Goal: Task Accomplishment & Management: Complete application form

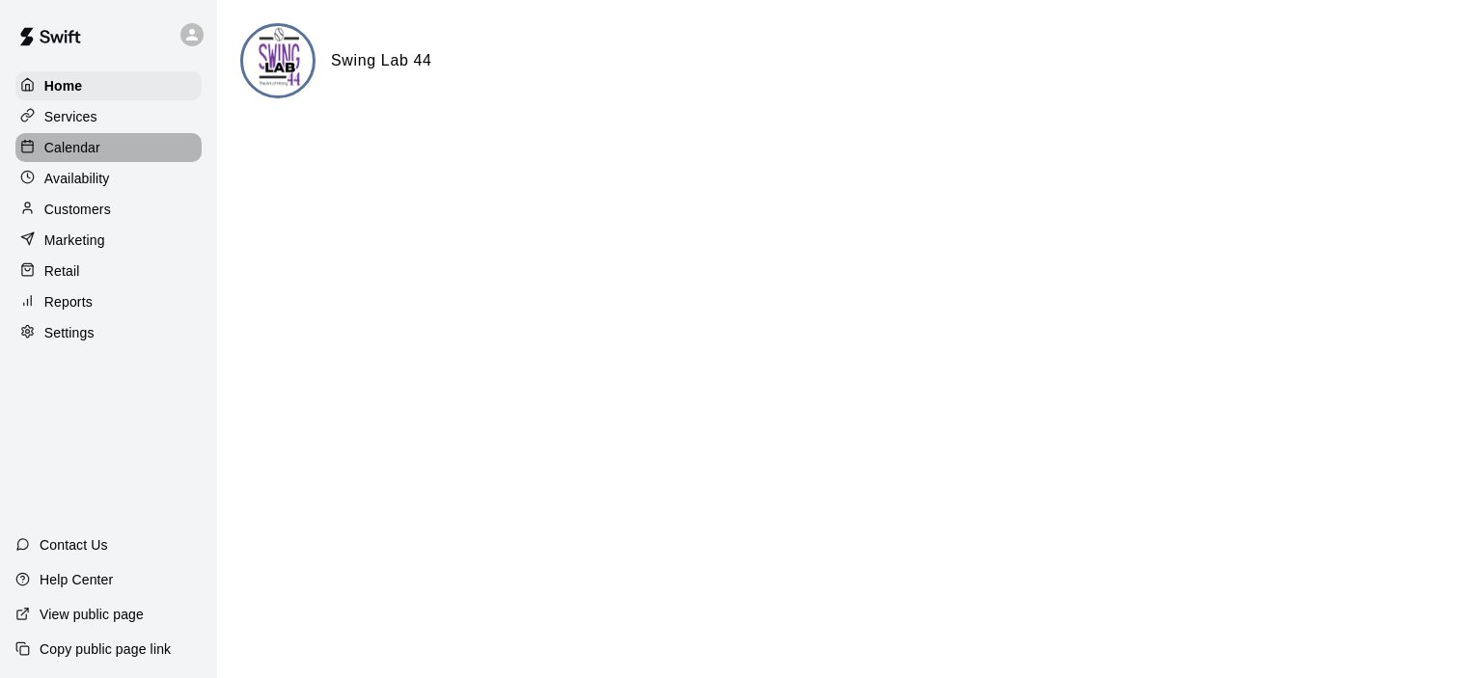
click at [91, 151] on p "Calendar" at bounding box center [72, 147] width 56 height 19
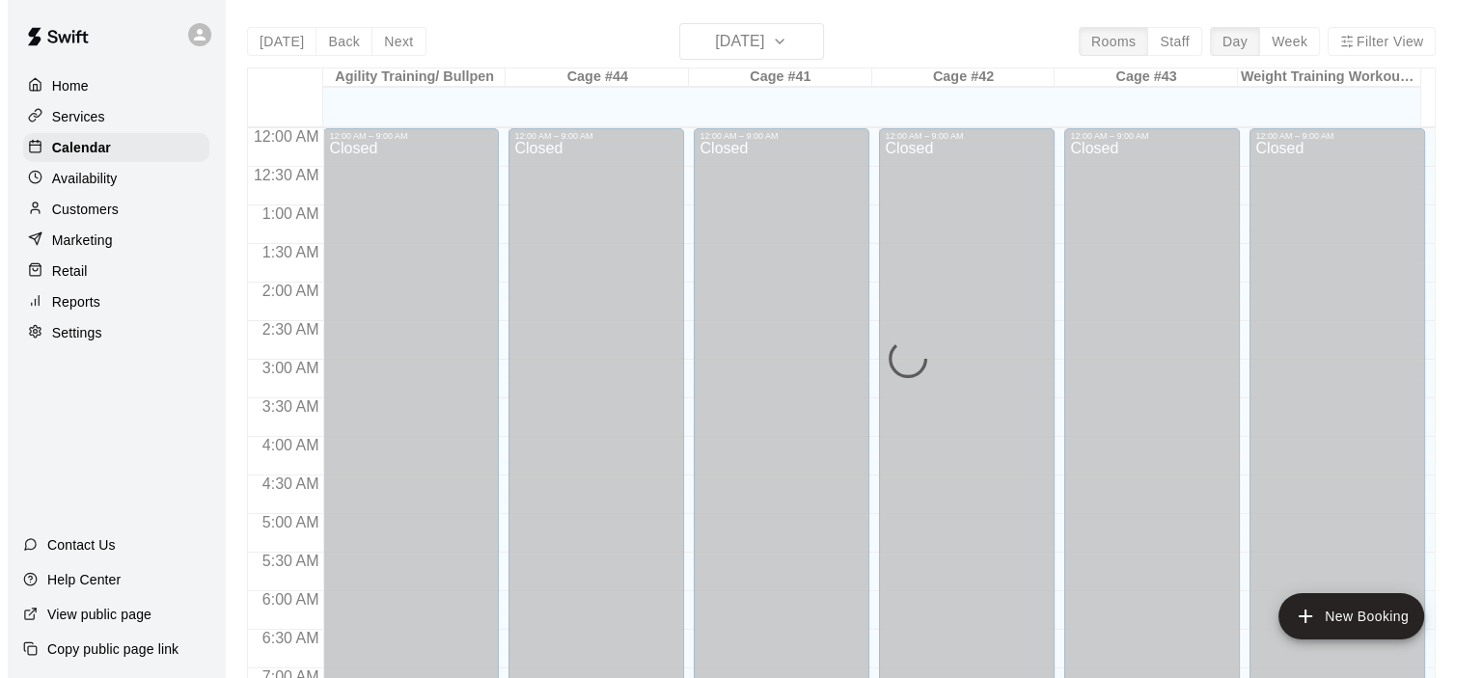
scroll to position [748, 0]
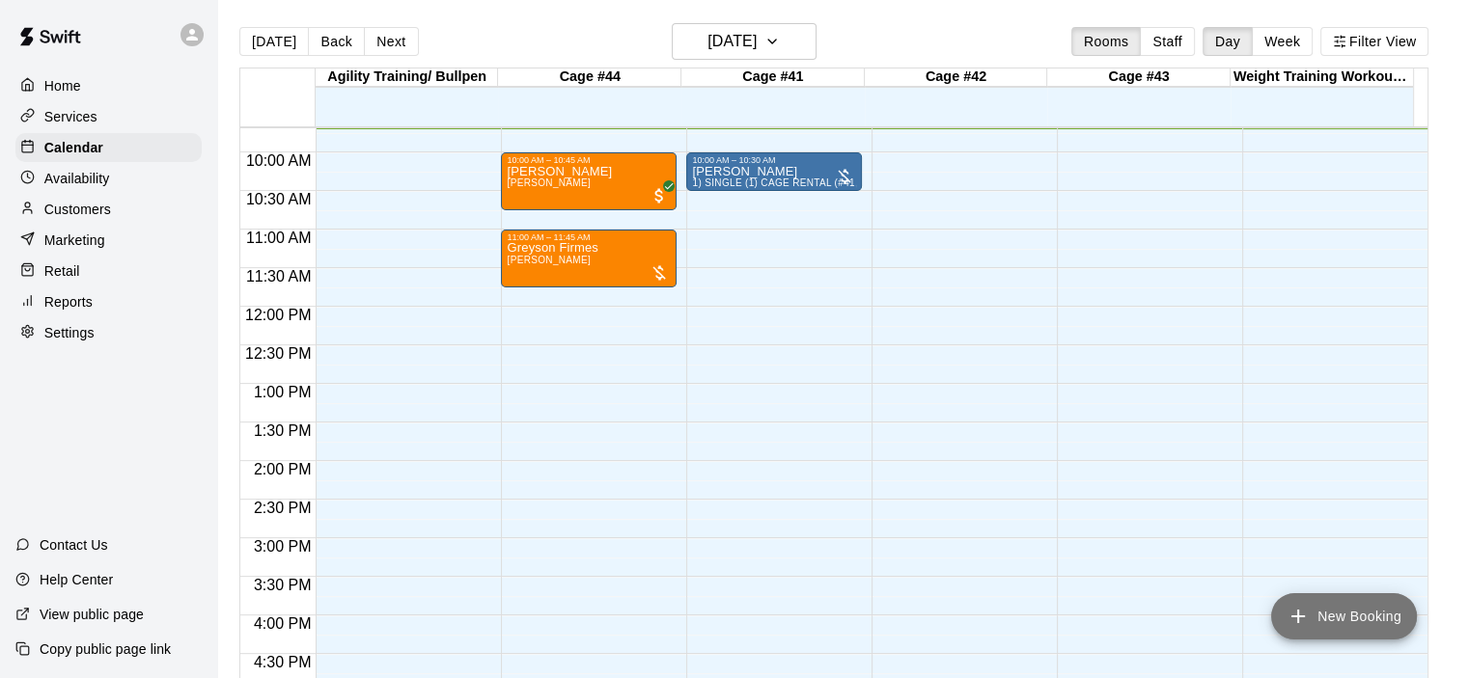
click at [1332, 603] on button "New Booking" at bounding box center [1344, 616] width 146 height 46
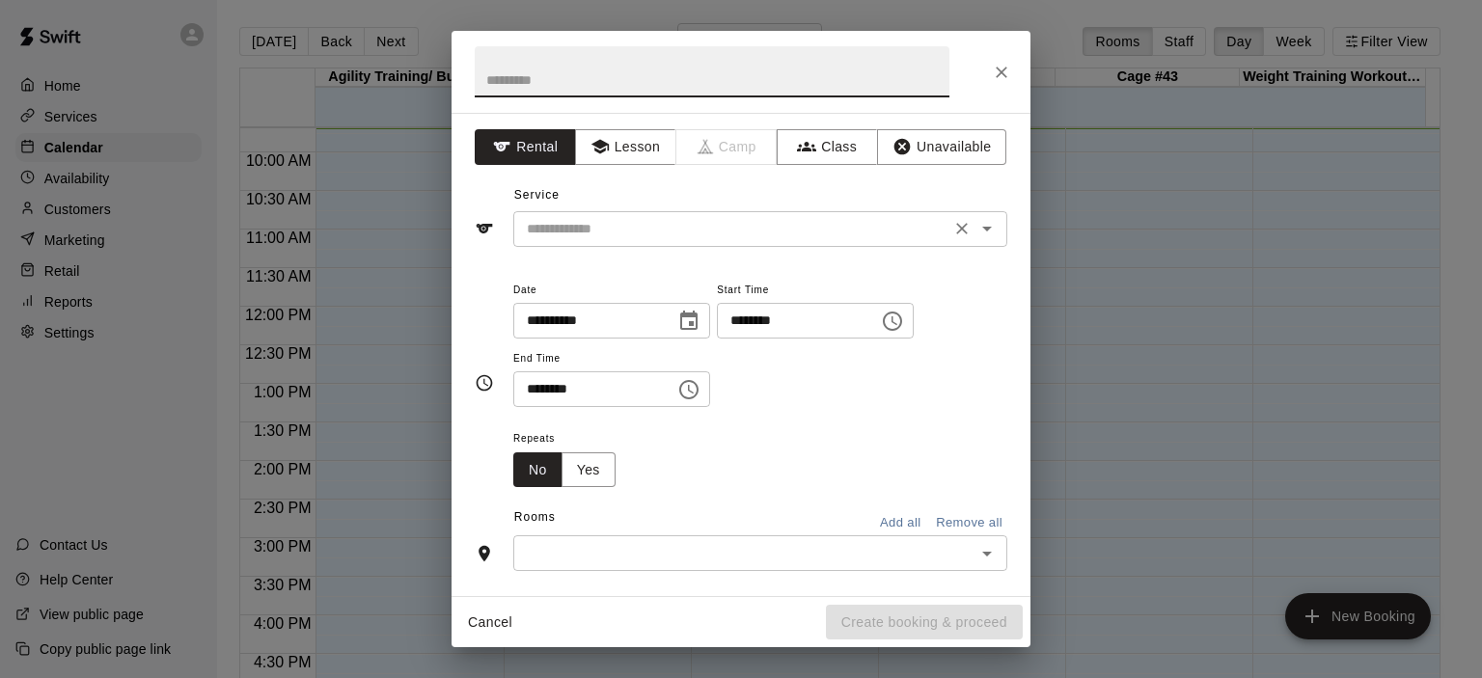
click at [976, 226] on icon "Open" at bounding box center [987, 228] width 23 height 23
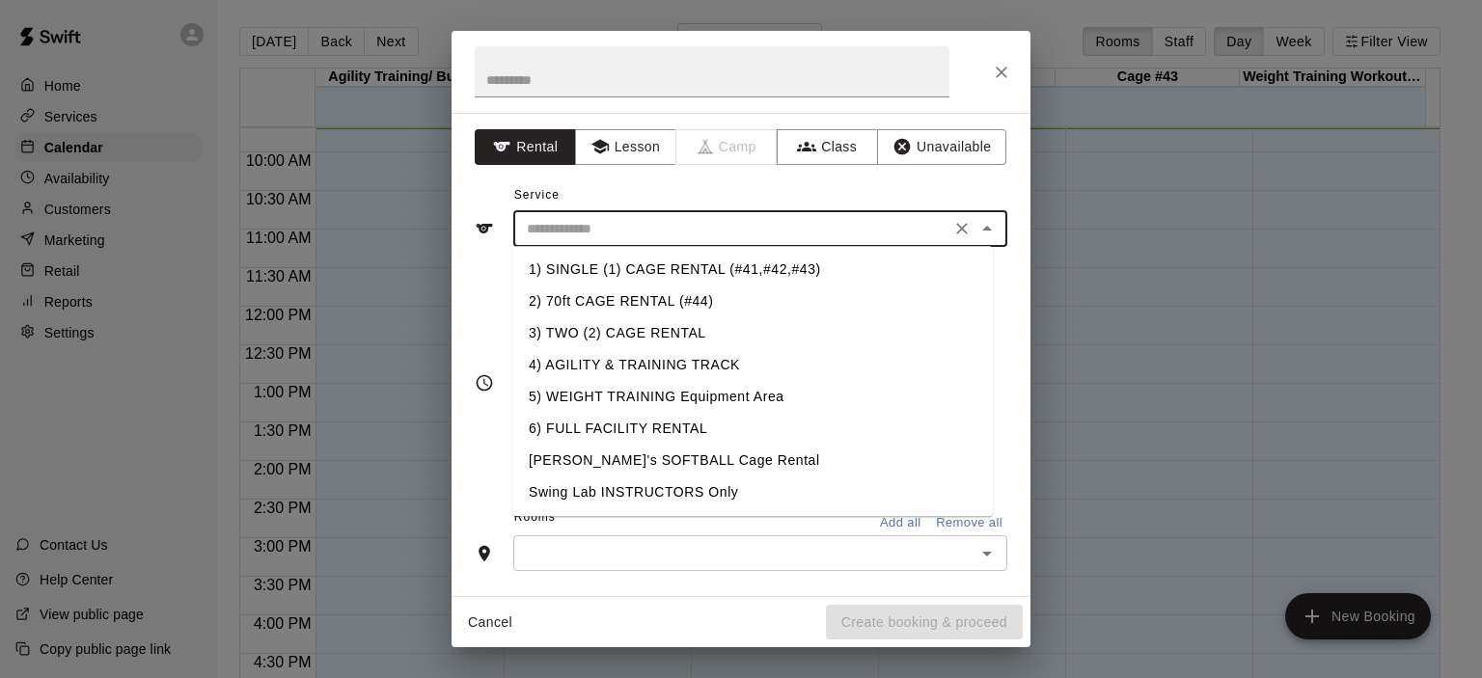
click at [722, 258] on li "1) SINGLE (1) CAGE RENTAL (#41,#42,#43)" at bounding box center [753, 270] width 480 height 32
type input "**********"
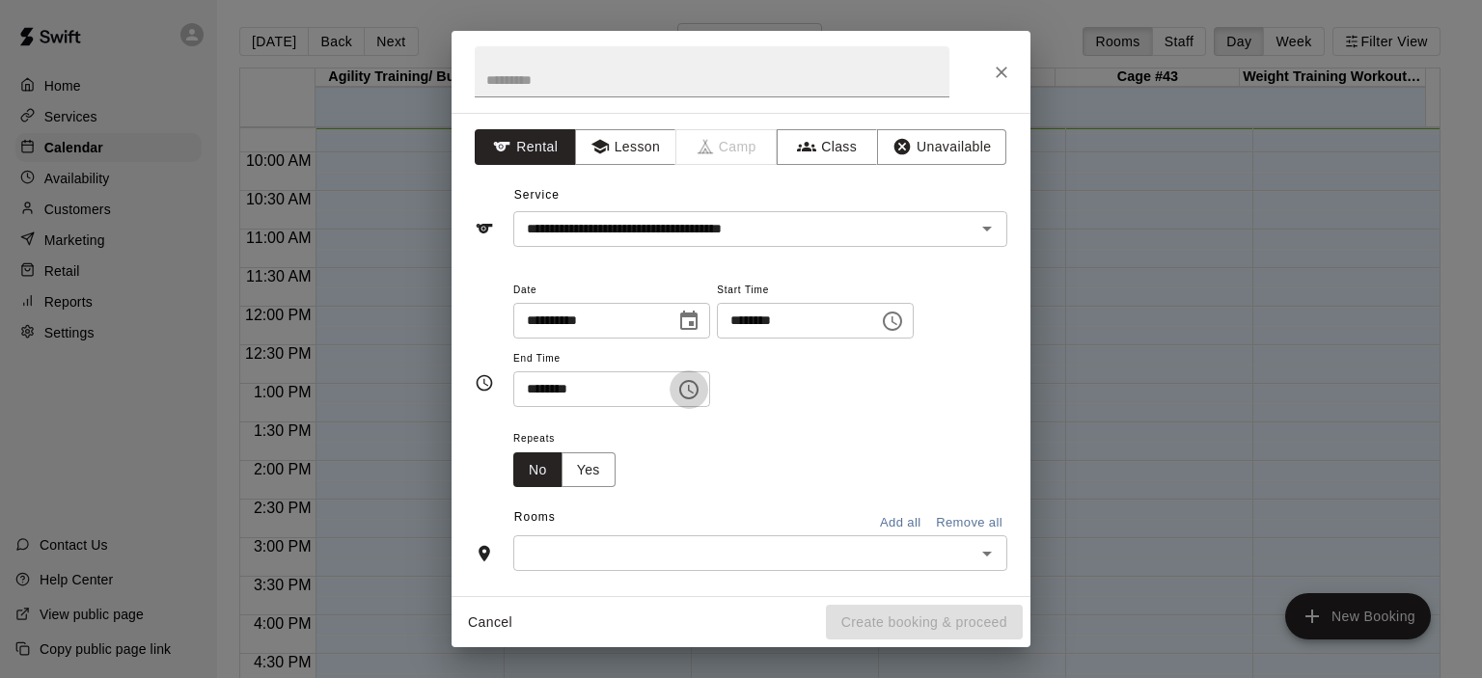
click at [699, 397] on icon "Choose time, selected time is 9:30 AM" at bounding box center [688, 389] width 19 height 19
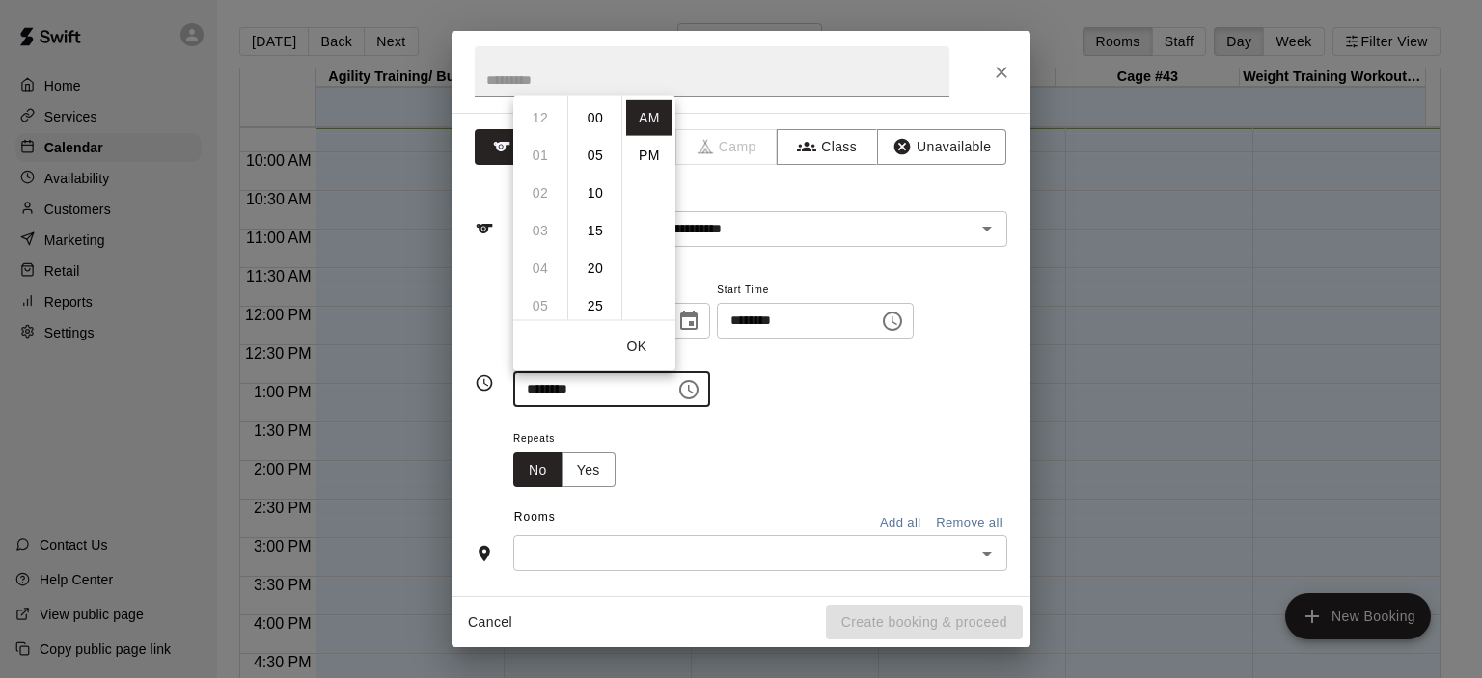
scroll to position [226, 0]
click at [539, 186] on li "11" at bounding box center [540, 193] width 46 height 36
click at [597, 121] on li "00" at bounding box center [595, 117] width 46 height 36
type input "********"
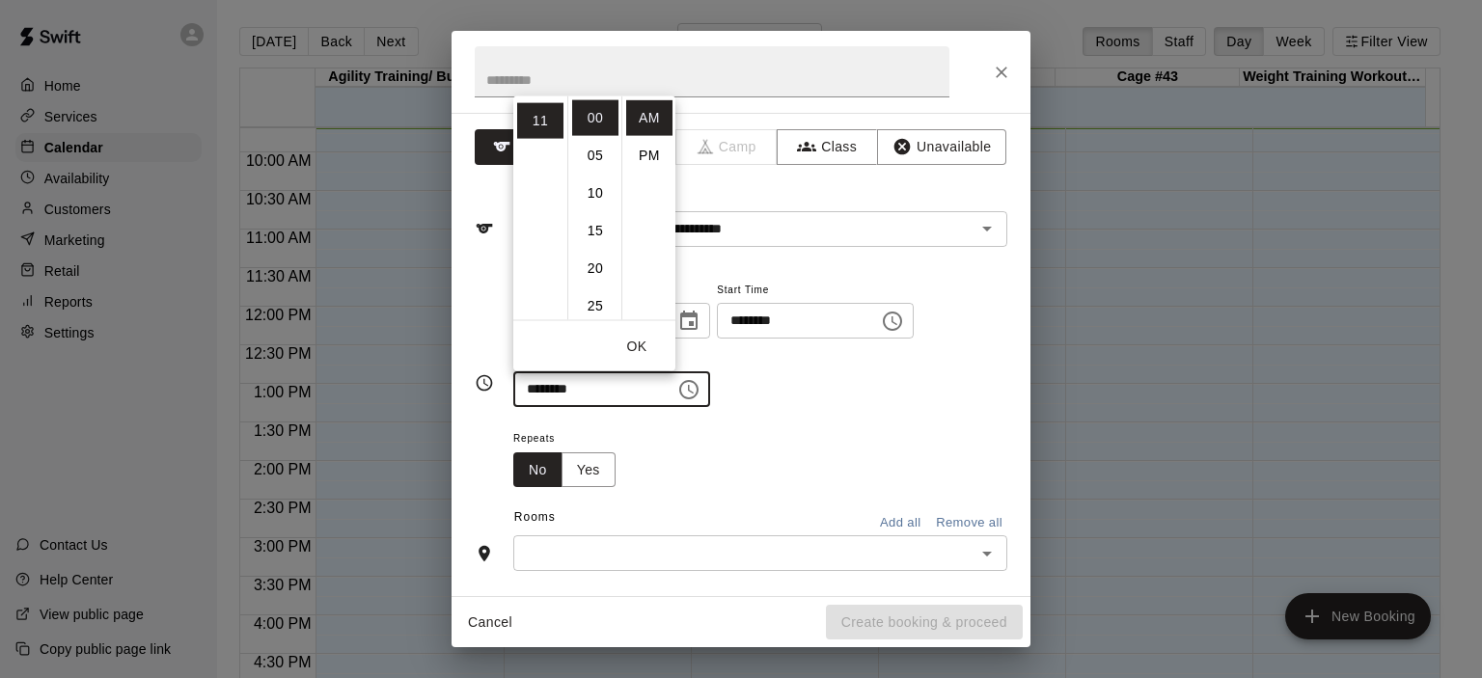
click at [976, 550] on icon "Open" at bounding box center [987, 553] width 23 height 23
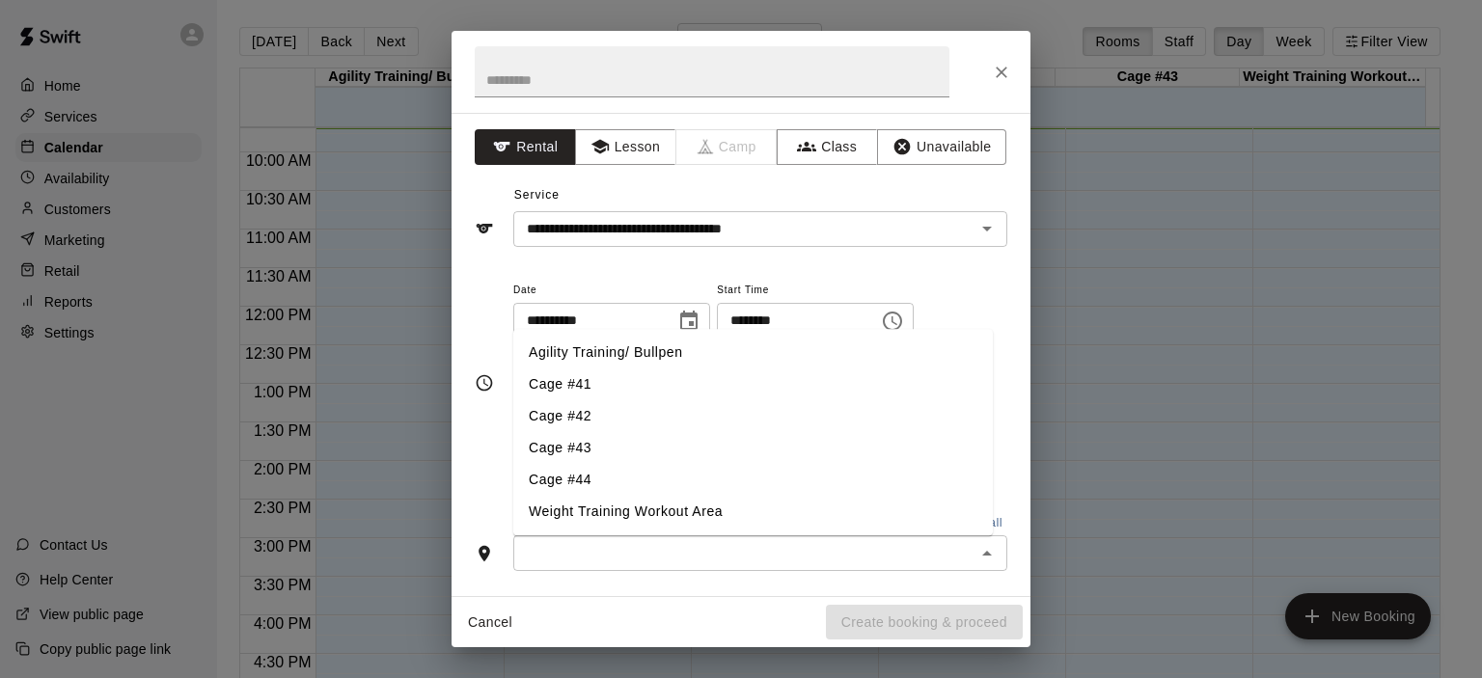
click at [619, 386] on li "Cage #41" at bounding box center [753, 386] width 480 height 32
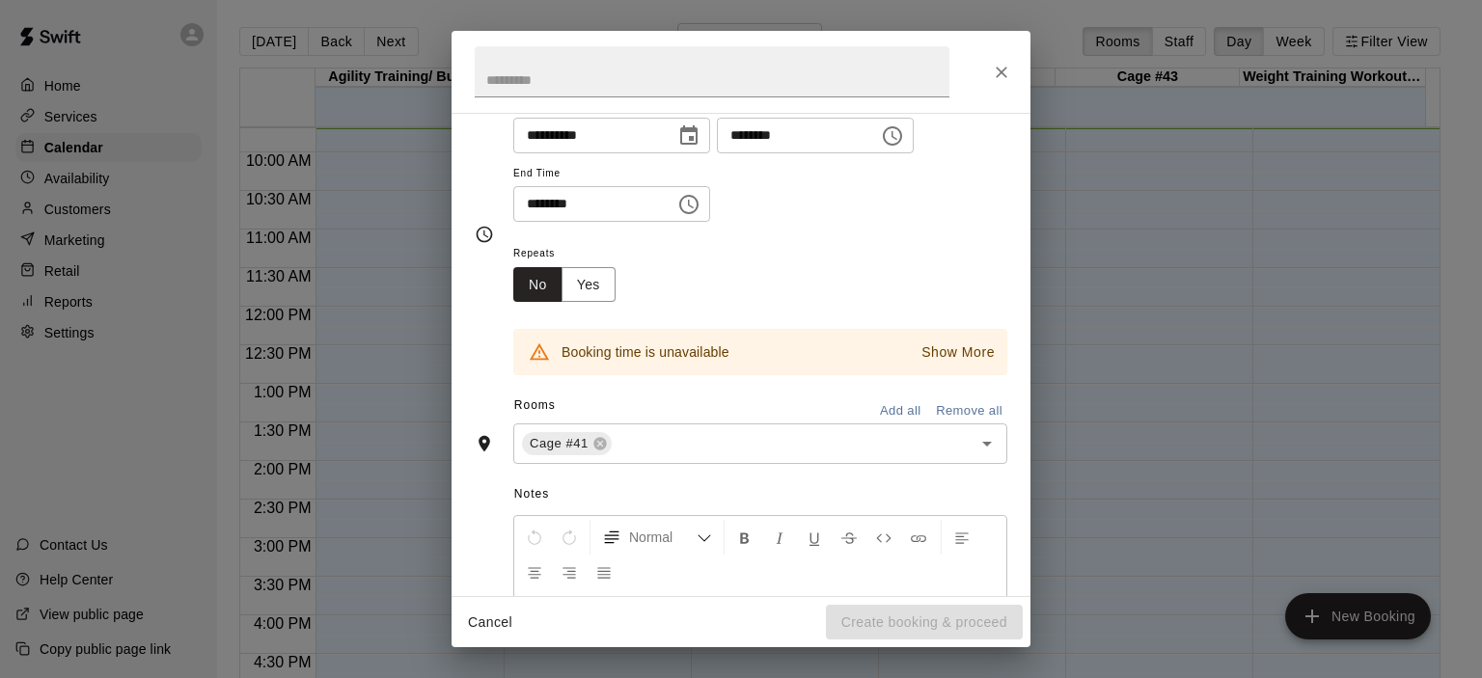
scroll to position [193, 0]
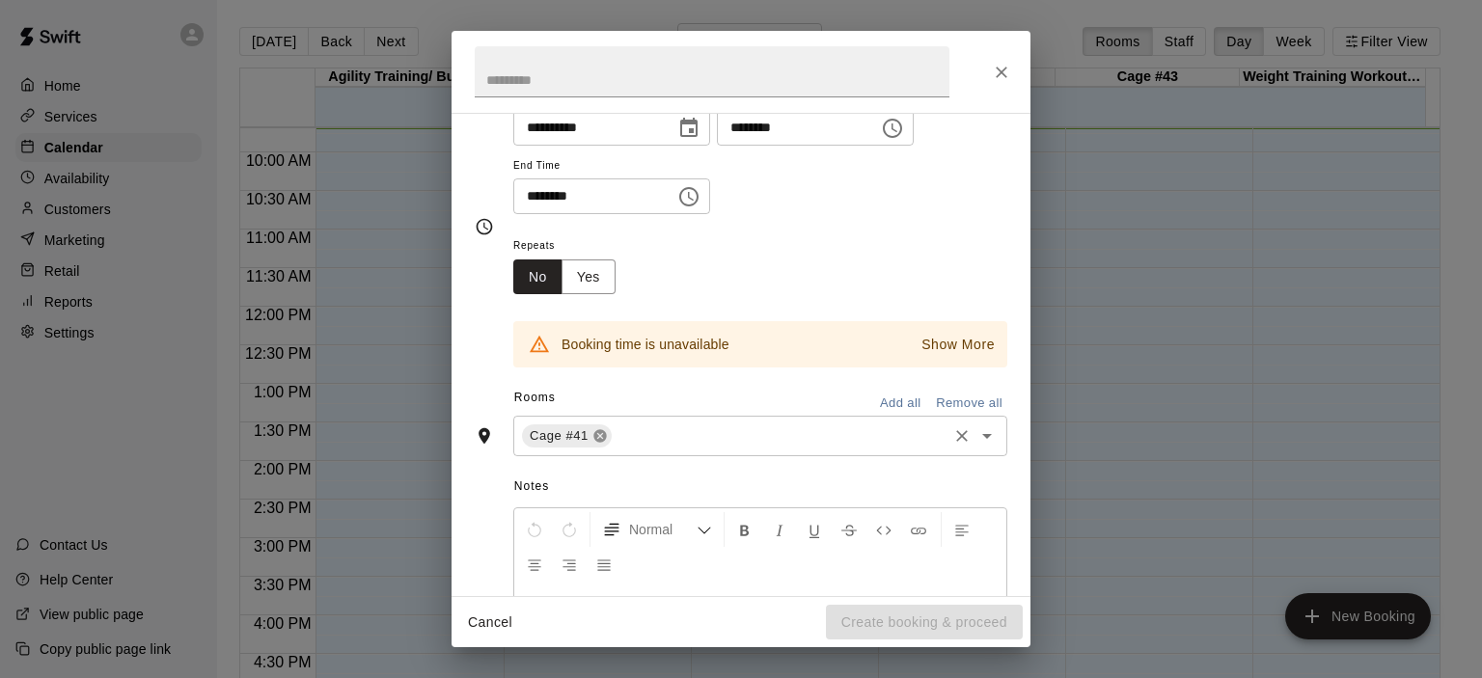
click at [599, 440] on icon at bounding box center [599, 436] width 13 height 13
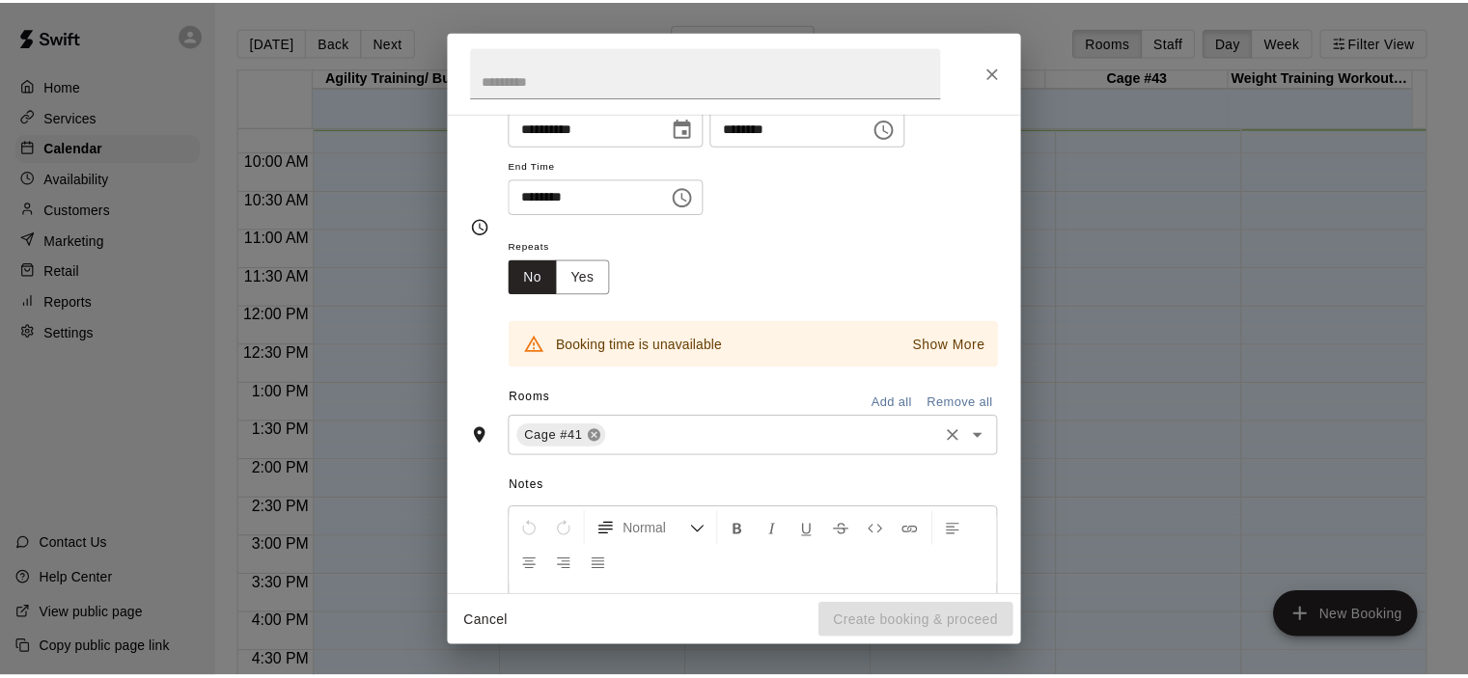
scroll to position [156, 0]
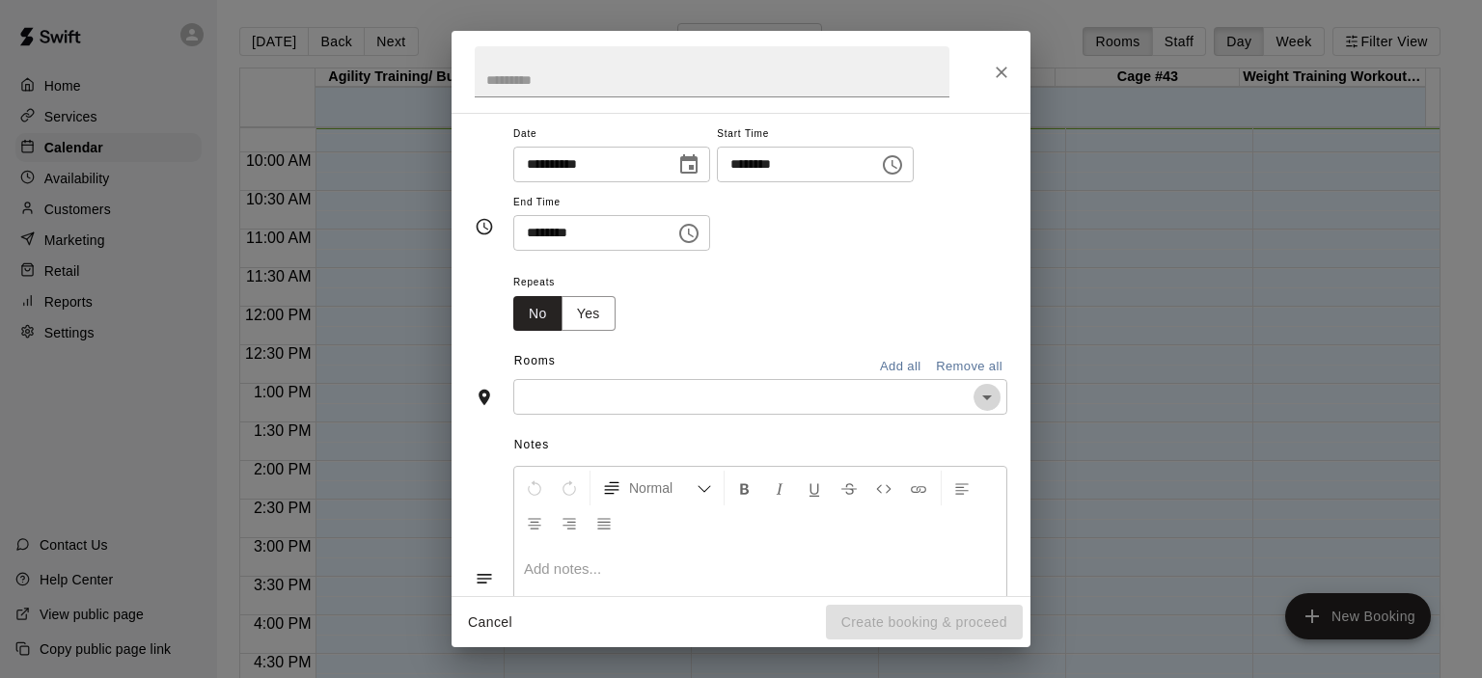
click at [982, 397] on icon "Open" at bounding box center [987, 398] width 10 height 5
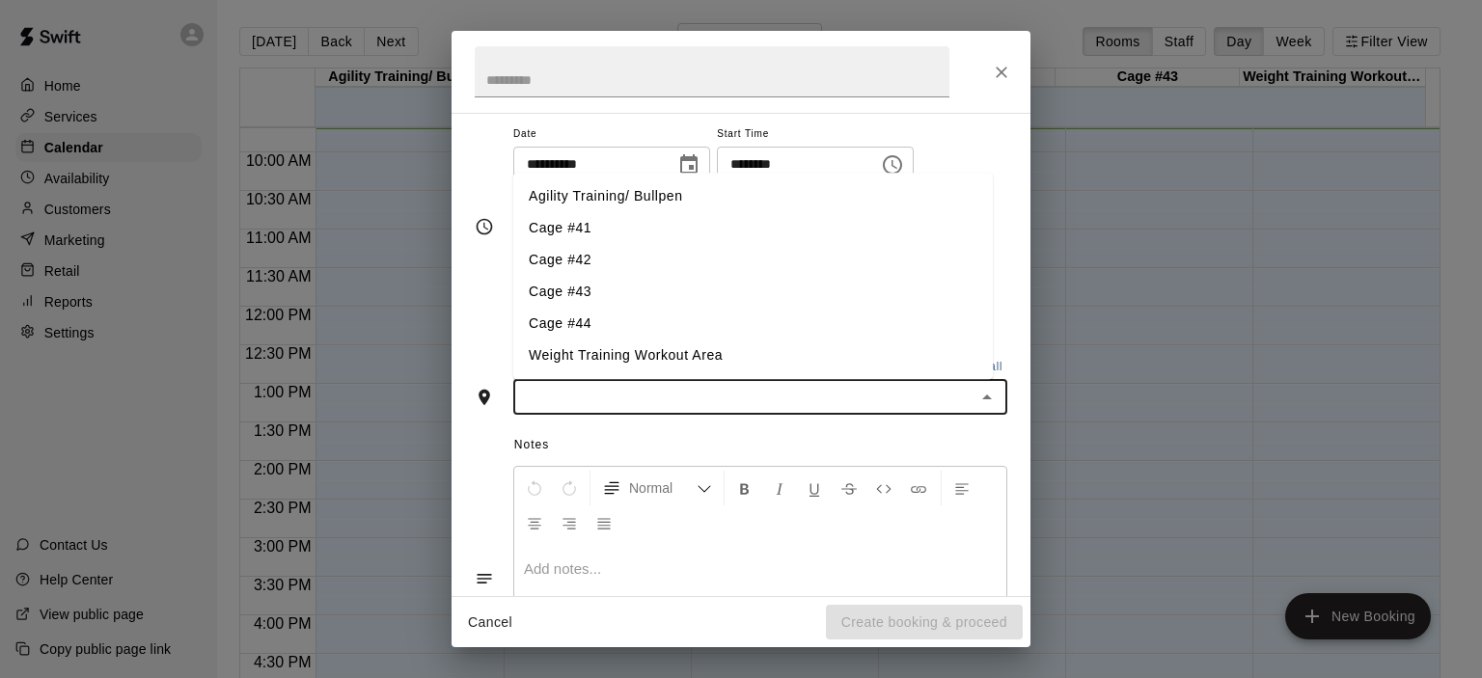
click at [578, 252] on li "Cage #42" at bounding box center [753, 261] width 480 height 32
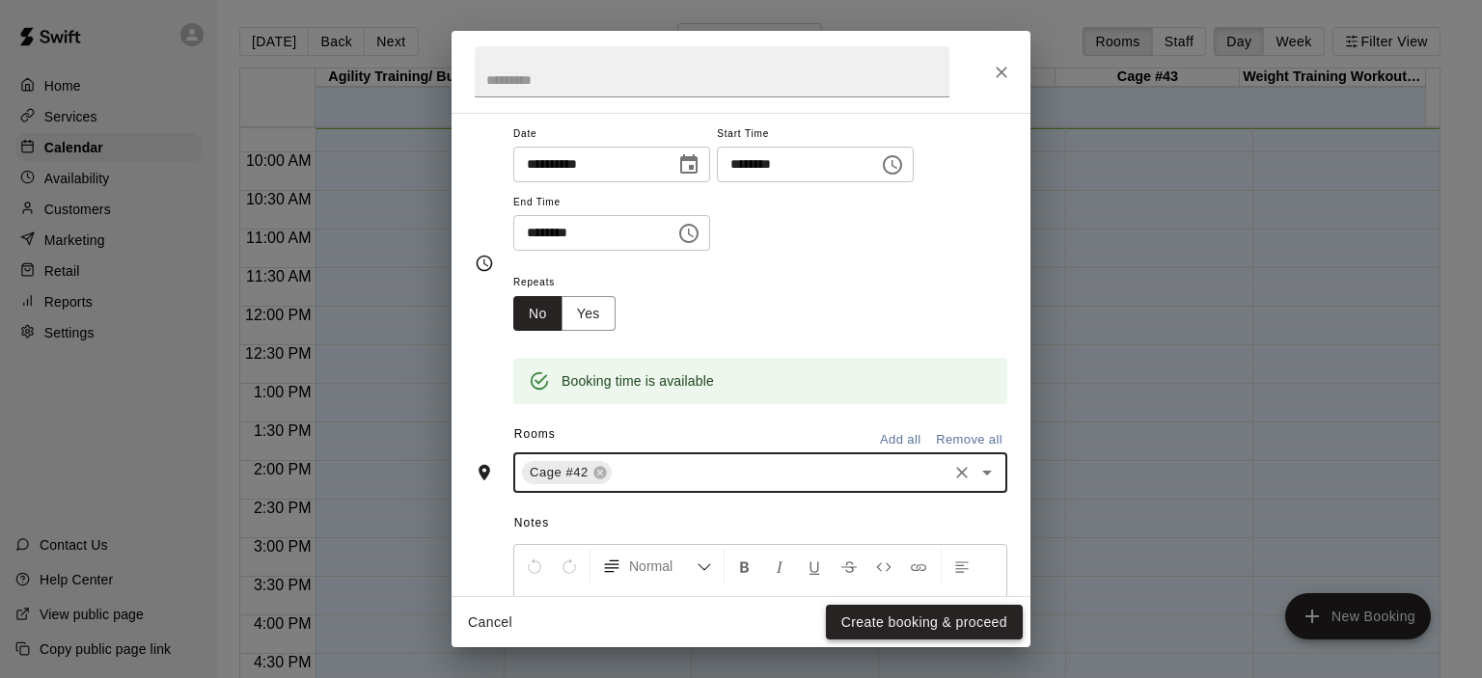
click at [950, 614] on button "Create booking & proceed" at bounding box center [924, 623] width 197 height 36
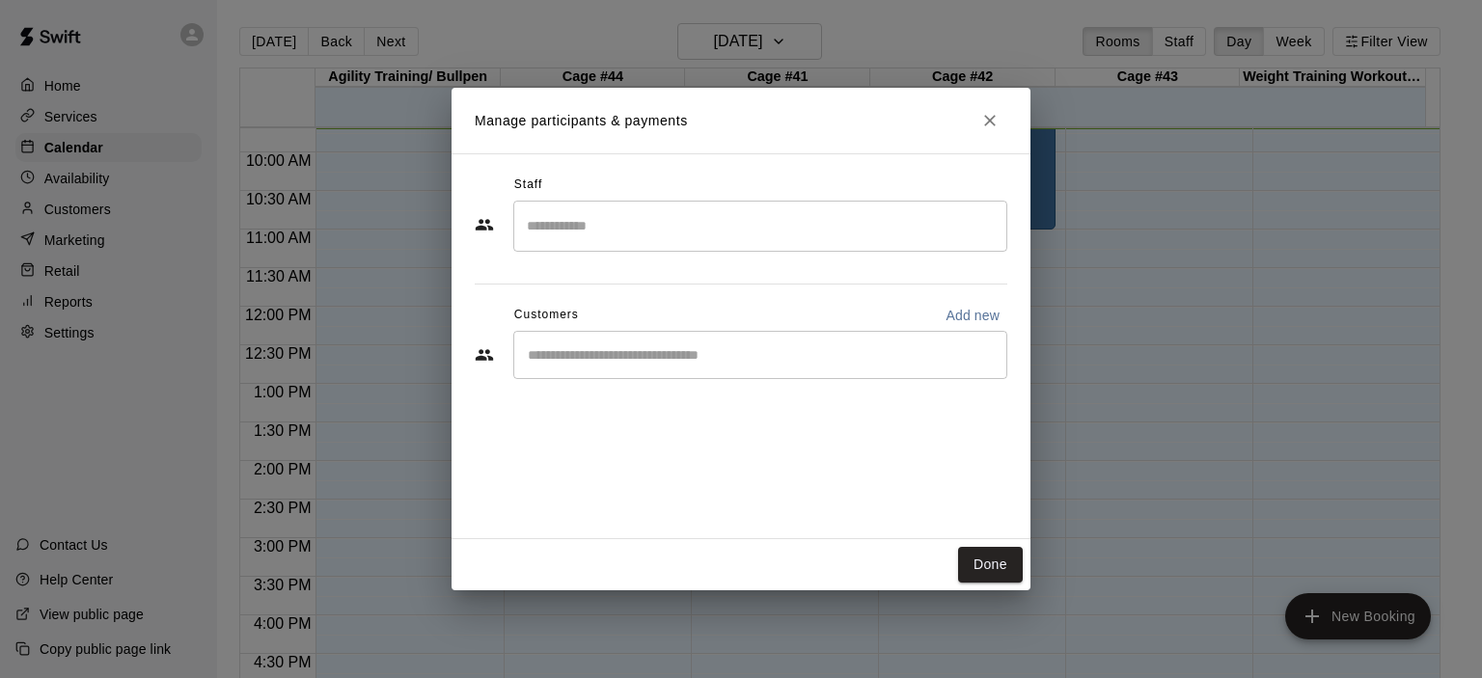
click at [707, 366] on div "​" at bounding box center [760, 355] width 494 height 48
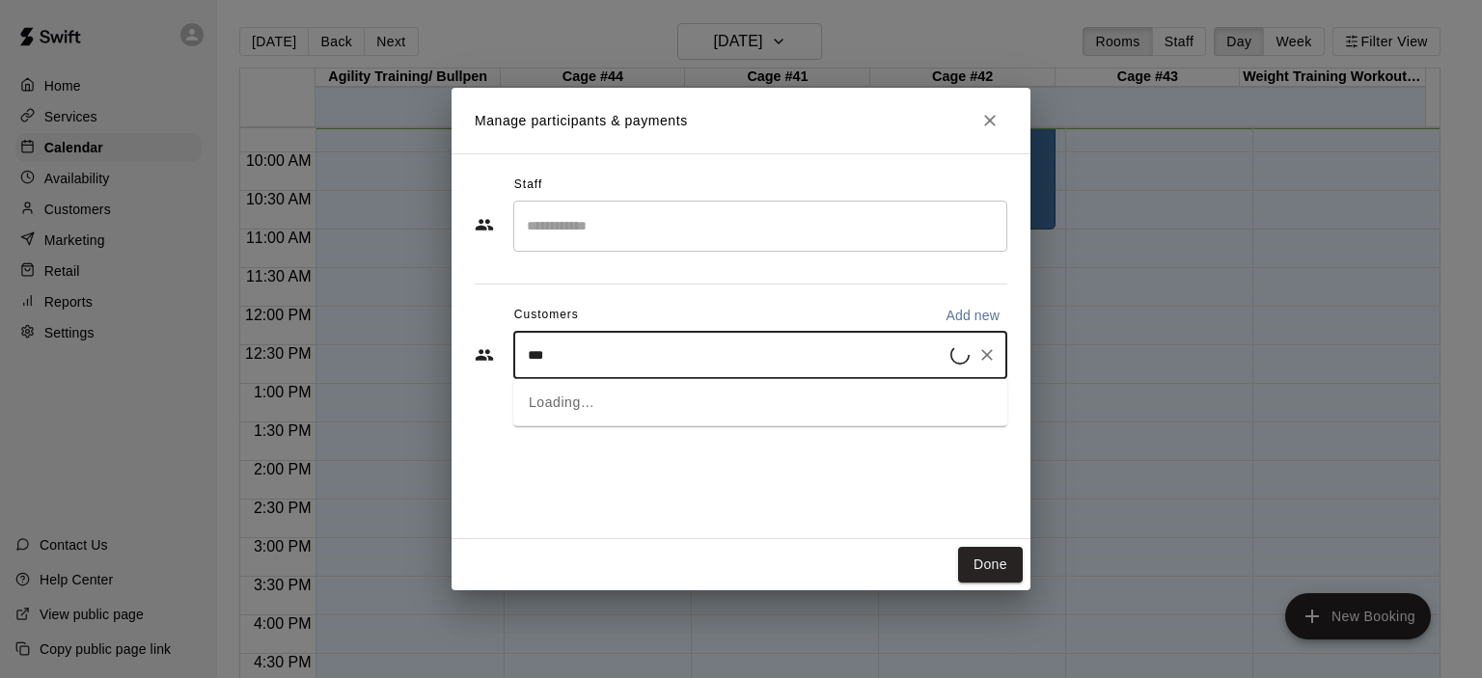
type input "****"
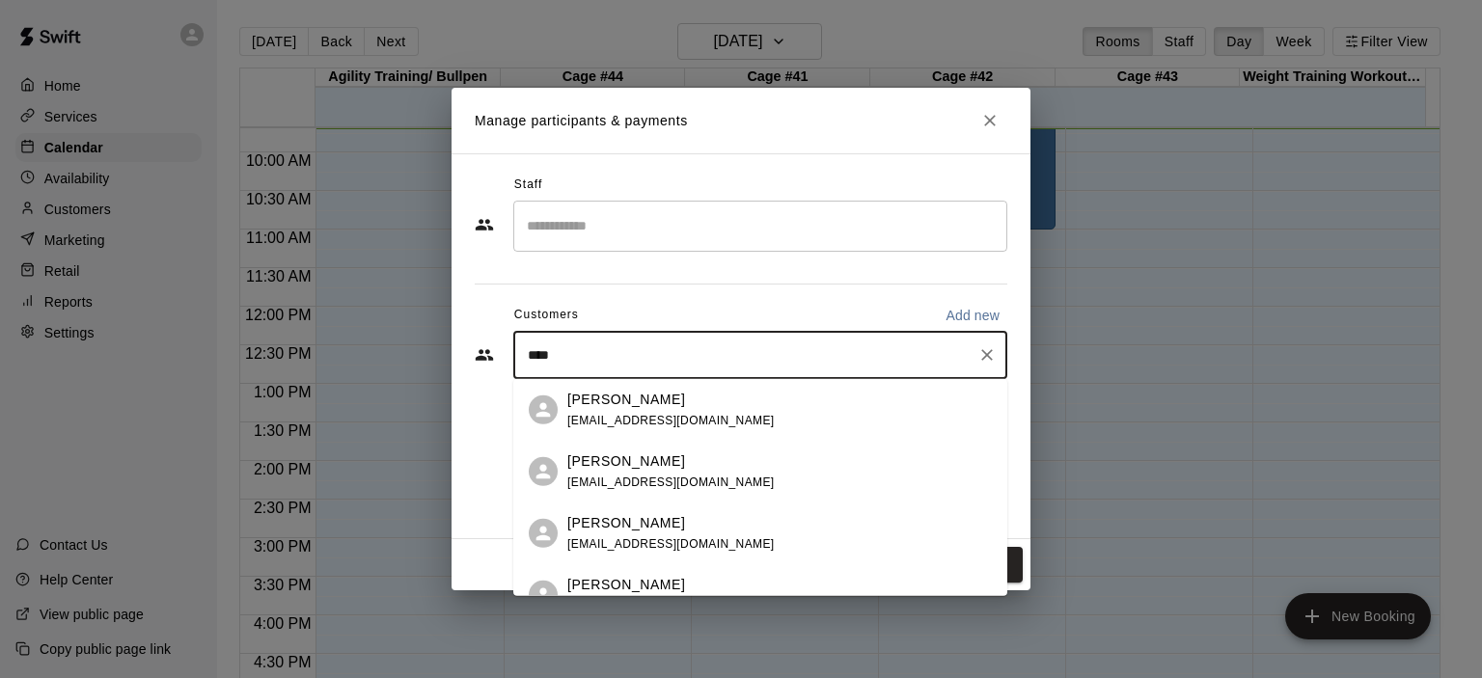
click at [635, 412] on div "[PERSON_NAME] [EMAIL_ADDRESS][DOMAIN_NAME]" at bounding box center [670, 409] width 207 height 41
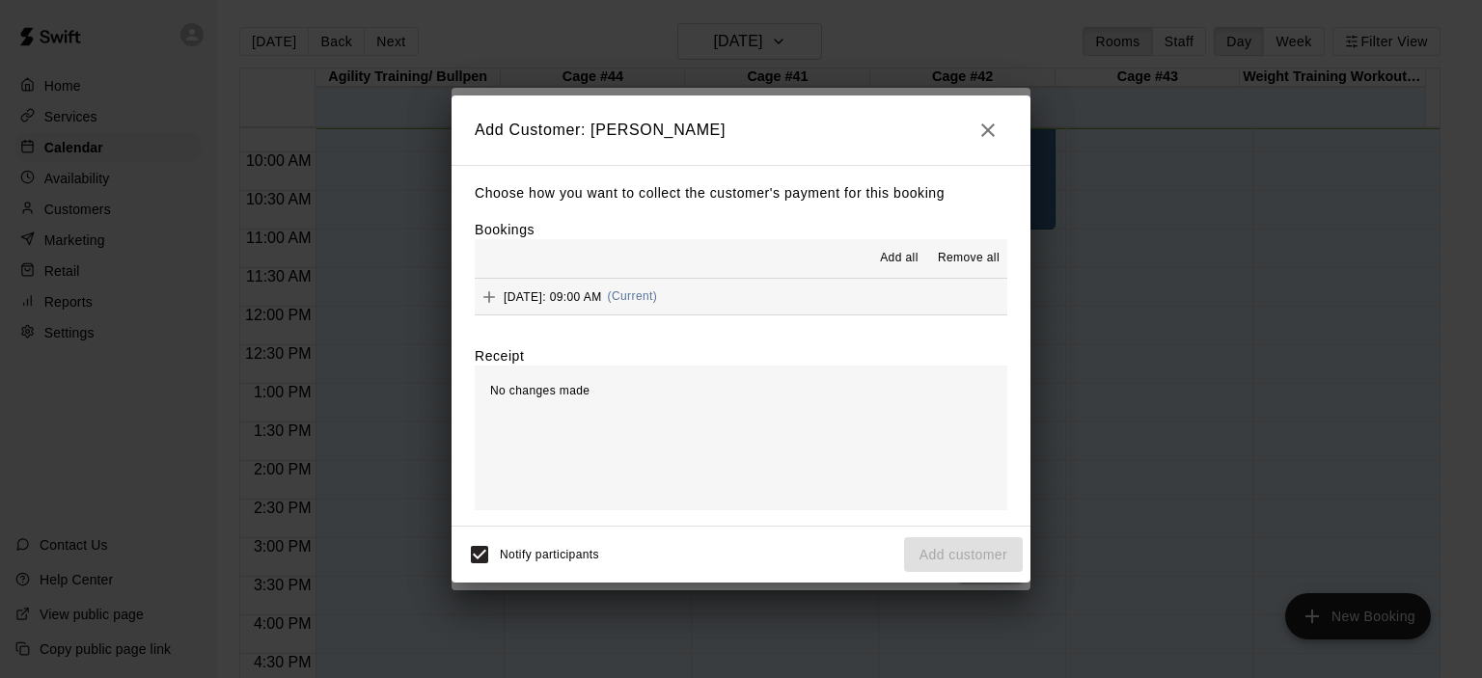
click at [658, 292] on span "(Current)" at bounding box center [633, 296] width 50 height 14
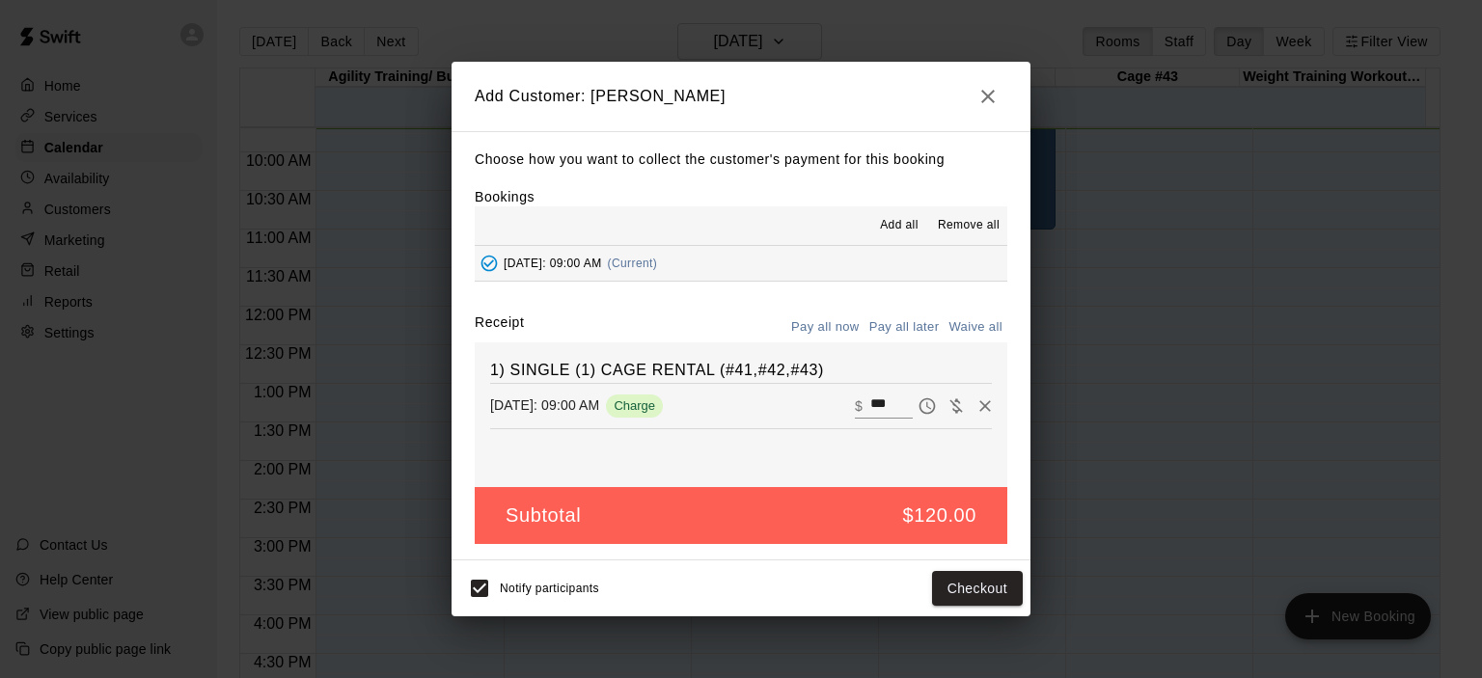
click at [896, 324] on button "Pay all later" at bounding box center [905, 328] width 80 height 30
click at [960, 585] on button "Add customer" at bounding box center [963, 589] width 119 height 36
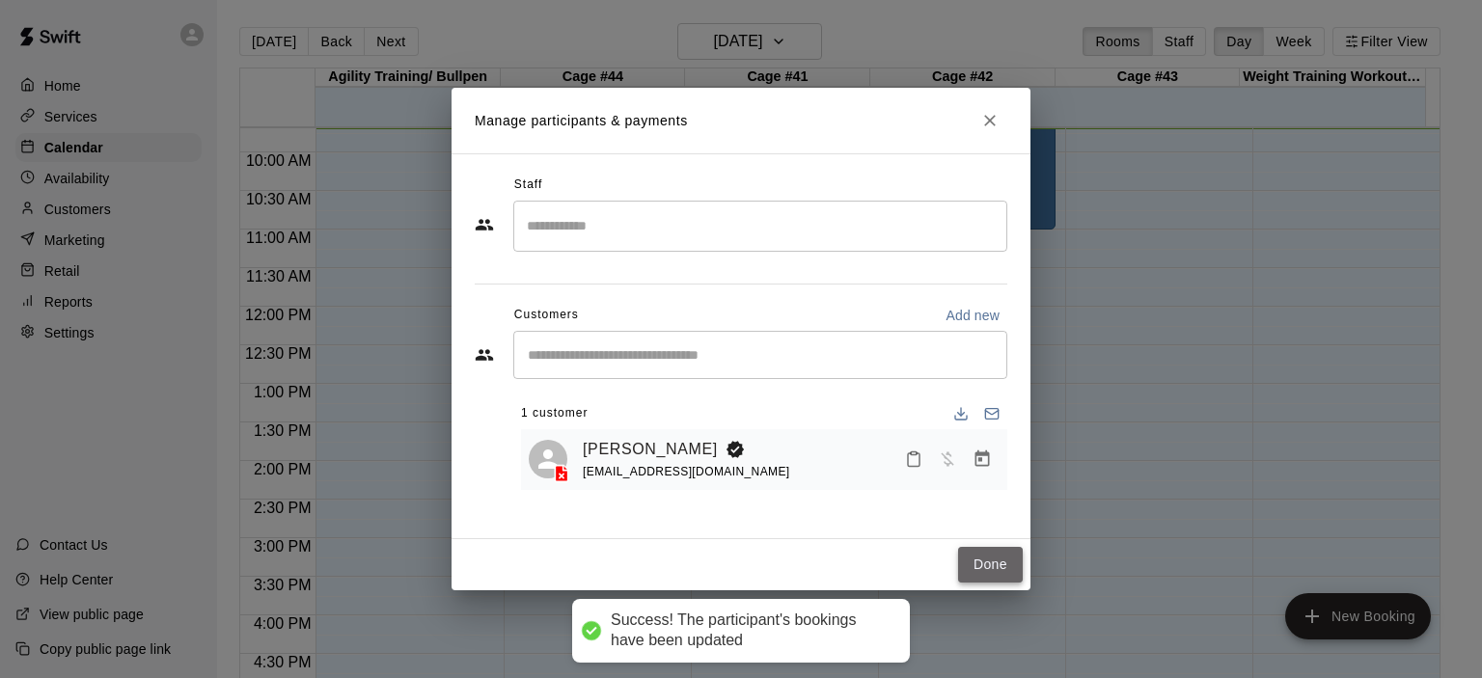
click at [988, 562] on button "Done" at bounding box center [990, 565] width 65 height 36
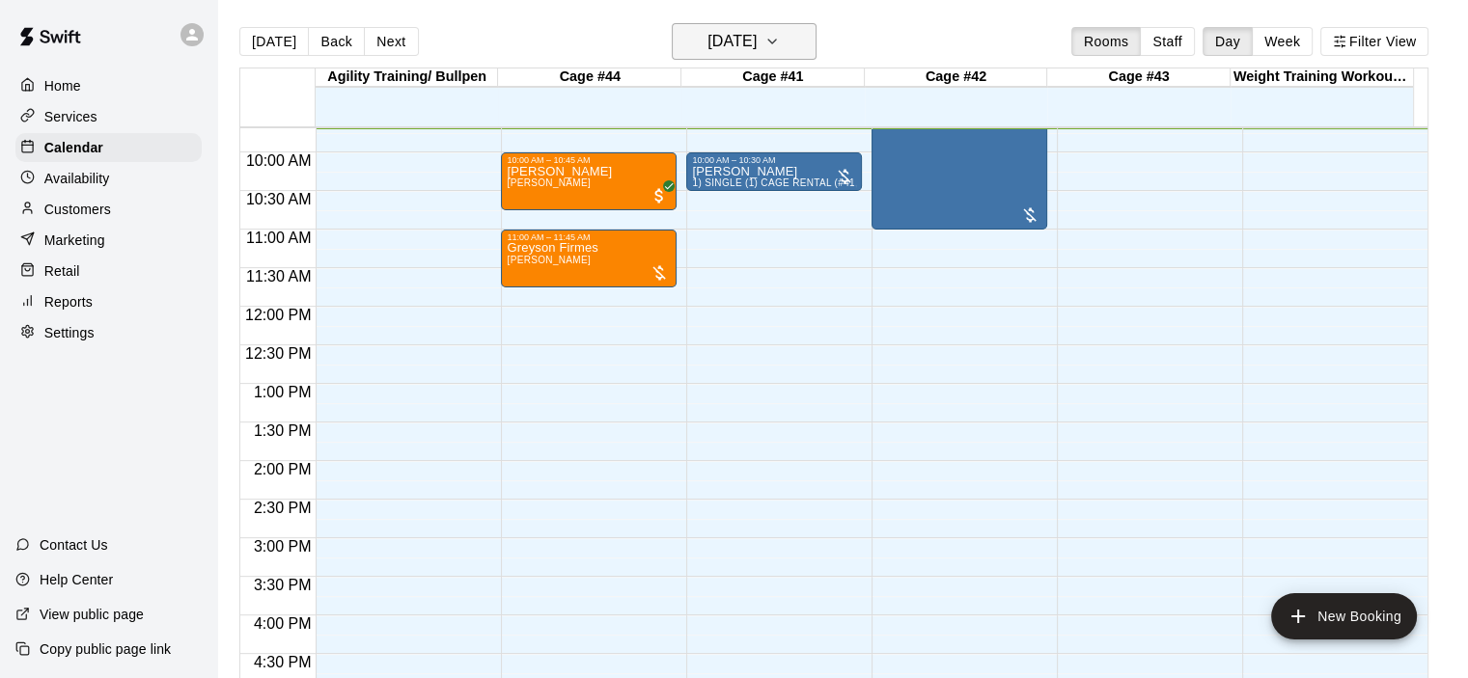
click at [776, 41] on icon "button" at bounding box center [772, 42] width 8 height 4
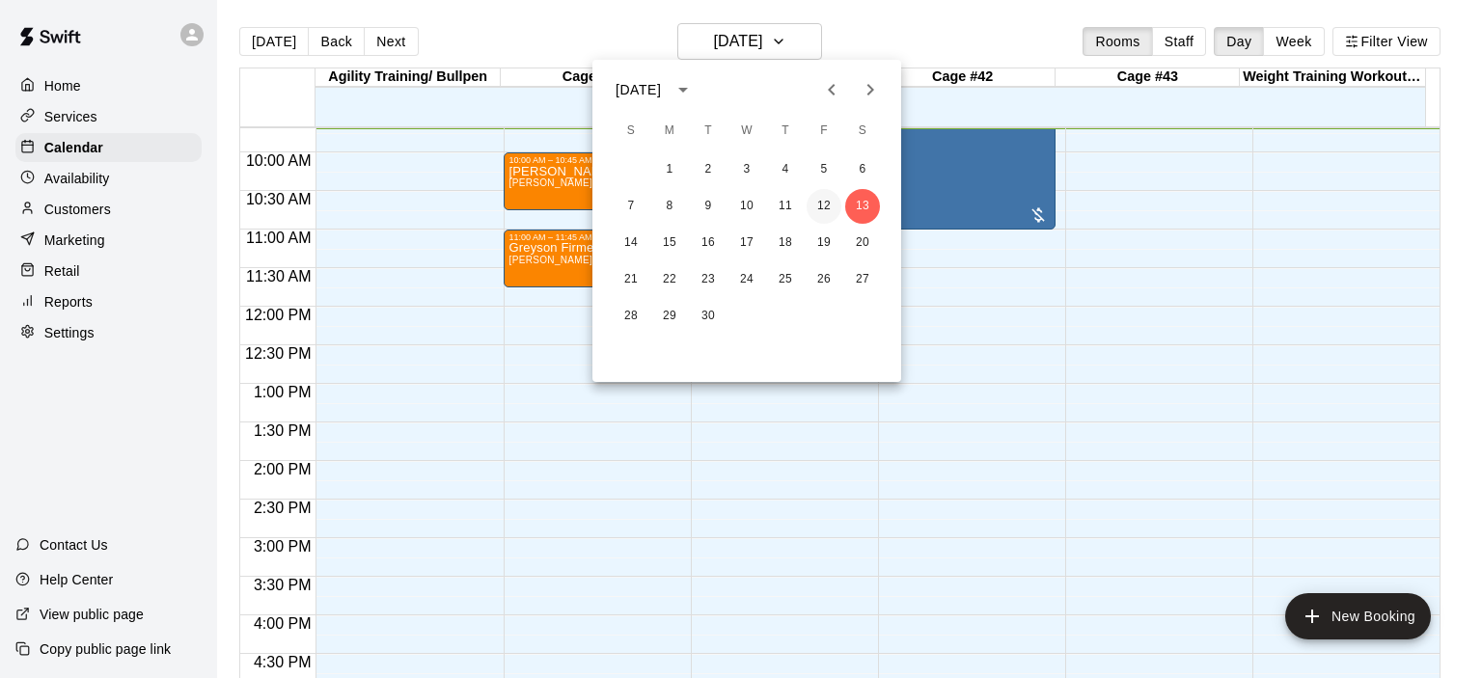
click at [830, 202] on button "12" at bounding box center [824, 206] width 35 height 35
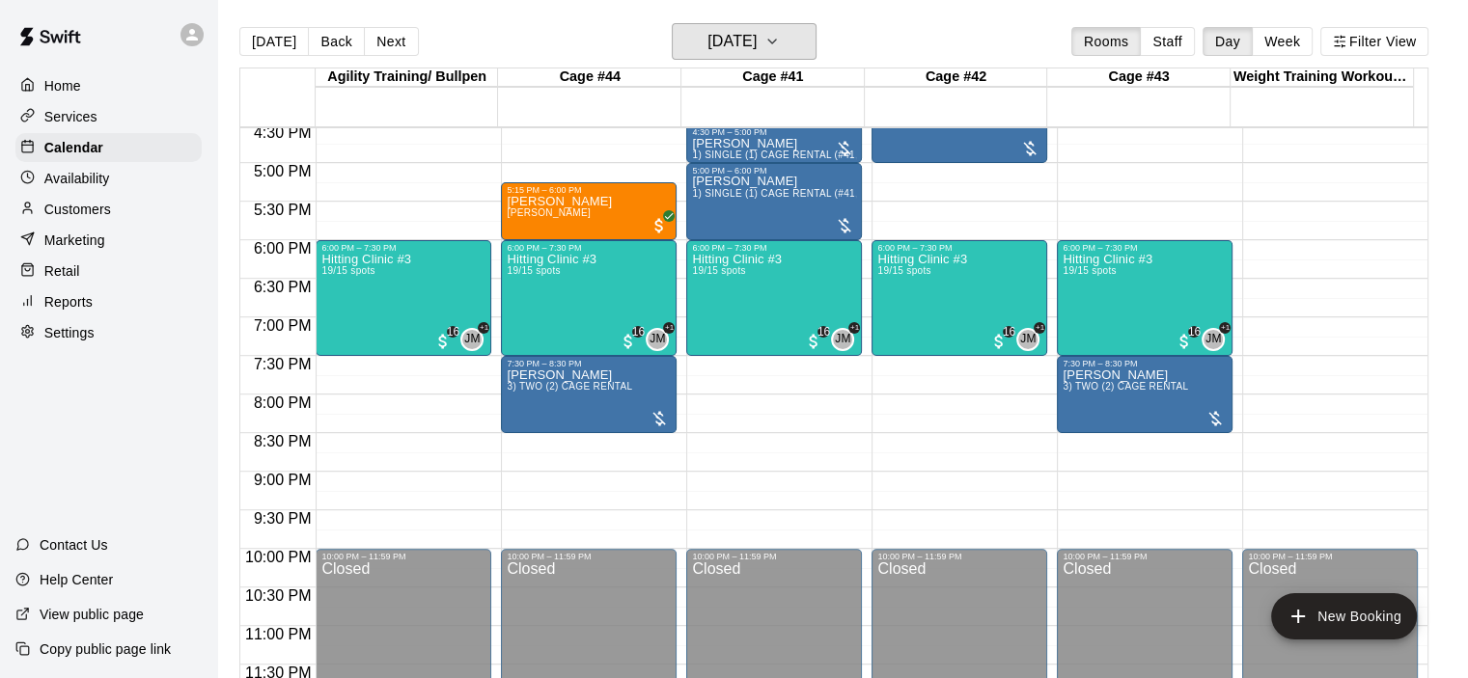
scroll to position [1279, 0]
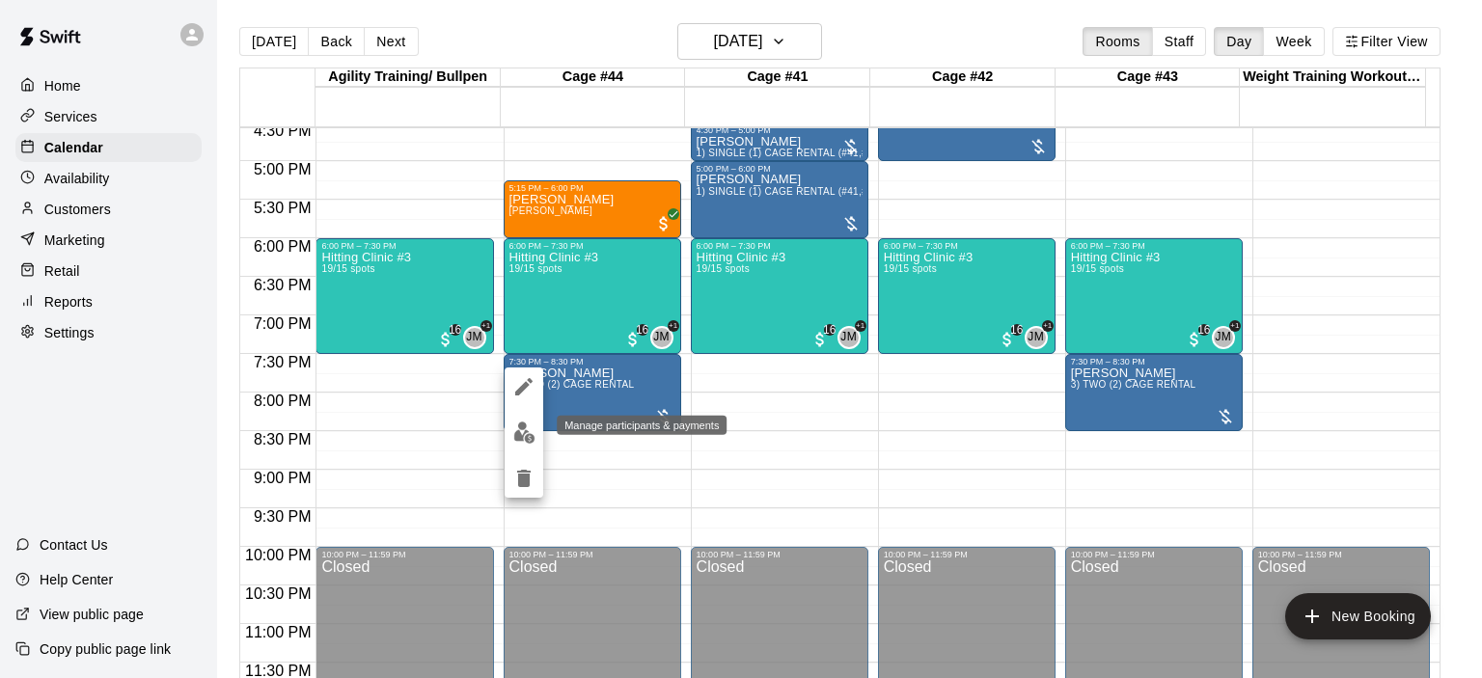
click at [526, 427] on img "edit" at bounding box center [524, 433] width 22 height 22
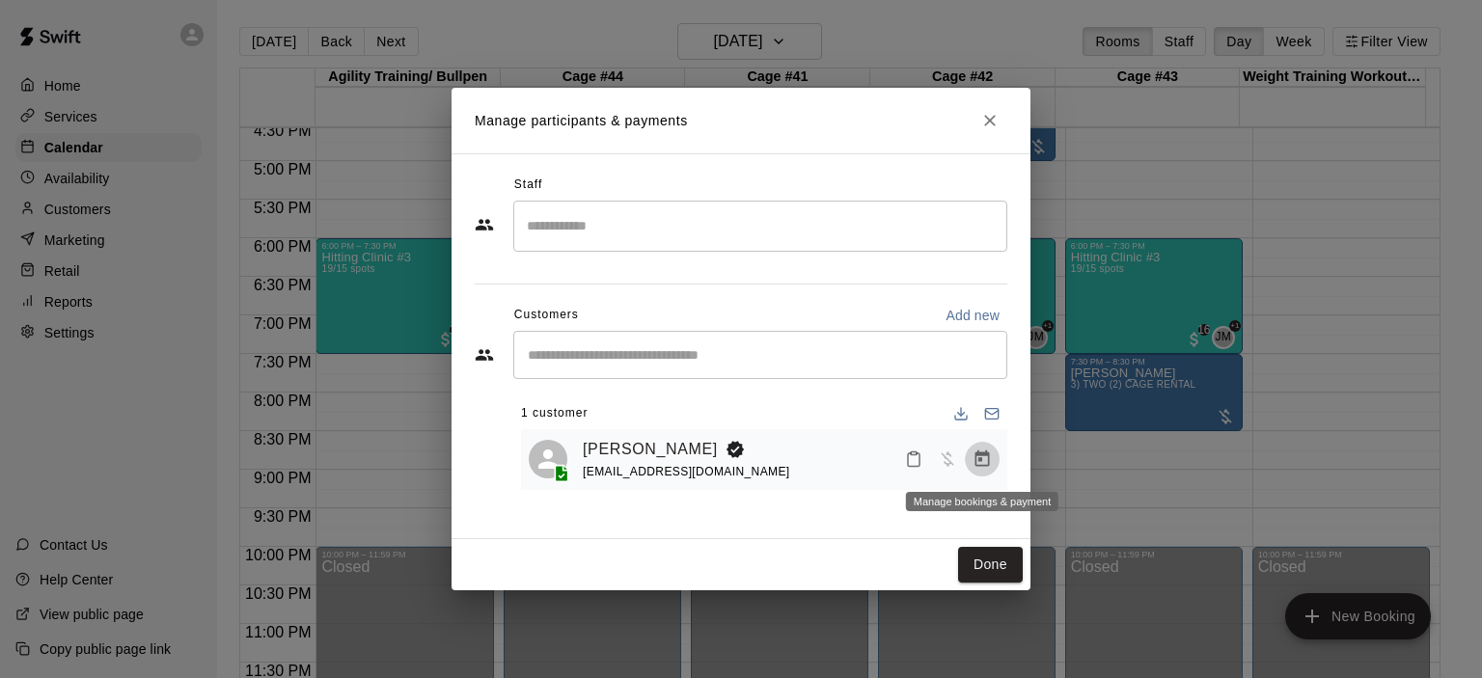
click at [986, 460] on icon "Manage bookings & payment" at bounding box center [982, 459] width 19 height 19
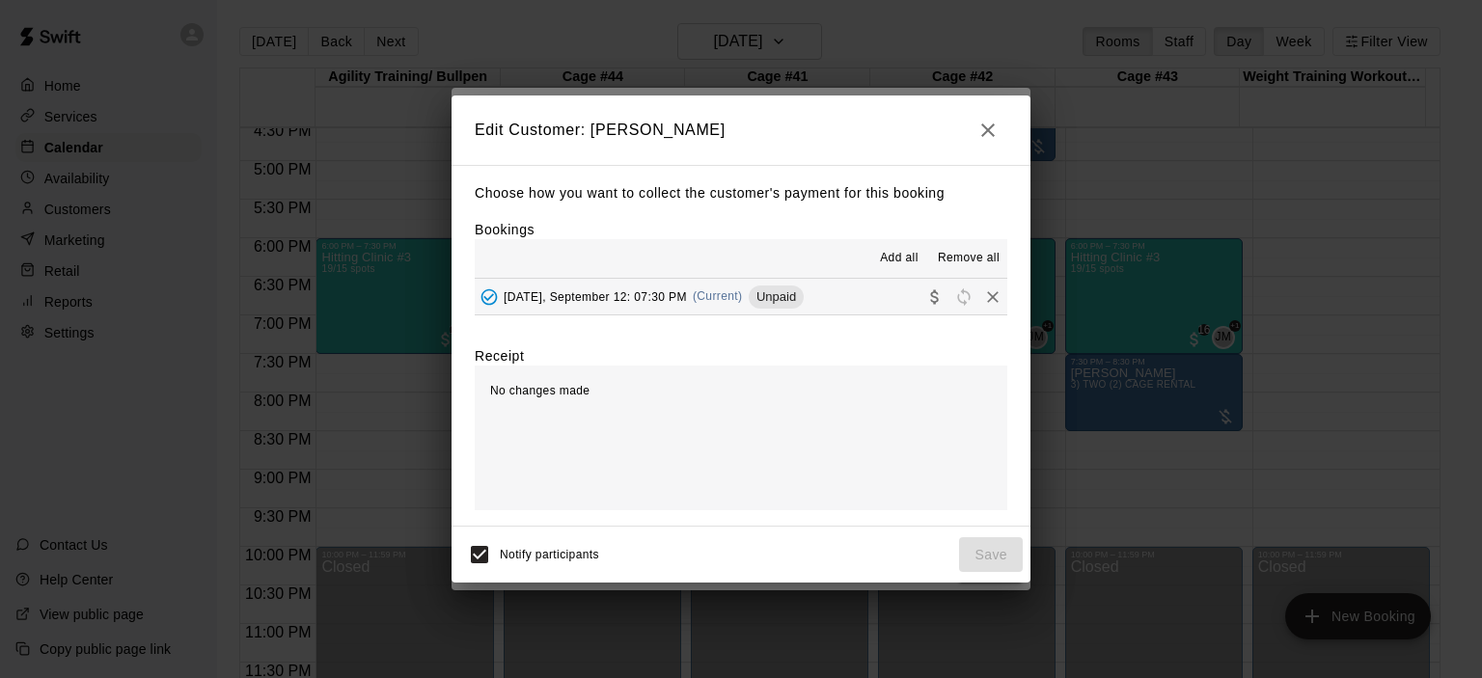
click at [712, 292] on span "(Current)" at bounding box center [718, 296] width 50 height 14
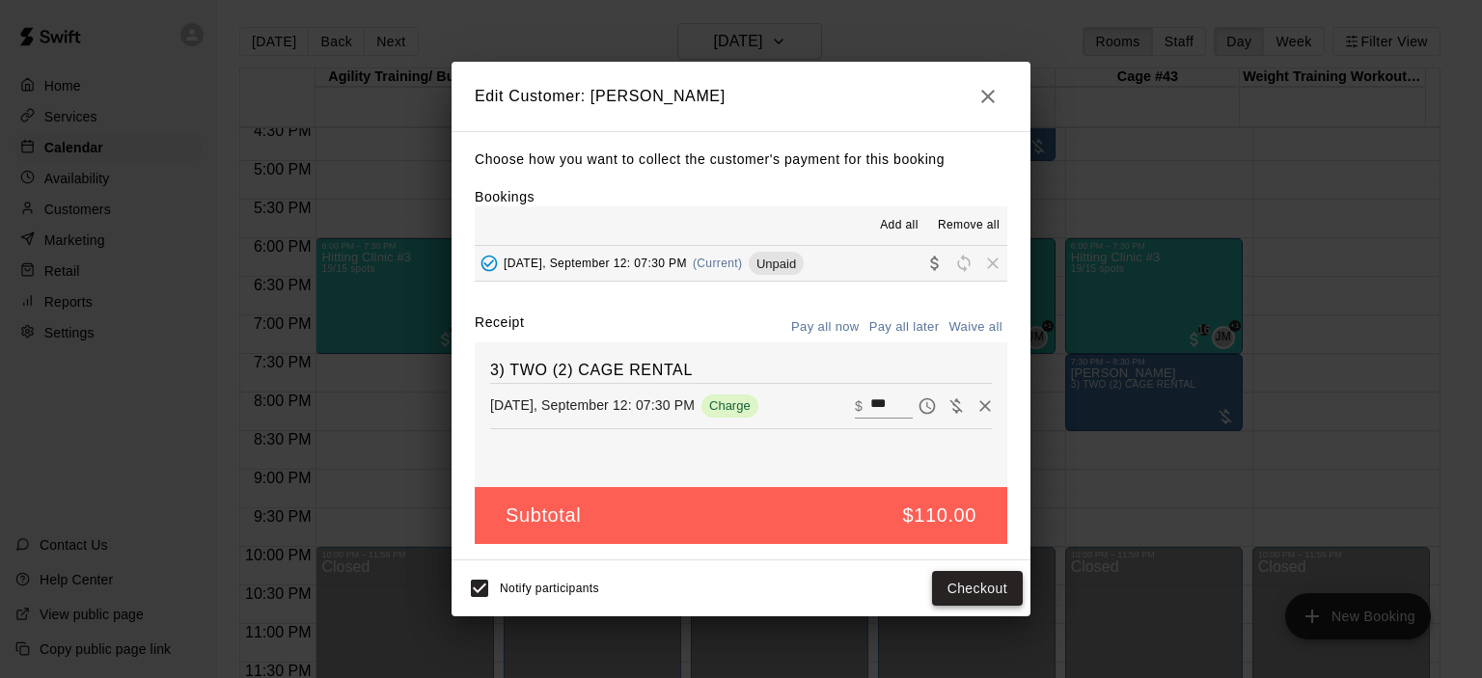
click at [989, 593] on button "Checkout" at bounding box center [977, 589] width 91 height 36
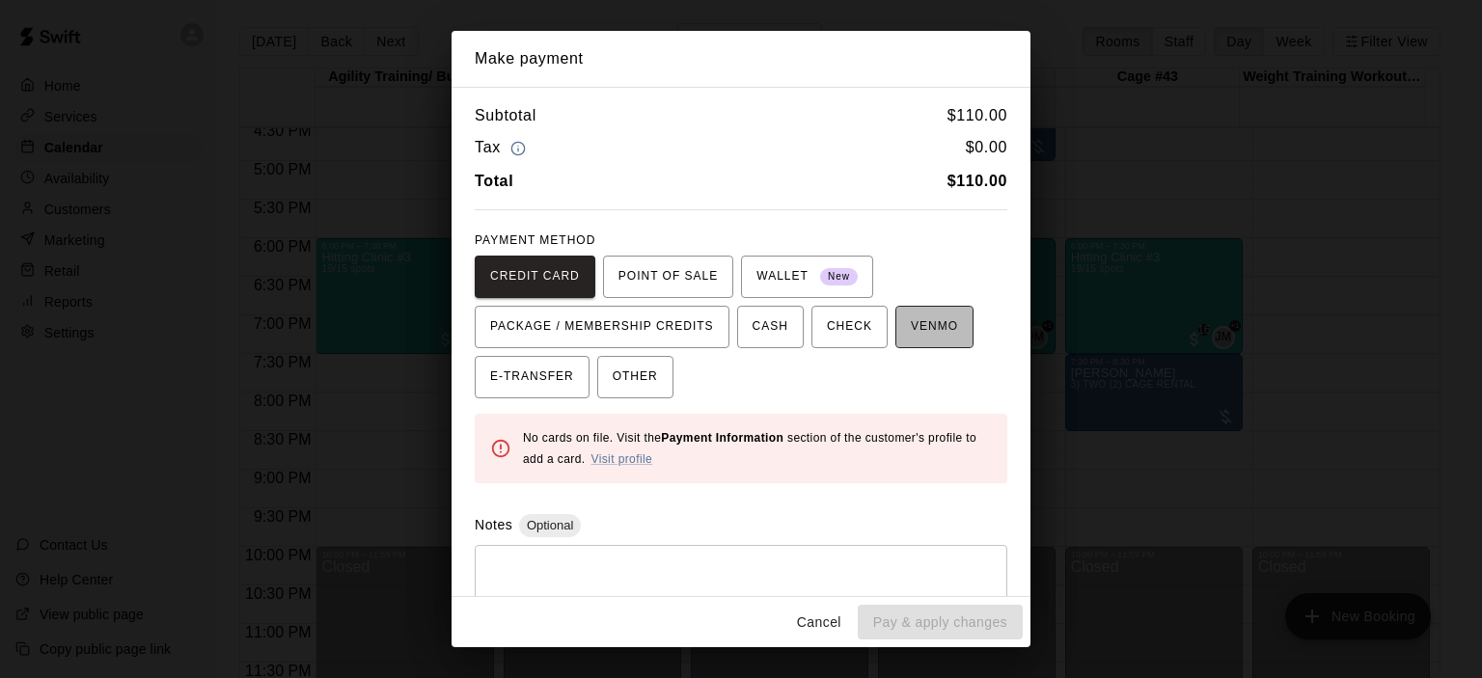
click at [918, 323] on span "VENMO" at bounding box center [934, 327] width 47 height 31
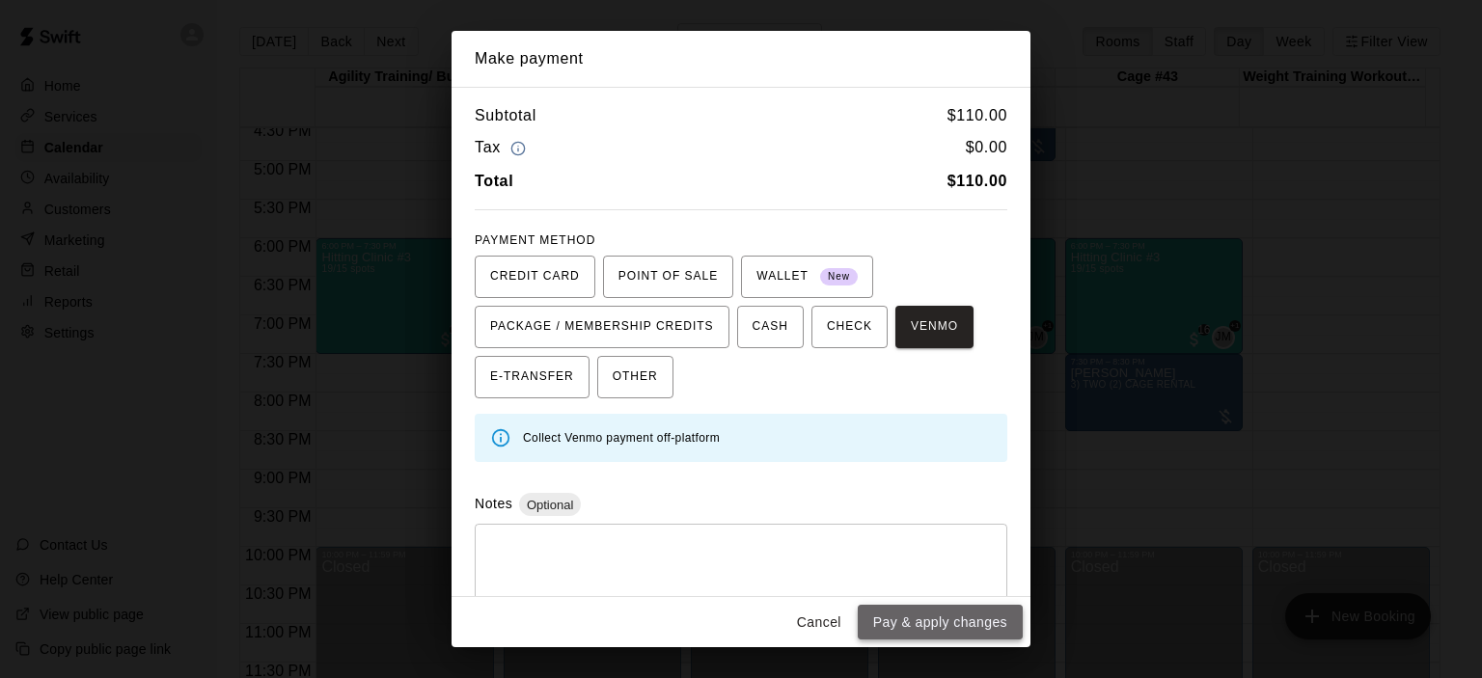
click at [947, 622] on button "Pay & apply changes" at bounding box center [940, 623] width 165 height 36
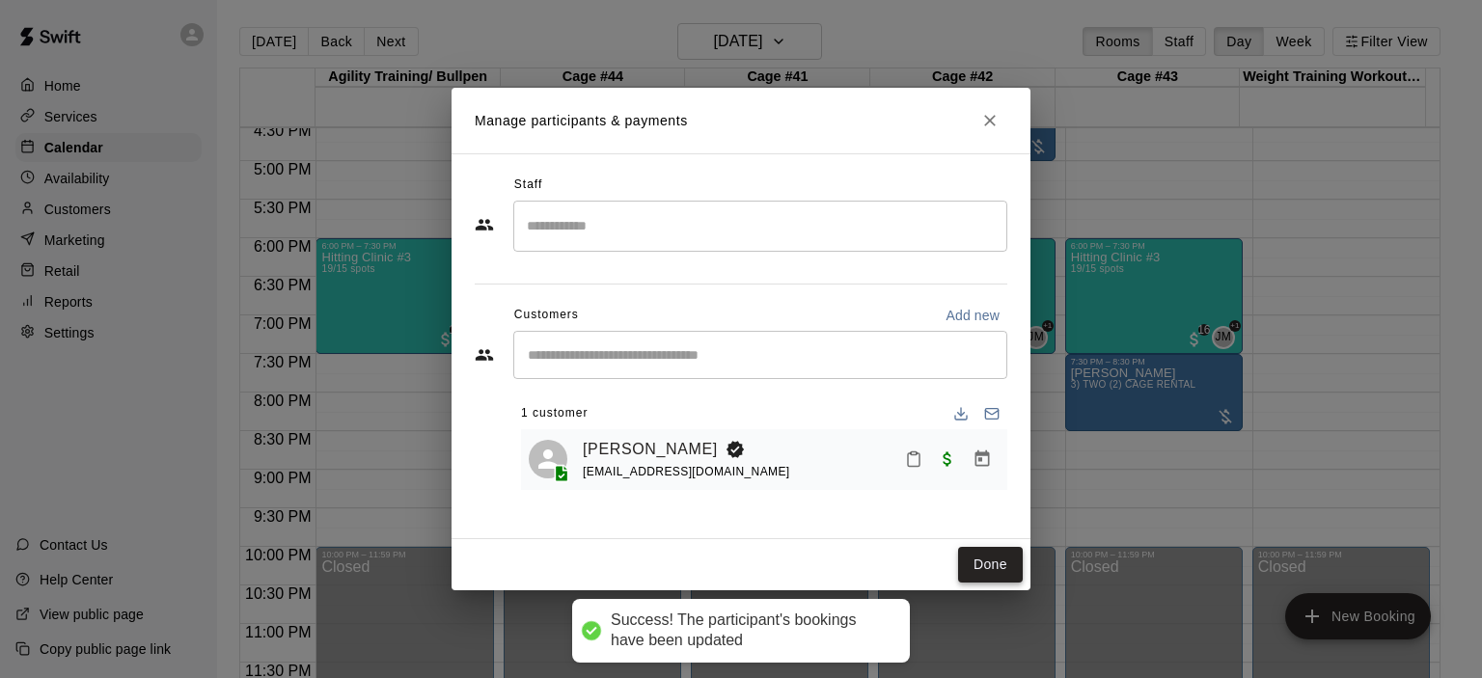
click at [981, 559] on button "Done" at bounding box center [990, 565] width 65 height 36
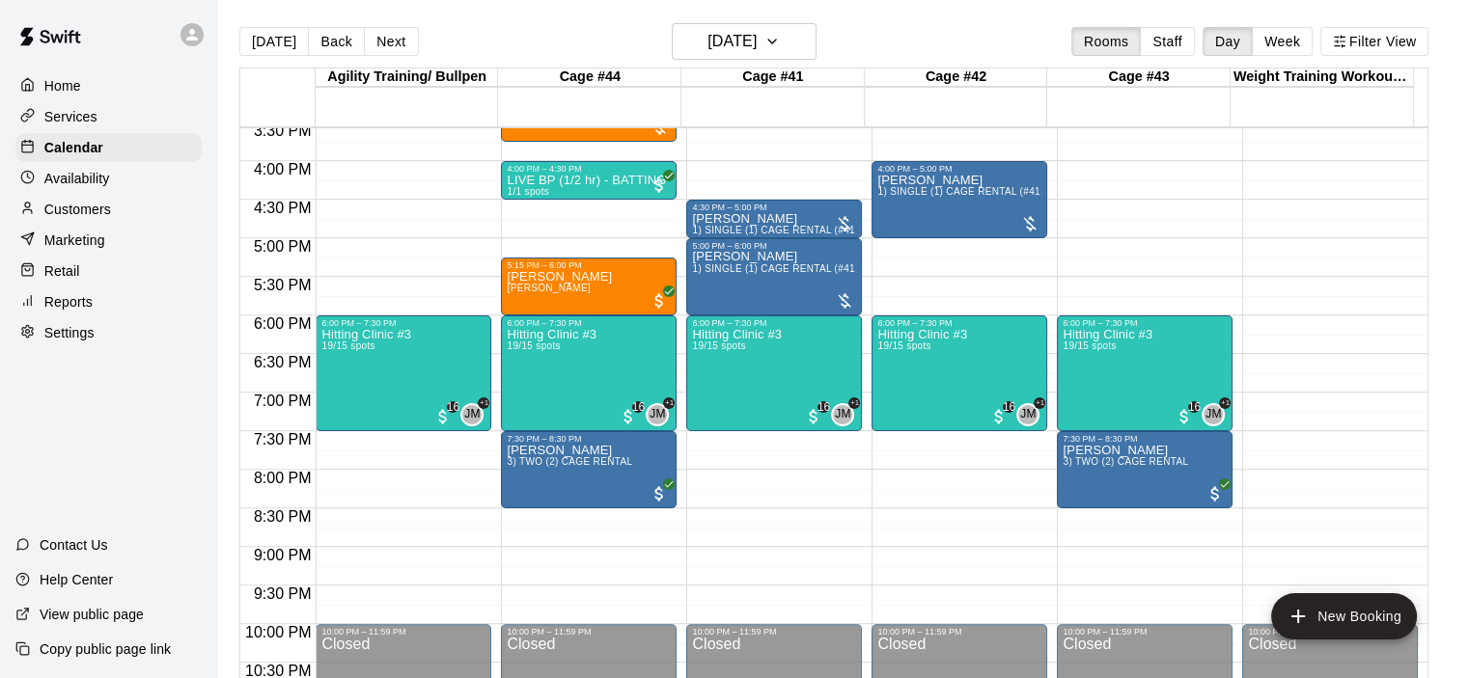
scroll to position [990, 0]
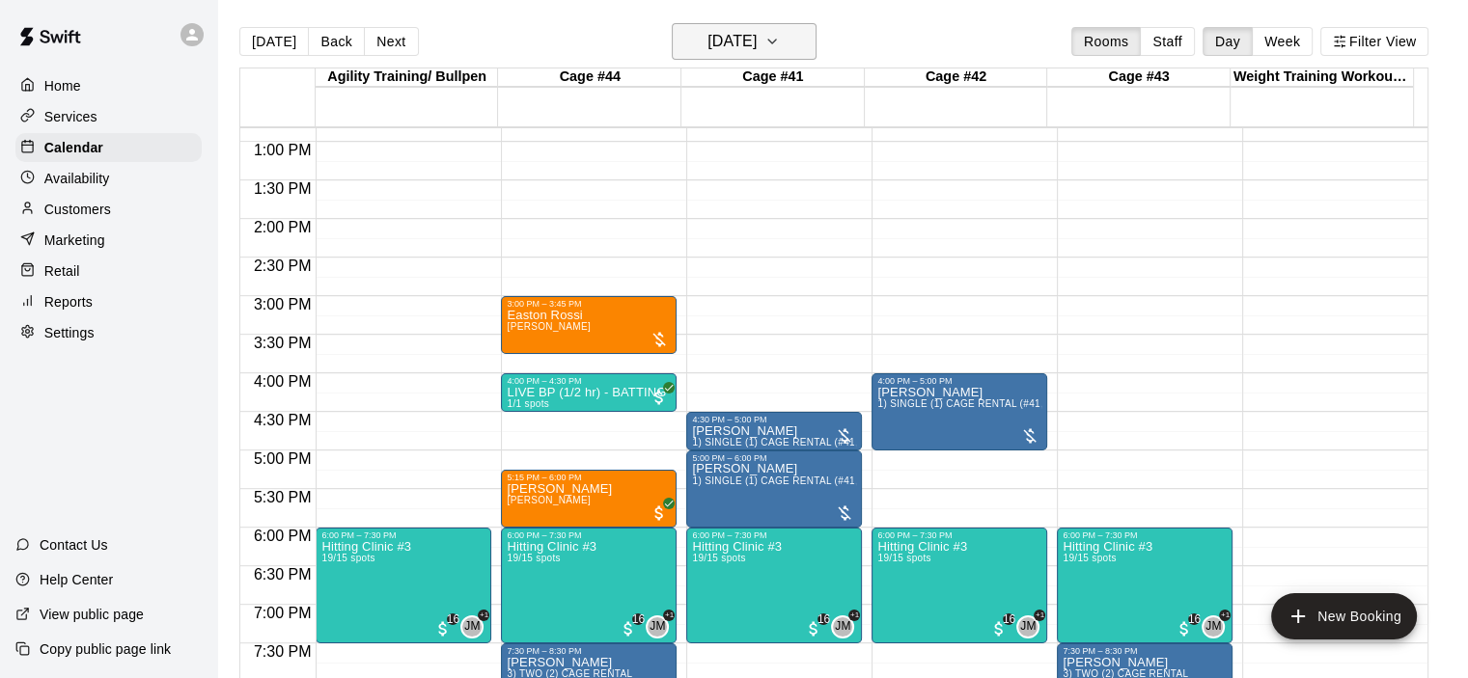
click at [776, 41] on icon "button" at bounding box center [772, 42] width 8 height 4
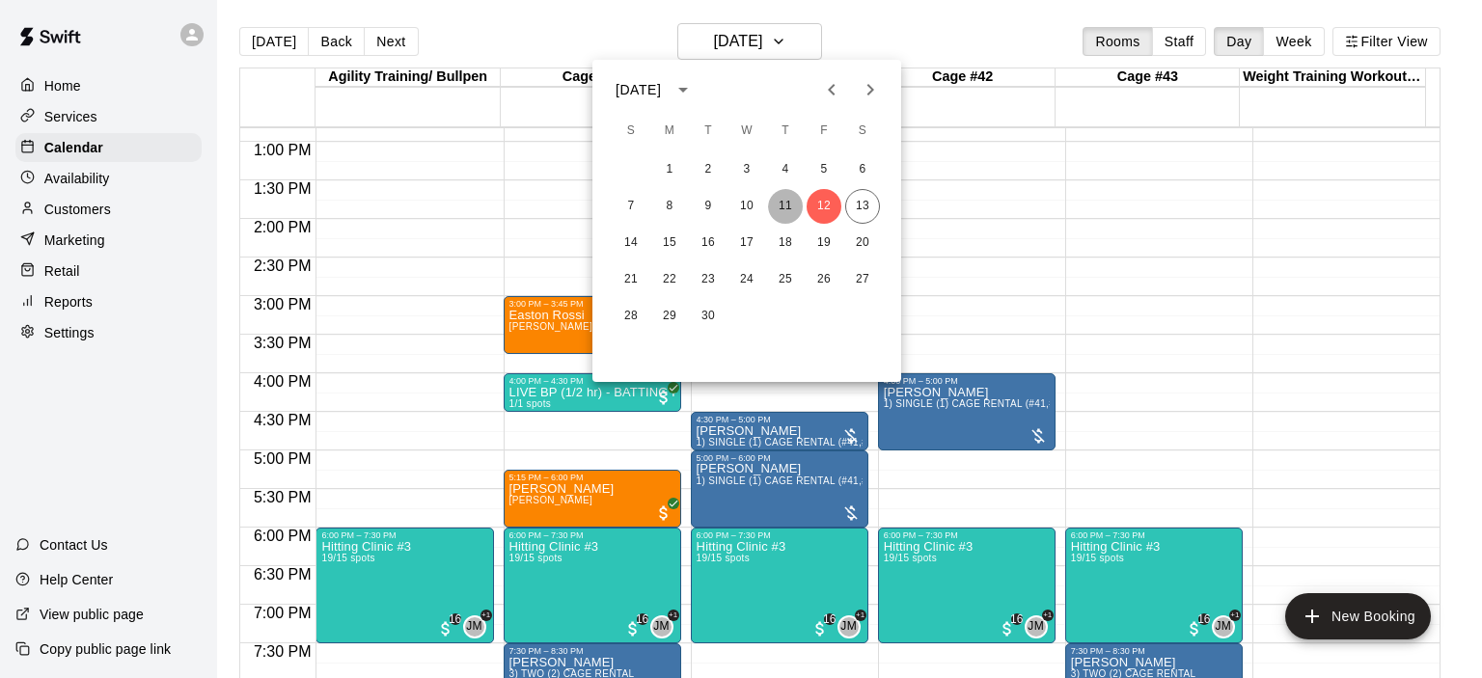
click at [781, 203] on button "11" at bounding box center [785, 206] width 35 height 35
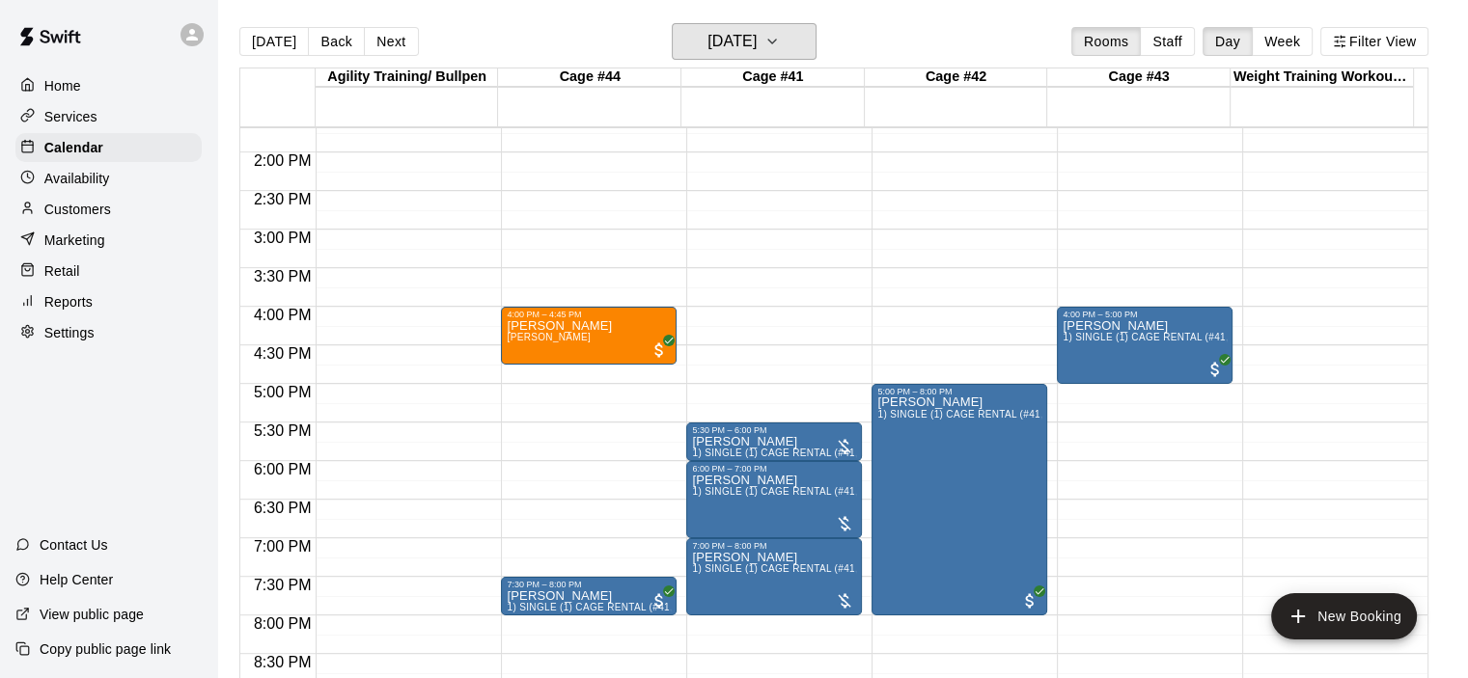
scroll to position [1183, 0]
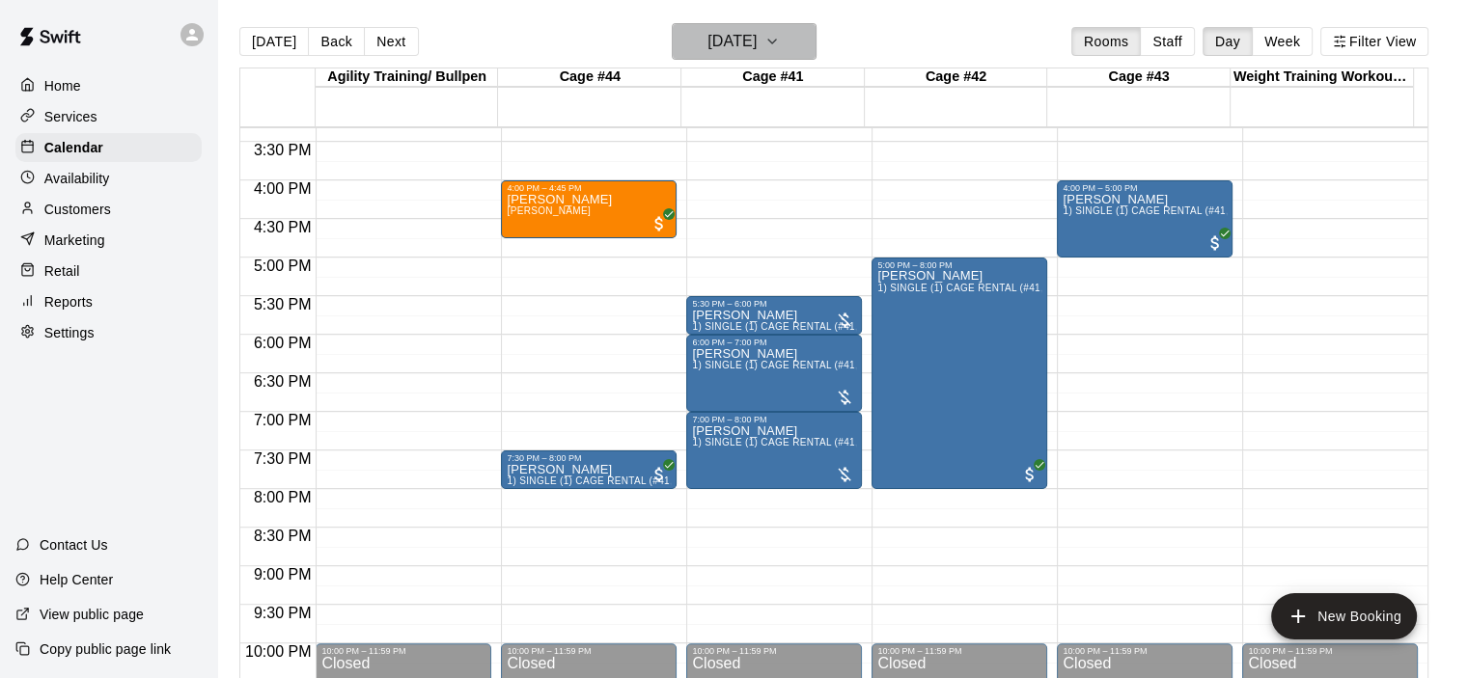
click at [780, 34] on icon "button" at bounding box center [771, 41] width 15 height 23
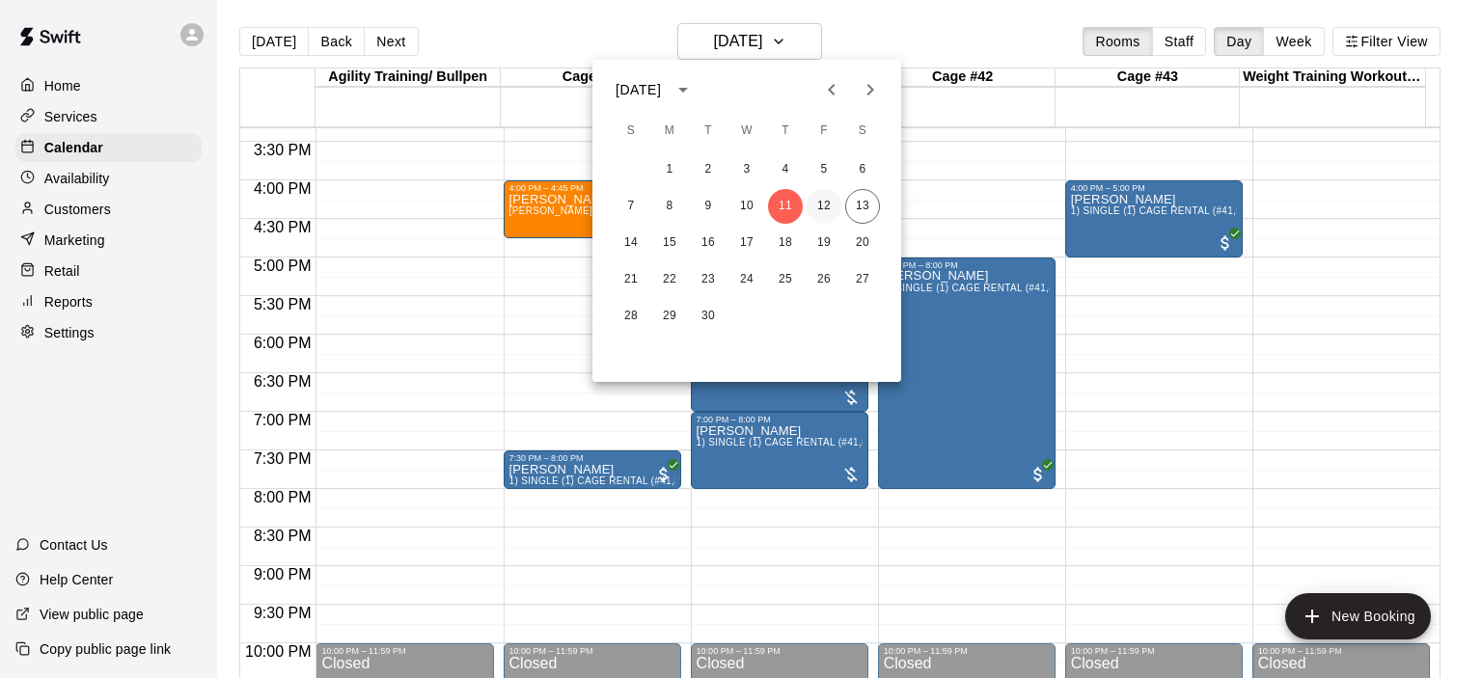
click at [829, 211] on button "12" at bounding box center [824, 206] width 35 height 35
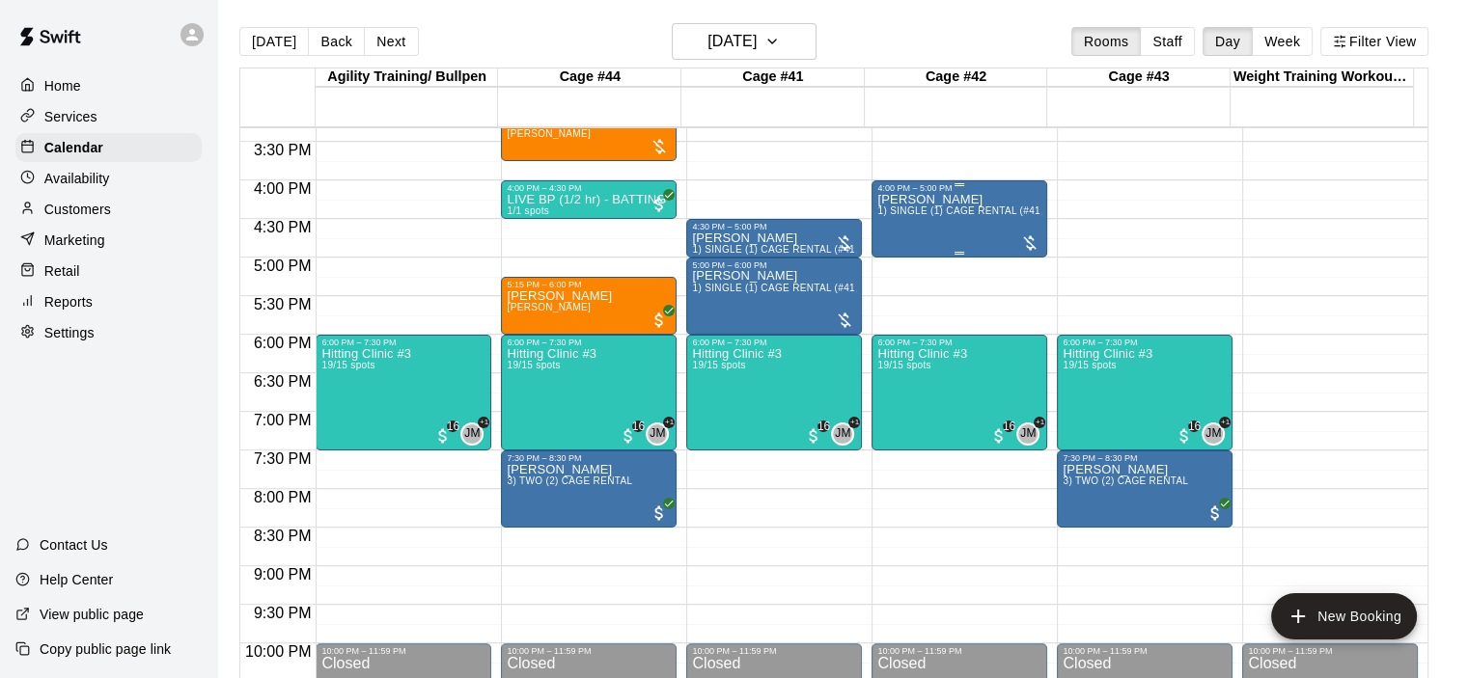
click at [969, 238] on div "[PERSON_NAME] 1) SINGLE (1) CAGE RENTAL (#41,#42,#43)" at bounding box center [959, 532] width 164 height 678
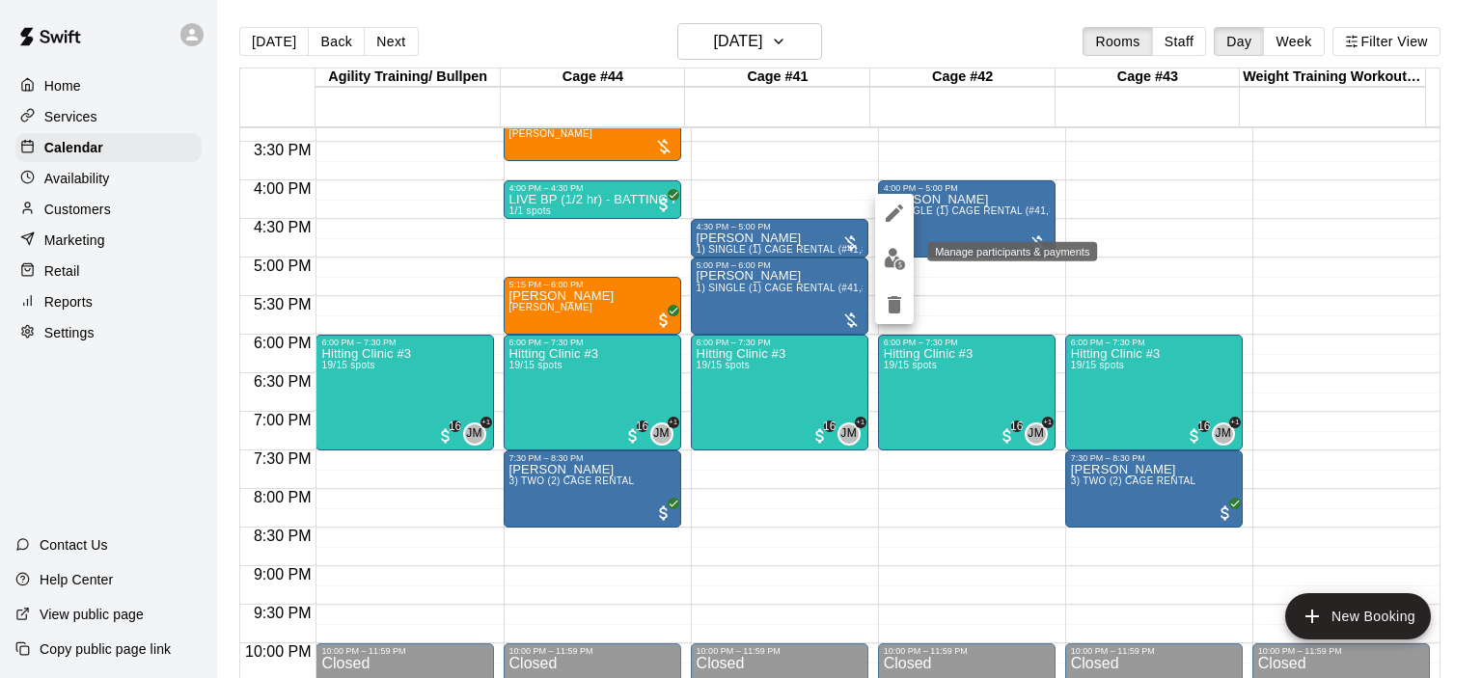
click at [898, 261] on img "edit" at bounding box center [895, 259] width 22 height 22
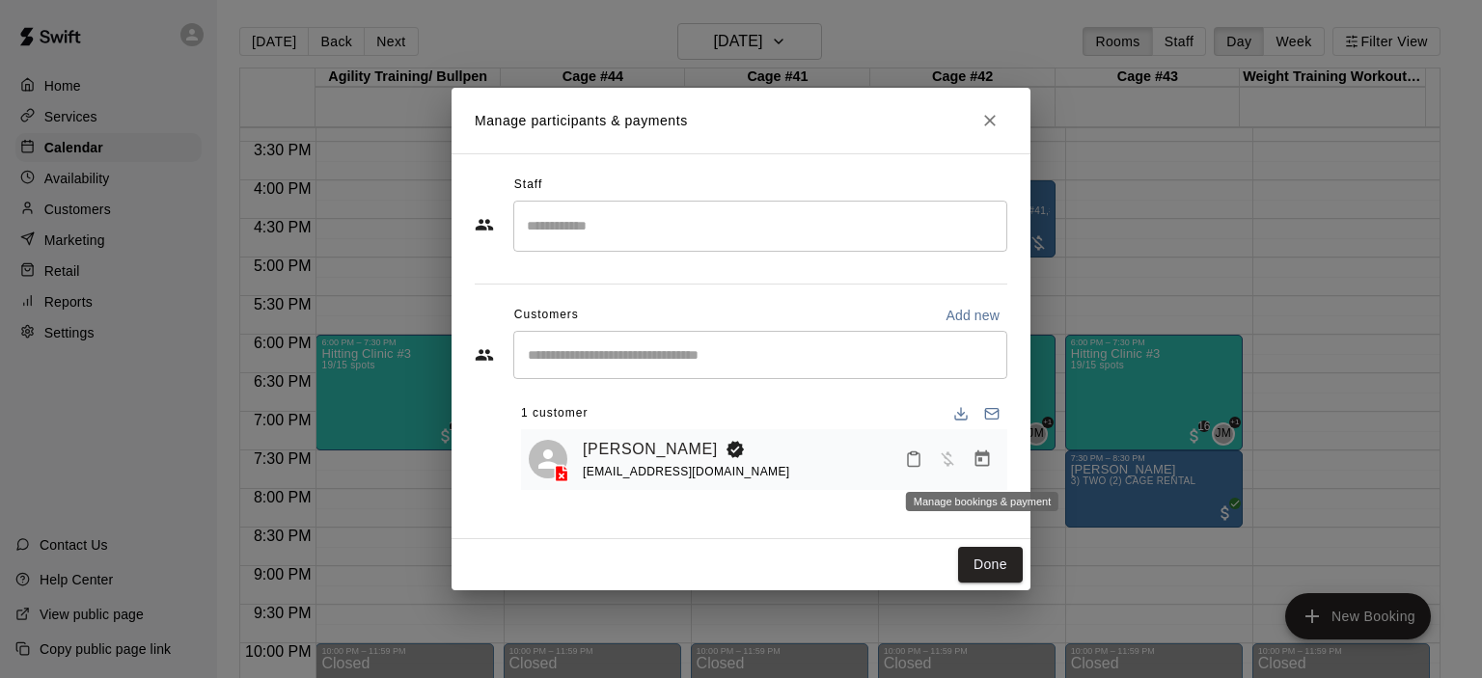
click at [976, 454] on icon "Manage bookings & payment" at bounding box center [983, 459] width 14 height 16
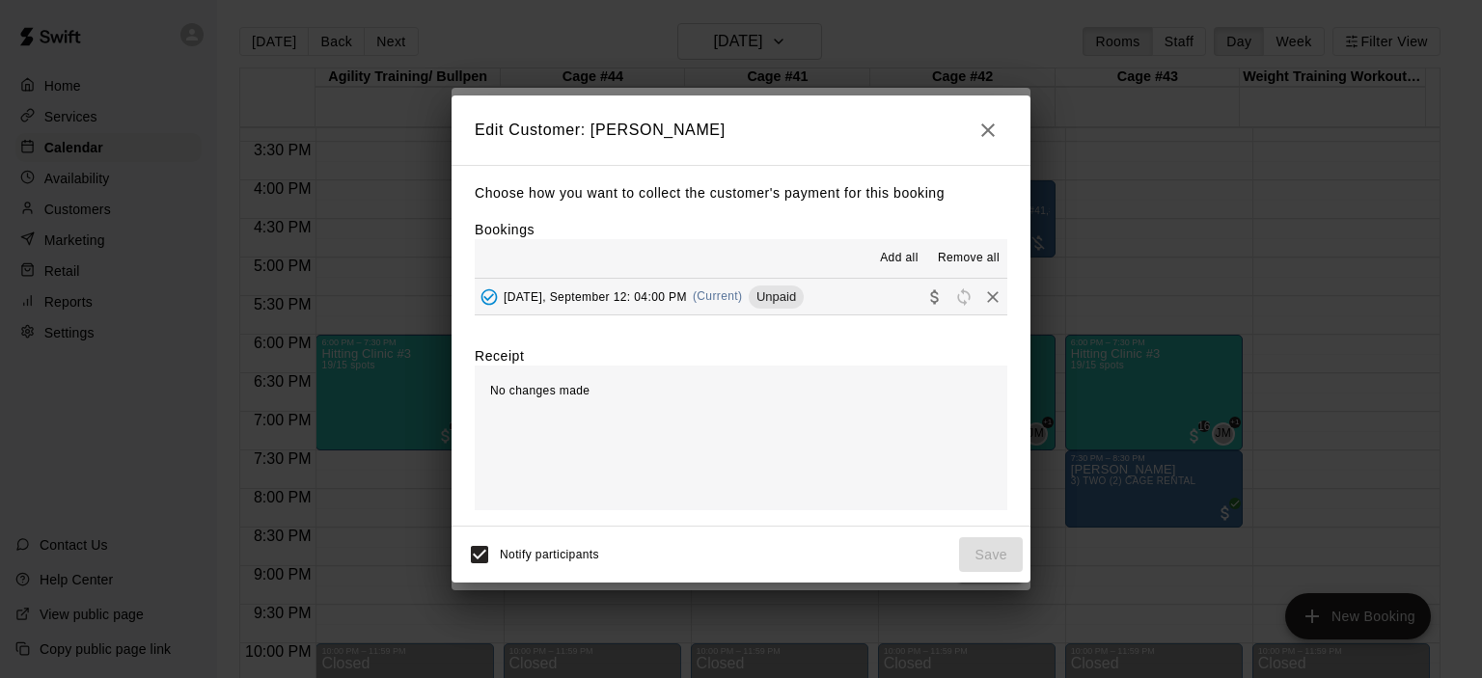
click at [724, 294] on span "(Current)" at bounding box center [718, 296] width 50 height 14
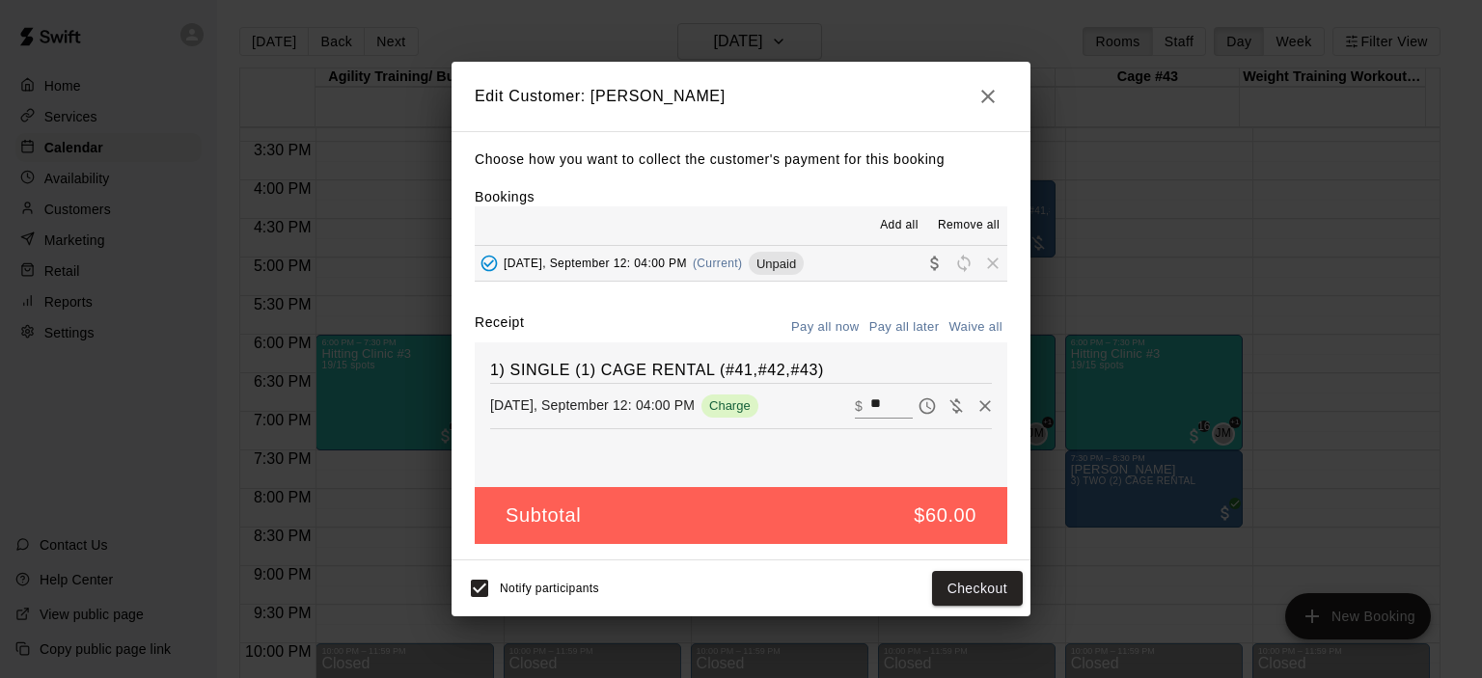
click at [972, 331] on button "Waive all" at bounding box center [976, 328] width 64 height 30
type input "*"
click at [988, 591] on button "Save" at bounding box center [991, 589] width 64 height 36
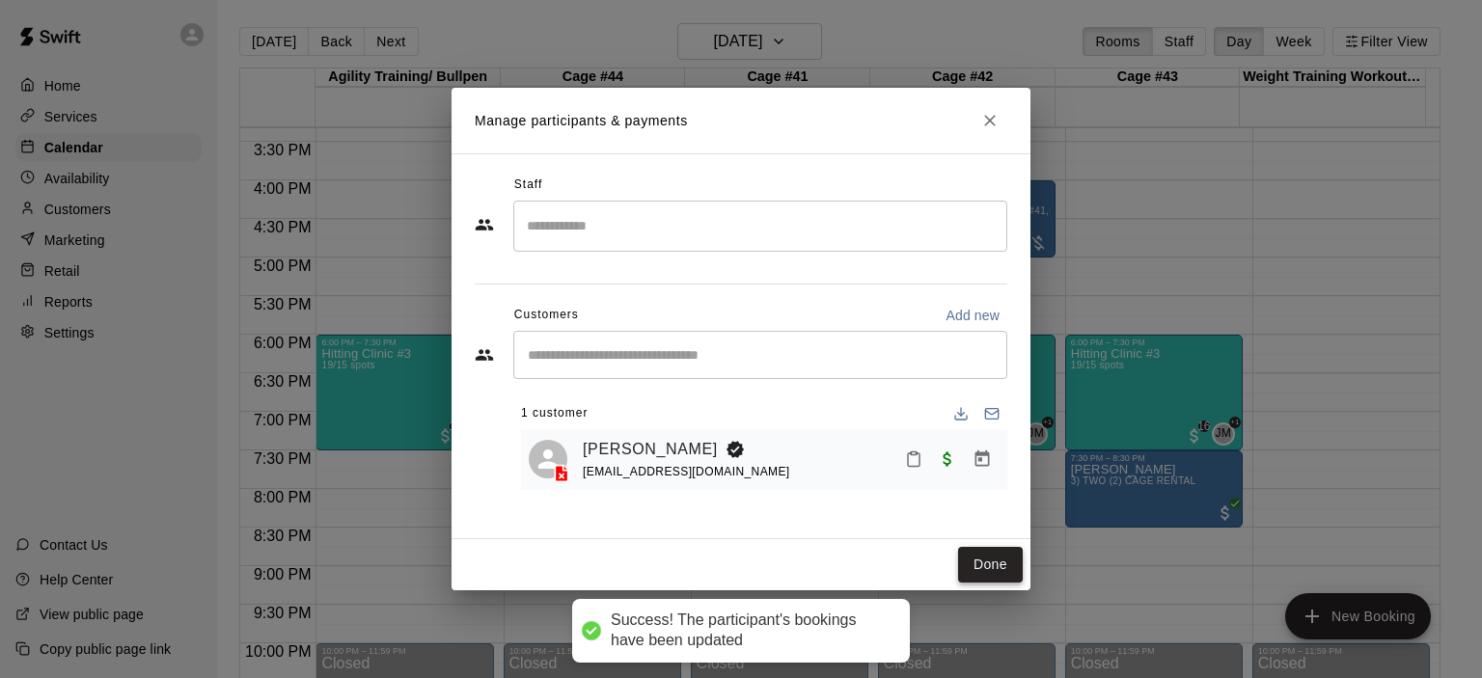
click at [998, 561] on button "Done" at bounding box center [990, 565] width 65 height 36
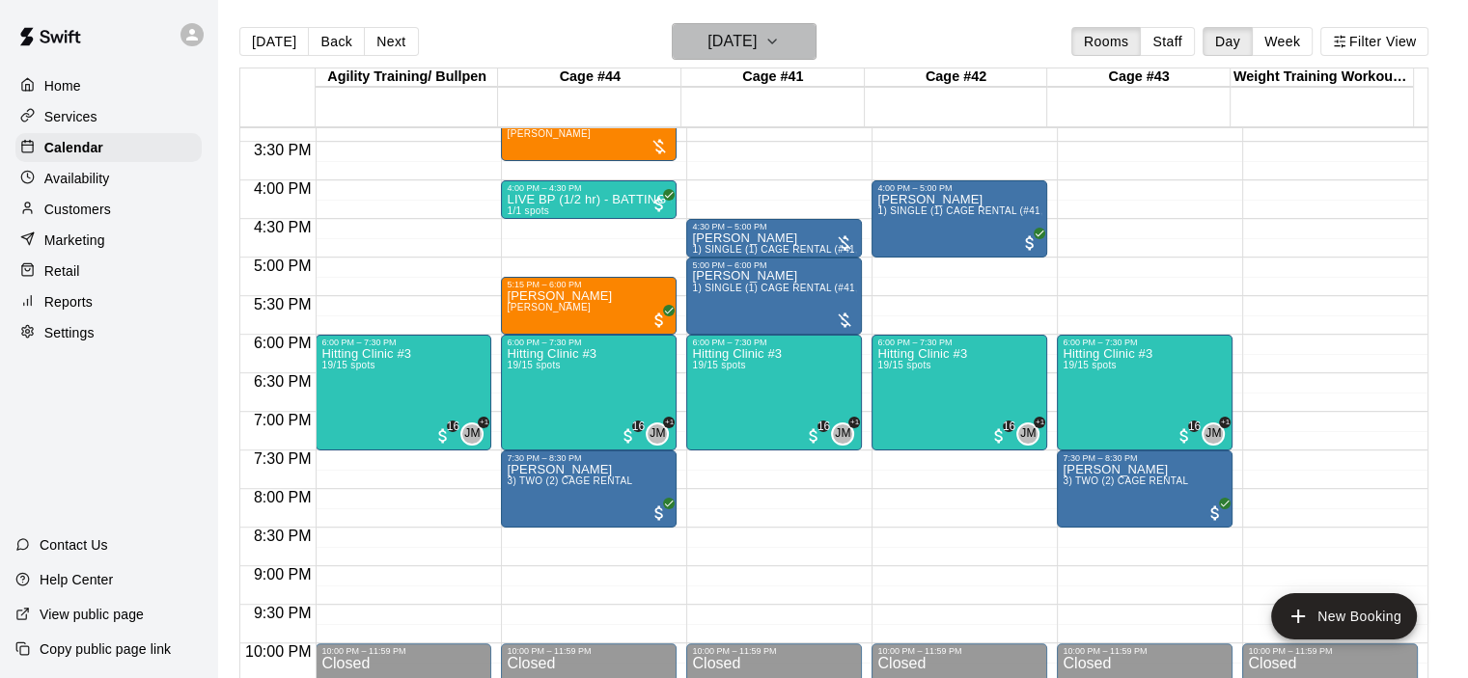
click at [780, 45] on icon "button" at bounding box center [771, 41] width 15 height 23
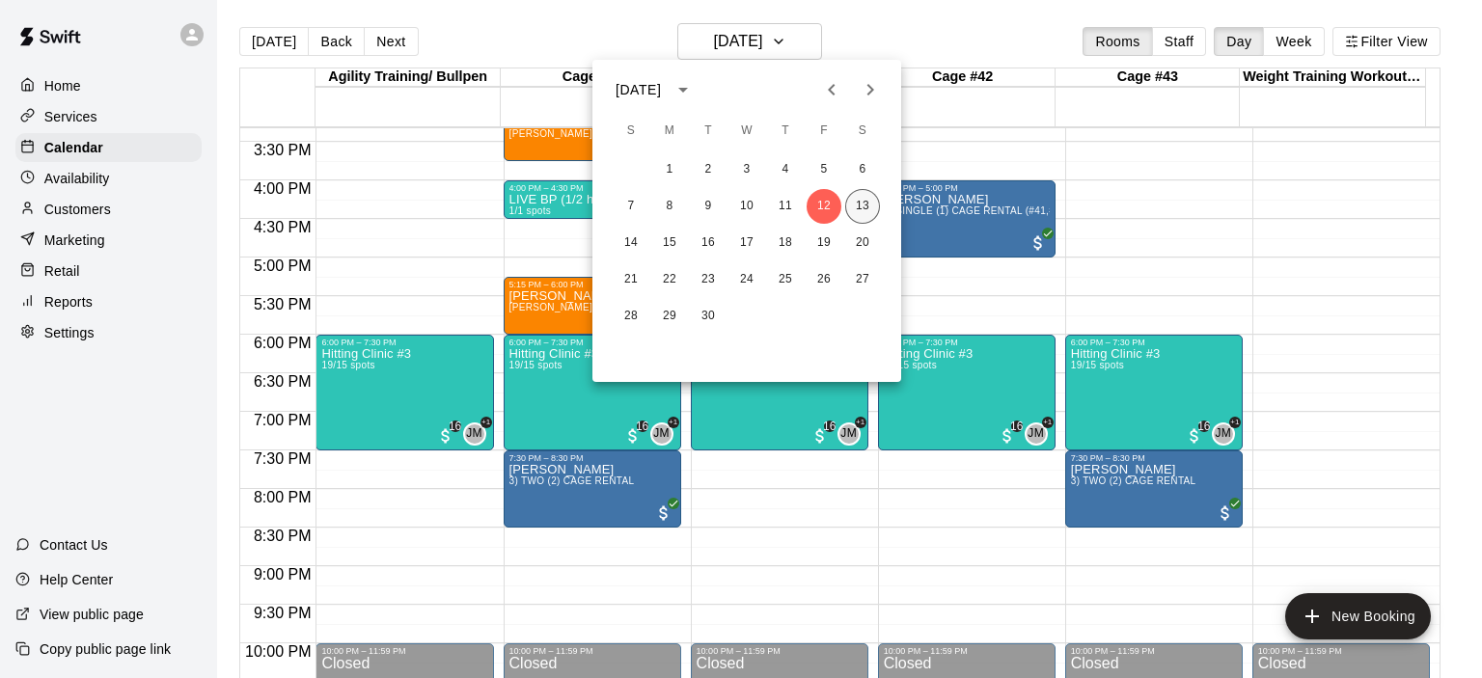
click at [864, 208] on button "13" at bounding box center [862, 206] width 35 height 35
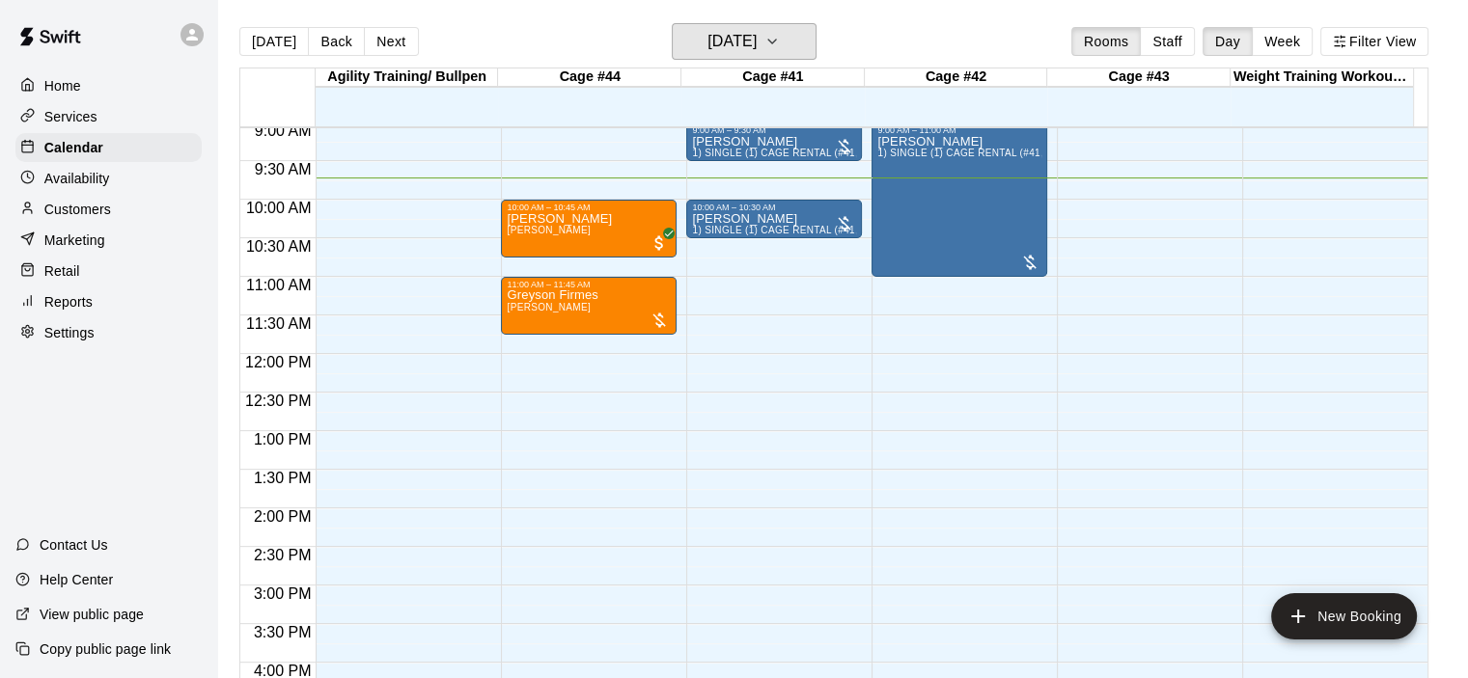
scroll to position [604, 0]
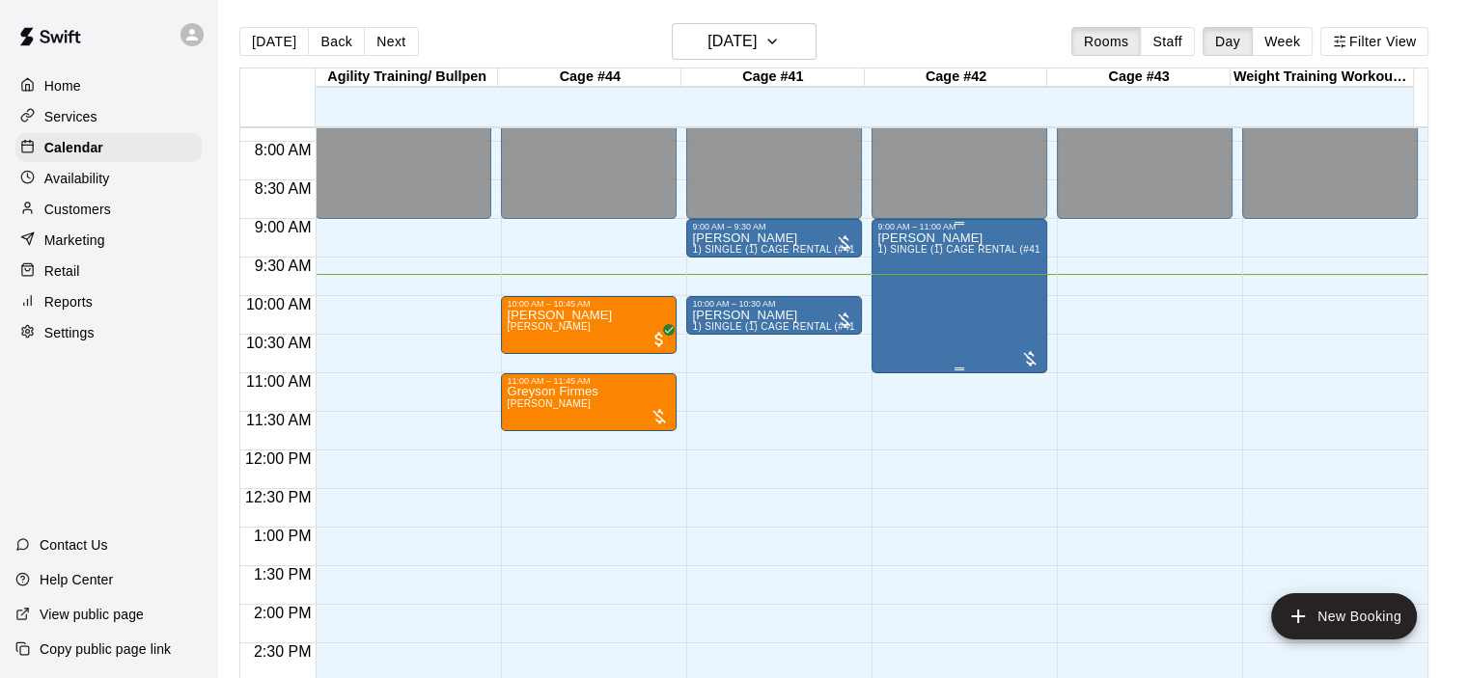
click at [973, 261] on div "[PERSON_NAME] 1) SINGLE (1) CAGE RENTAL (#41,#42,#43)" at bounding box center [959, 571] width 164 height 678
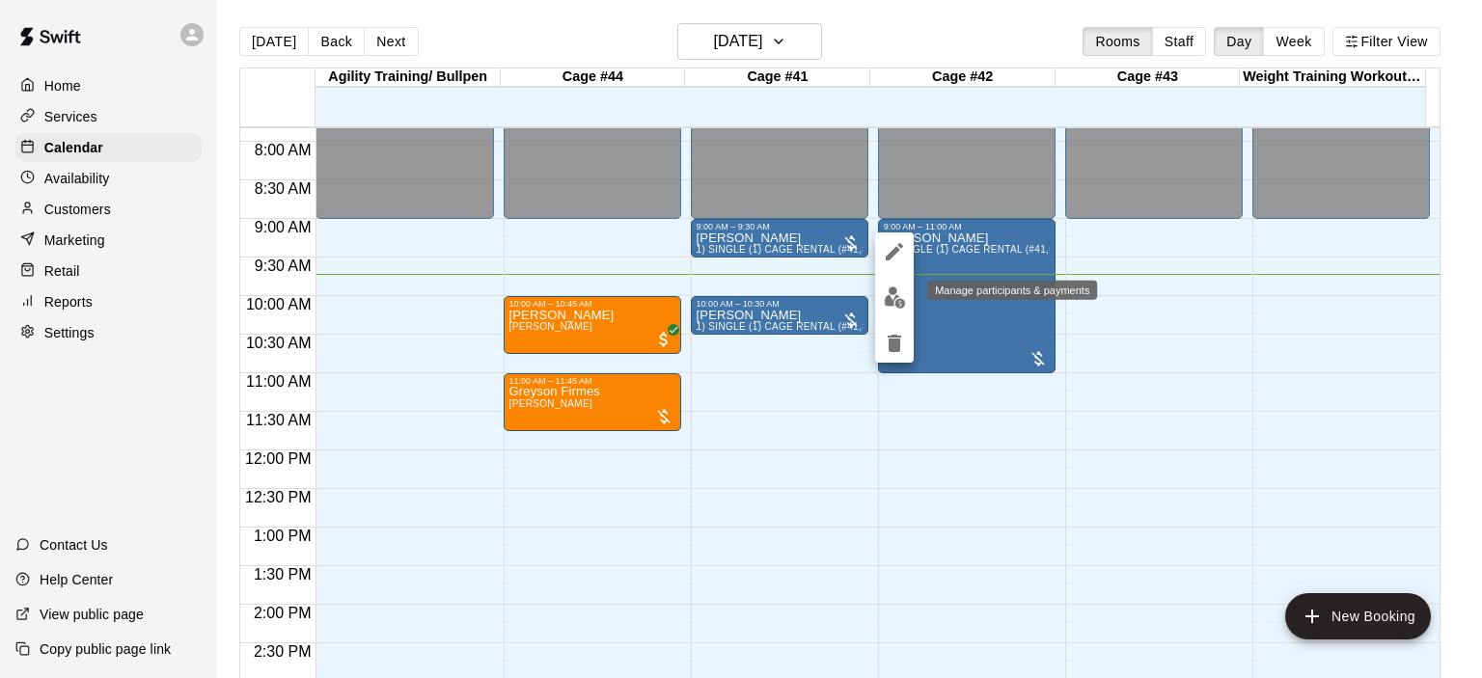
click at [894, 290] on img "edit" at bounding box center [895, 298] width 22 height 22
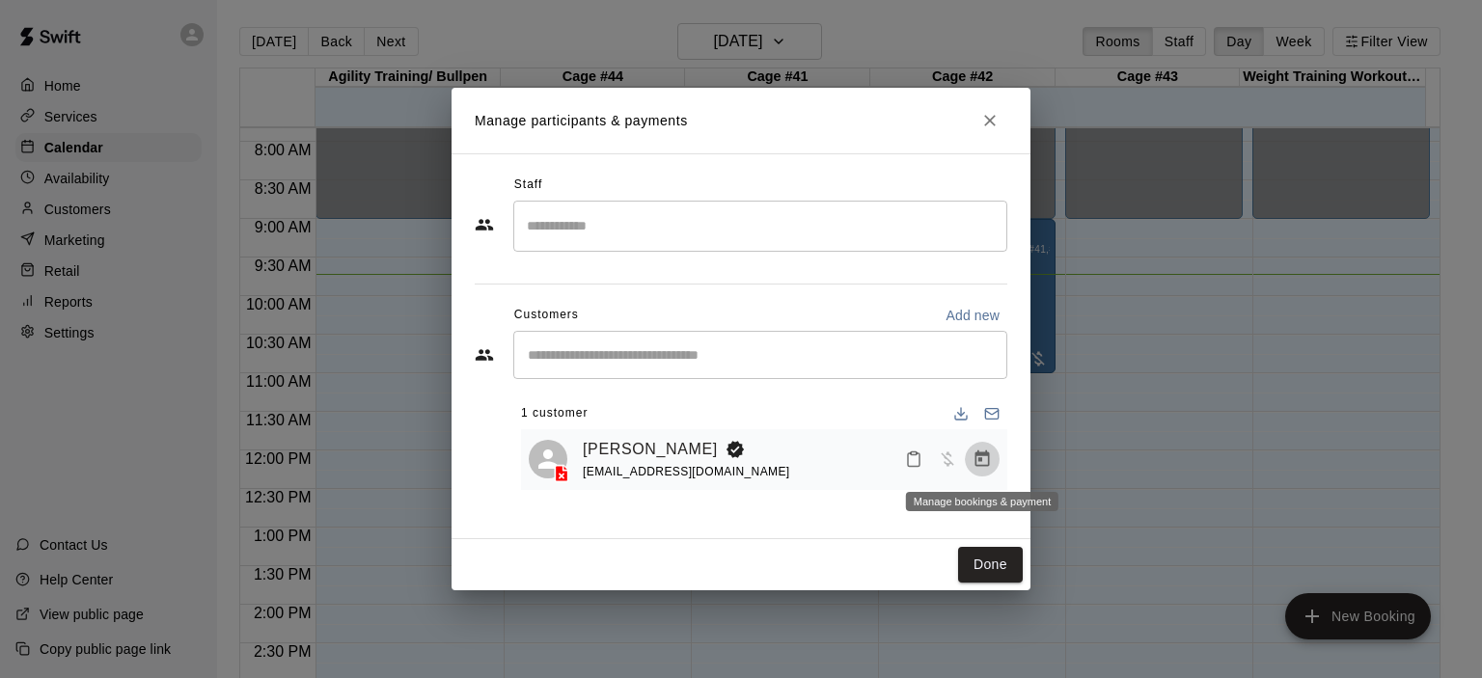
click at [982, 462] on icon "Manage bookings & payment" at bounding box center [982, 459] width 19 height 19
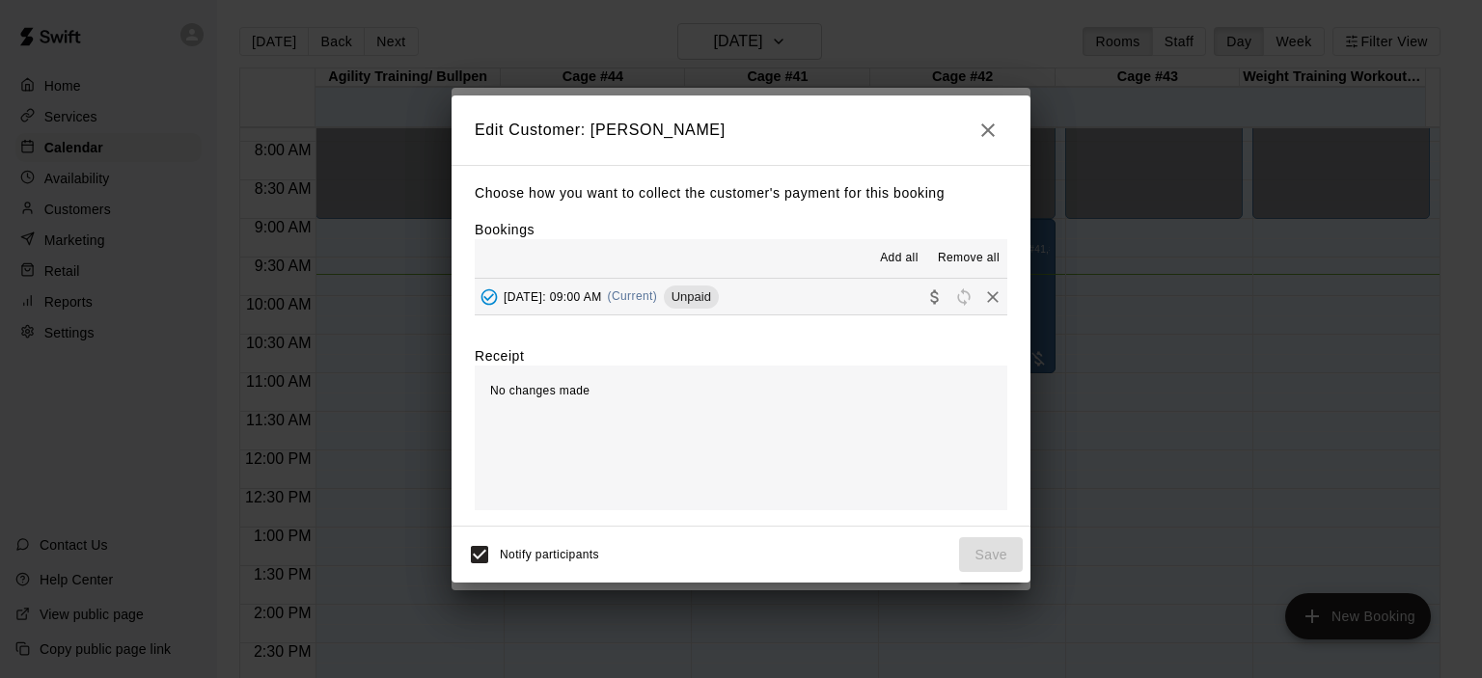
click at [658, 296] on span "(Current)" at bounding box center [633, 296] width 50 height 14
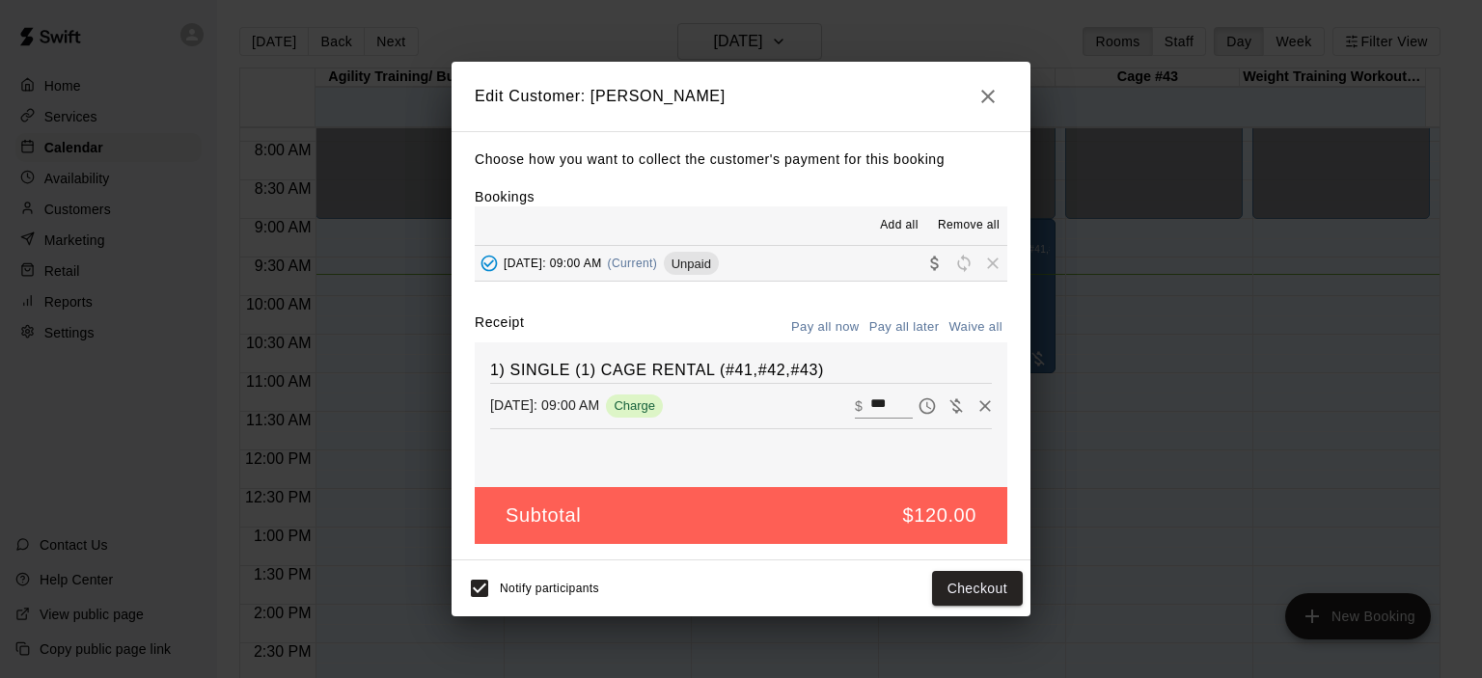
click at [984, 329] on button "Waive all" at bounding box center [976, 328] width 64 height 30
type input "*"
click at [996, 587] on button "Save" at bounding box center [991, 589] width 64 height 36
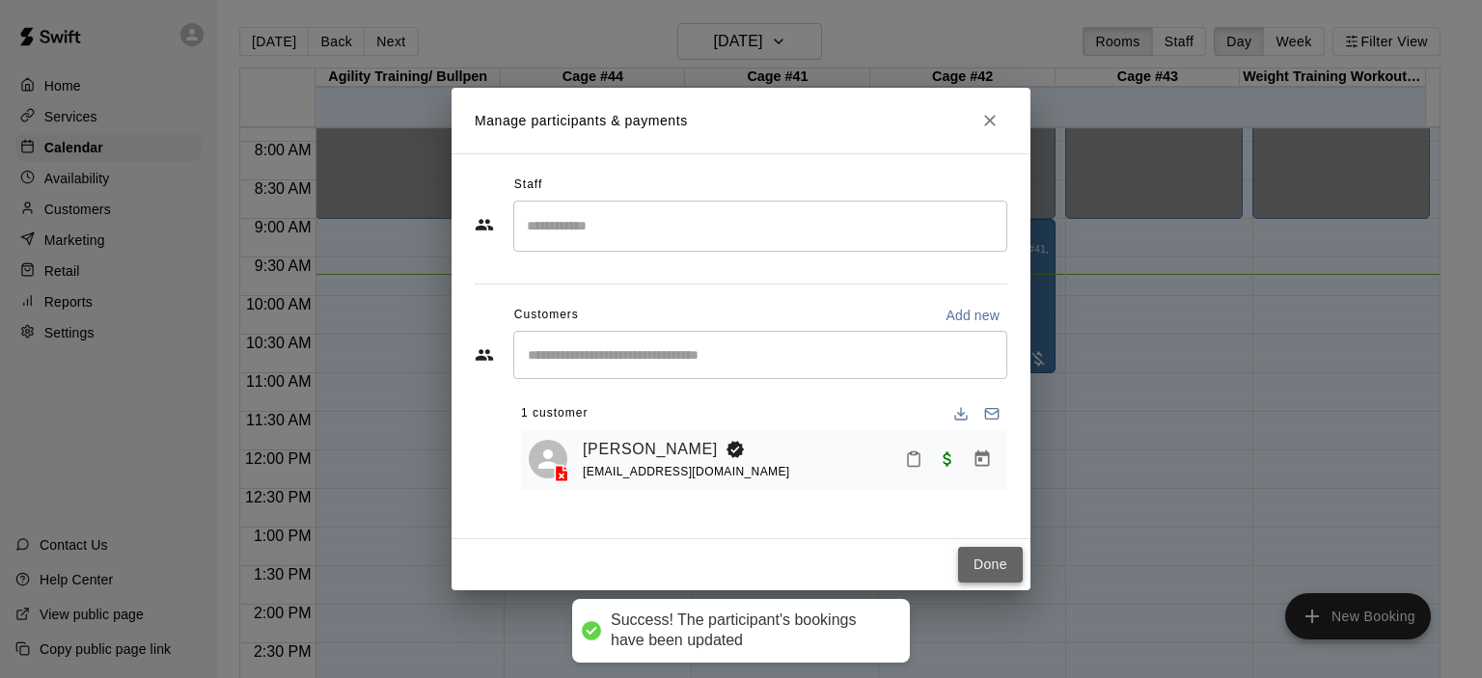
click at [991, 564] on button "Done" at bounding box center [990, 565] width 65 height 36
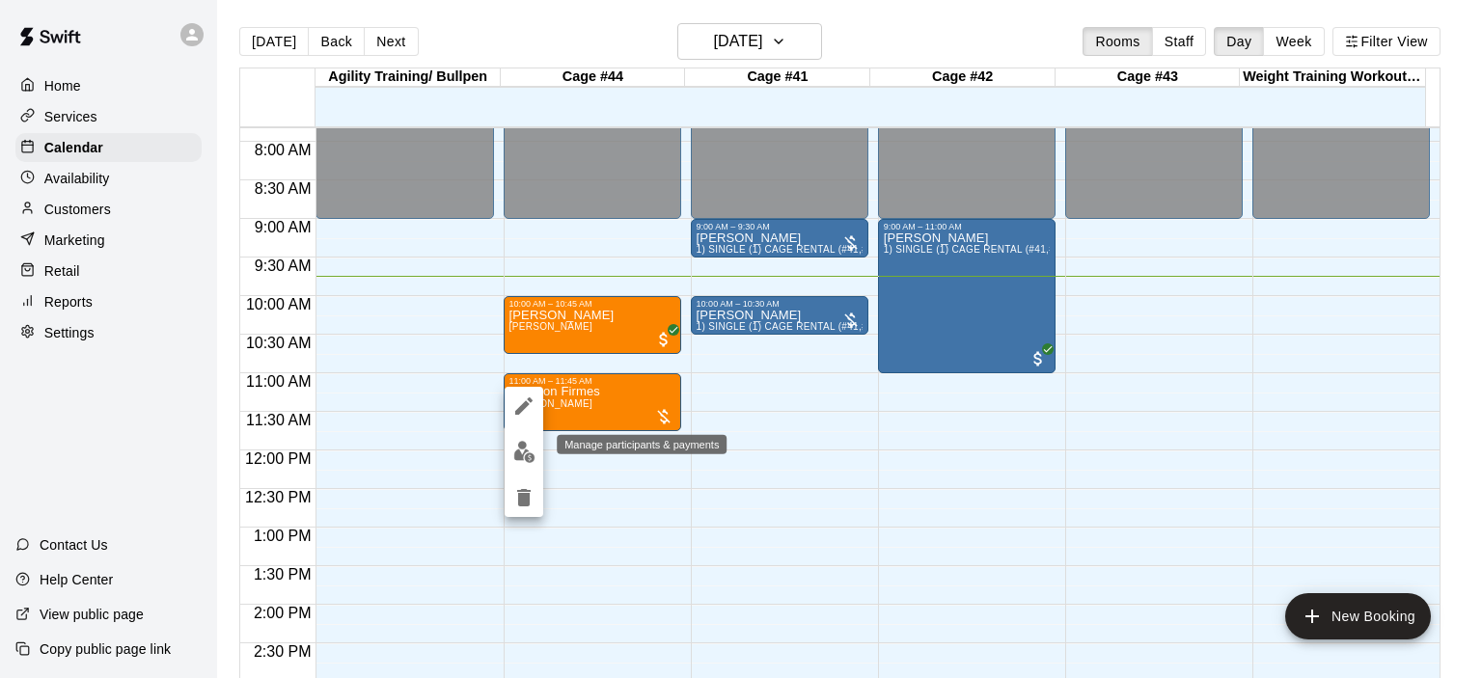
click at [527, 450] on img "edit" at bounding box center [524, 452] width 22 height 22
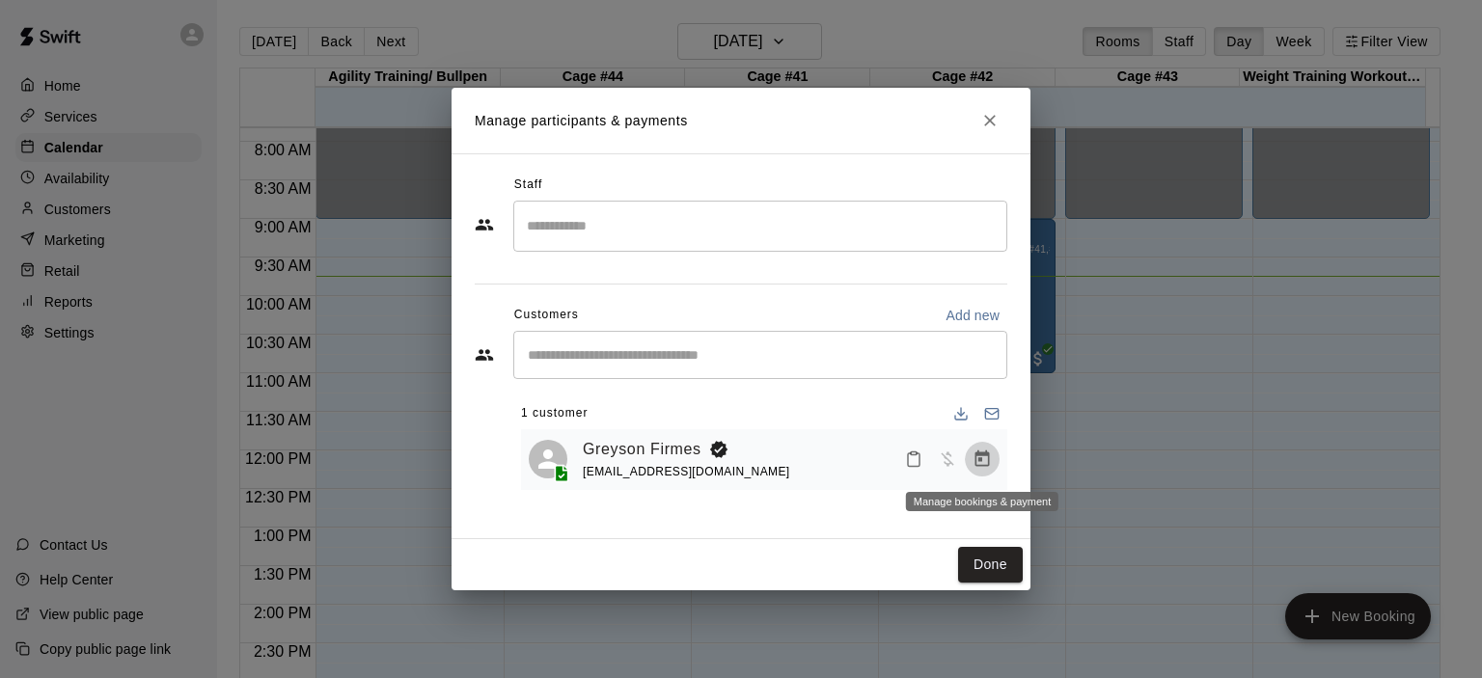
click at [988, 460] on icon "Manage bookings & payment" at bounding box center [983, 459] width 14 height 16
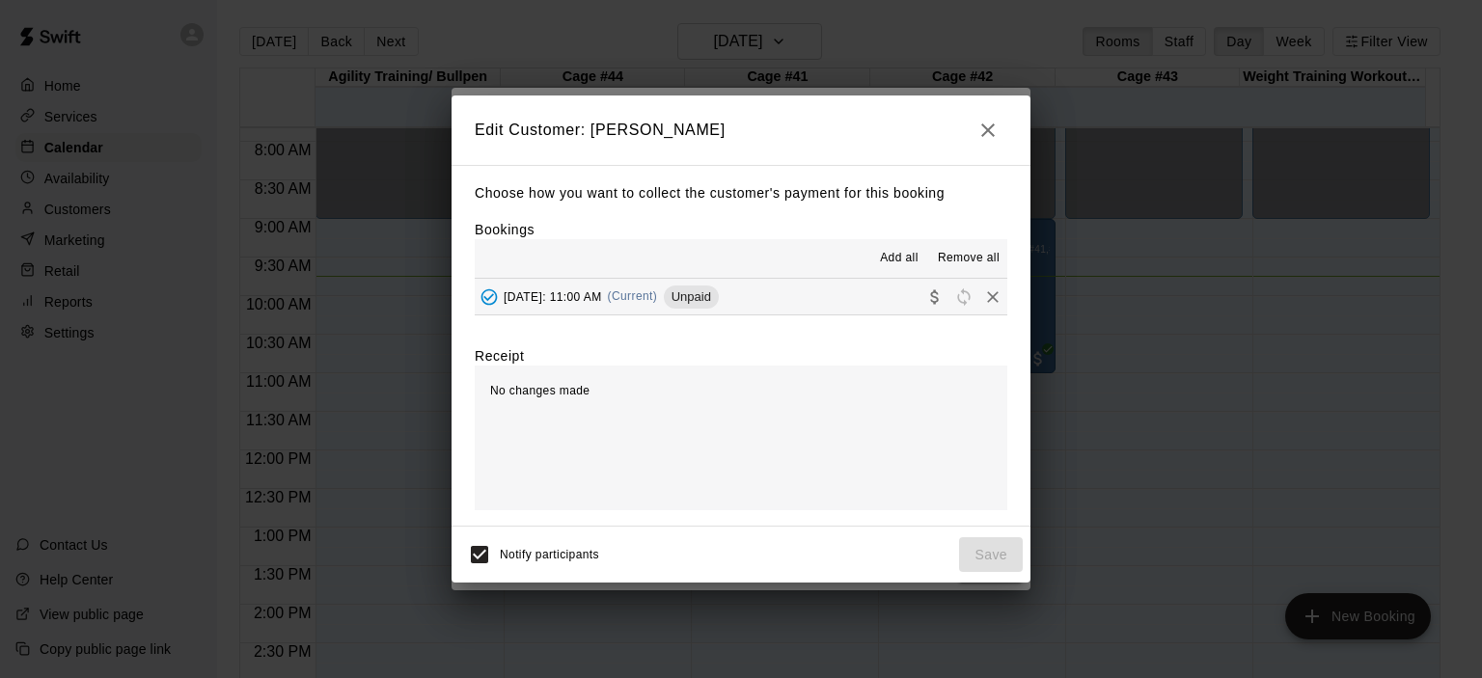
click at [658, 292] on span "(Current)" at bounding box center [633, 296] width 50 height 14
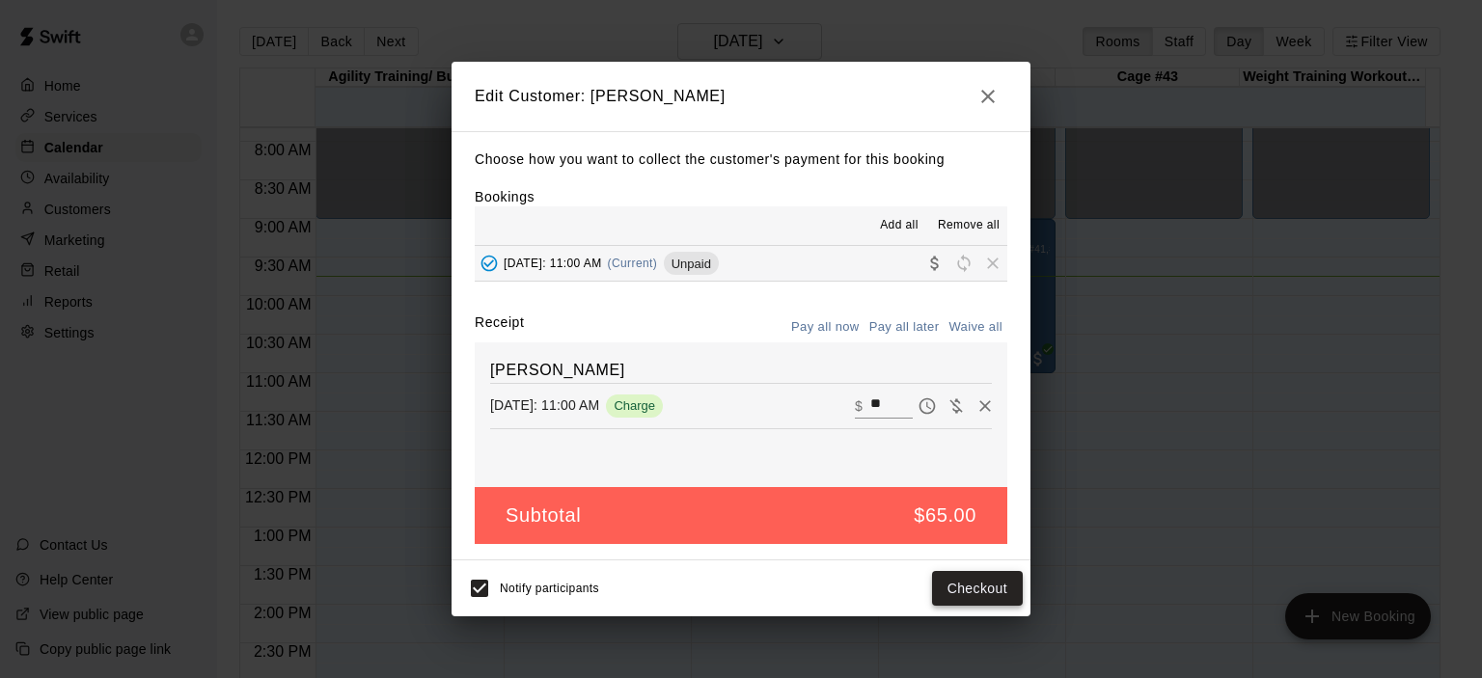
click at [978, 586] on button "Checkout" at bounding box center [977, 589] width 91 height 36
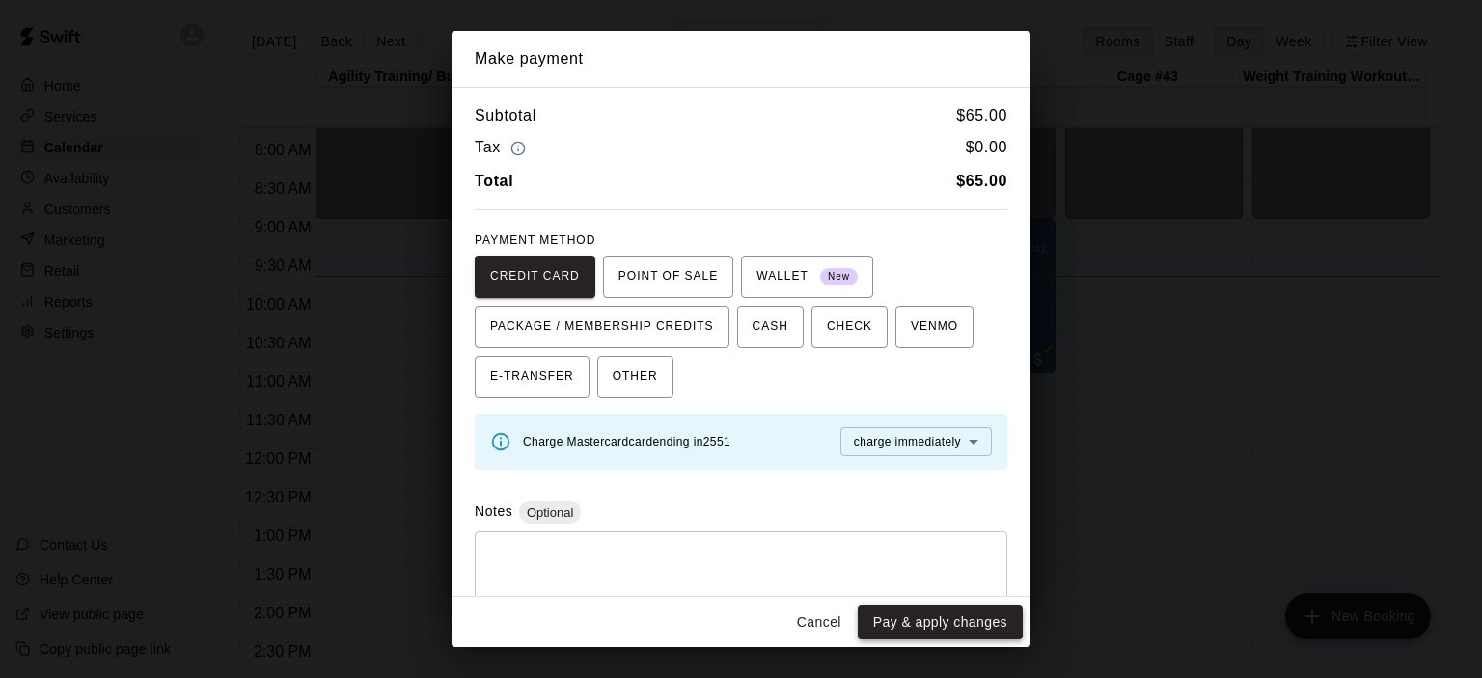
click at [937, 620] on button "Pay & apply changes" at bounding box center [940, 623] width 165 height 36
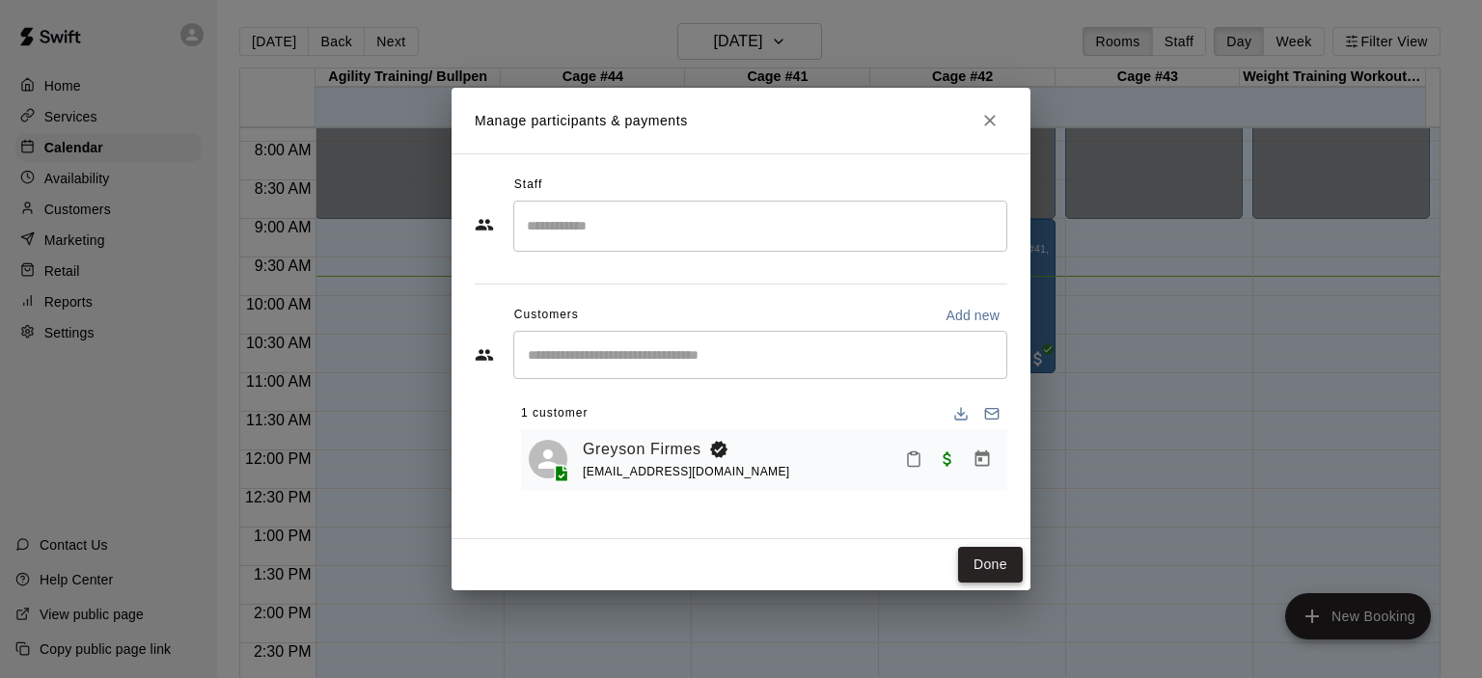
click at [985, 564] on button "Done" at bounding box center [990, 565] width 65 height 36
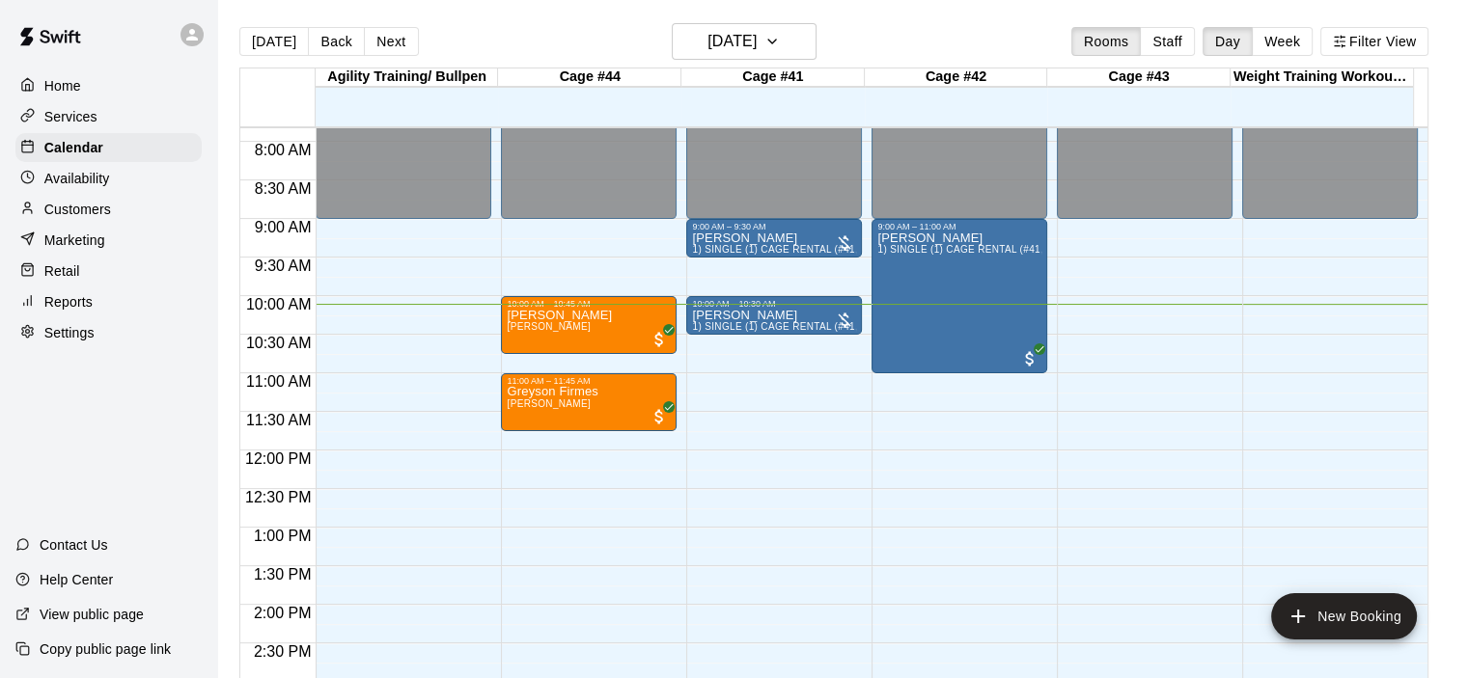
click at [90, 214] on p "Customers" at bounding box center [77, 209] width 67 height 19
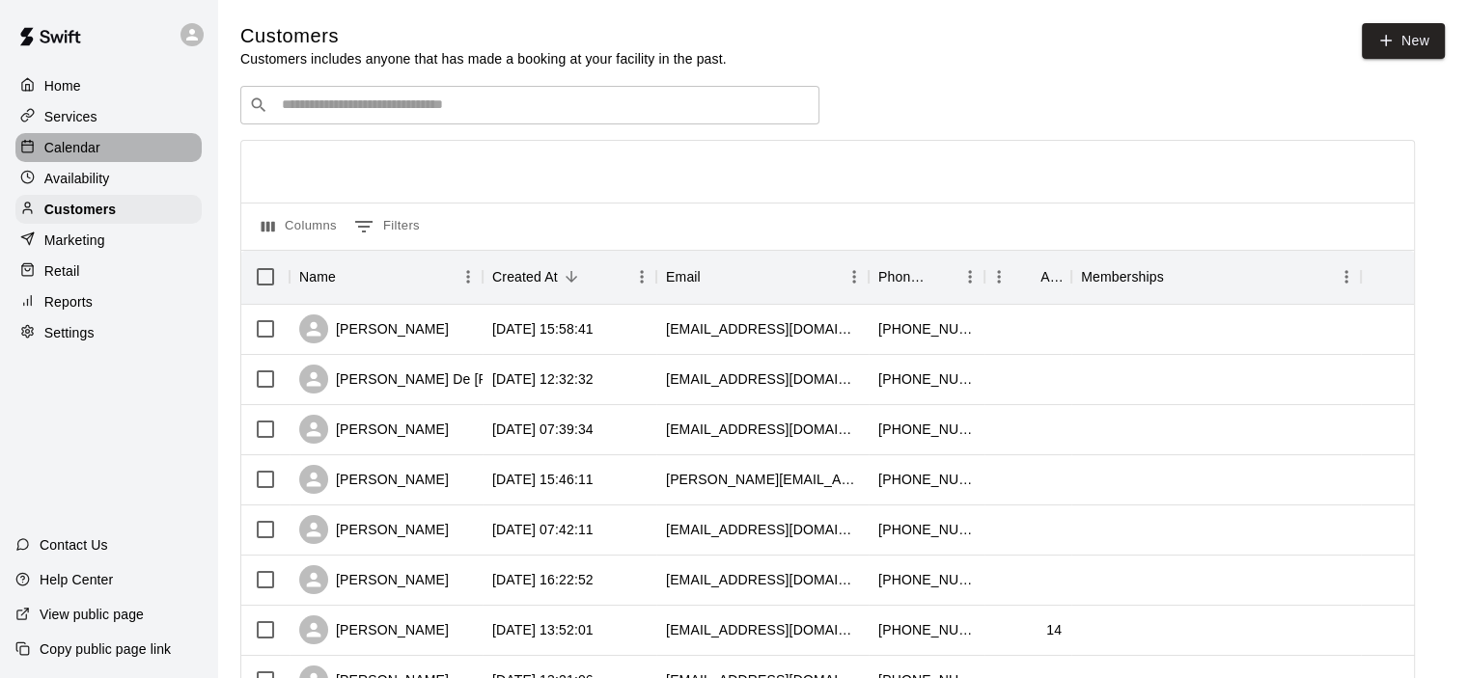
click at [85, 157] on p "Calendar" at bounding box center [72, 147] width 56 height 19
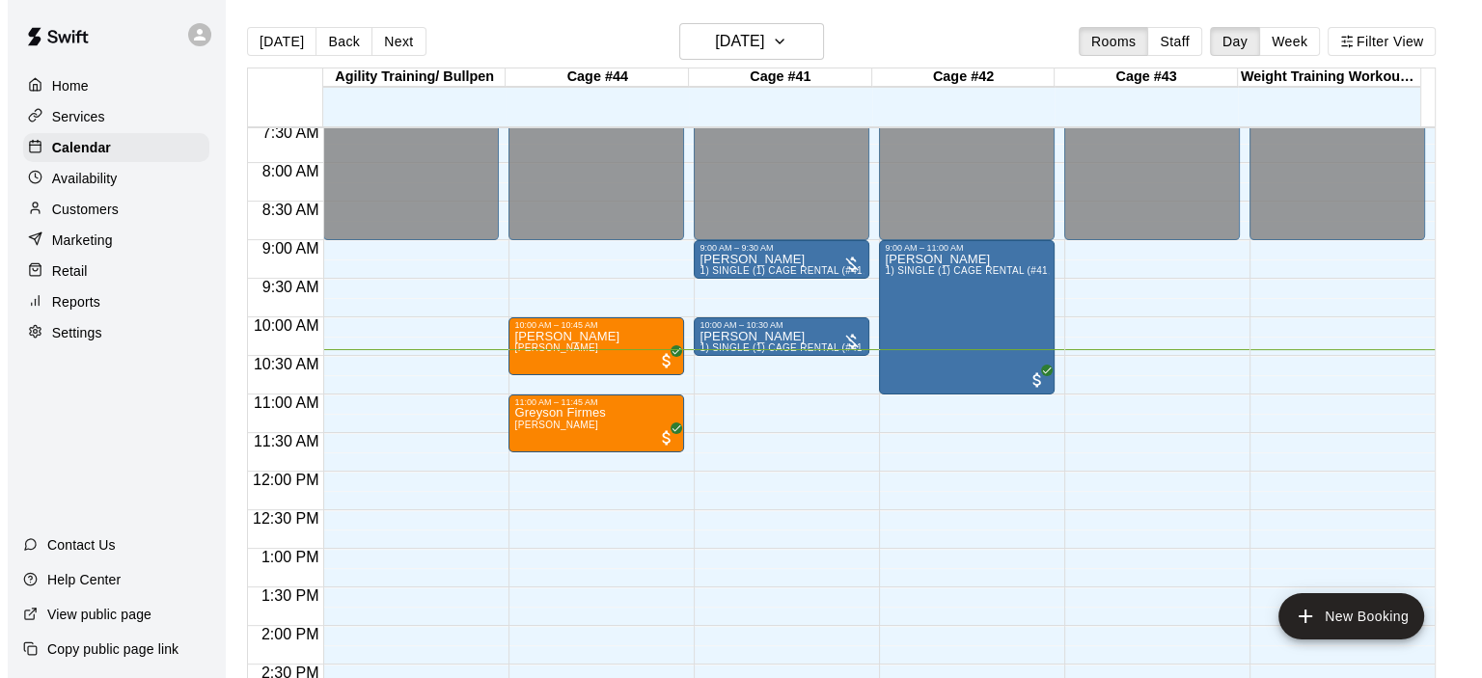
scroll to position [611, 0]
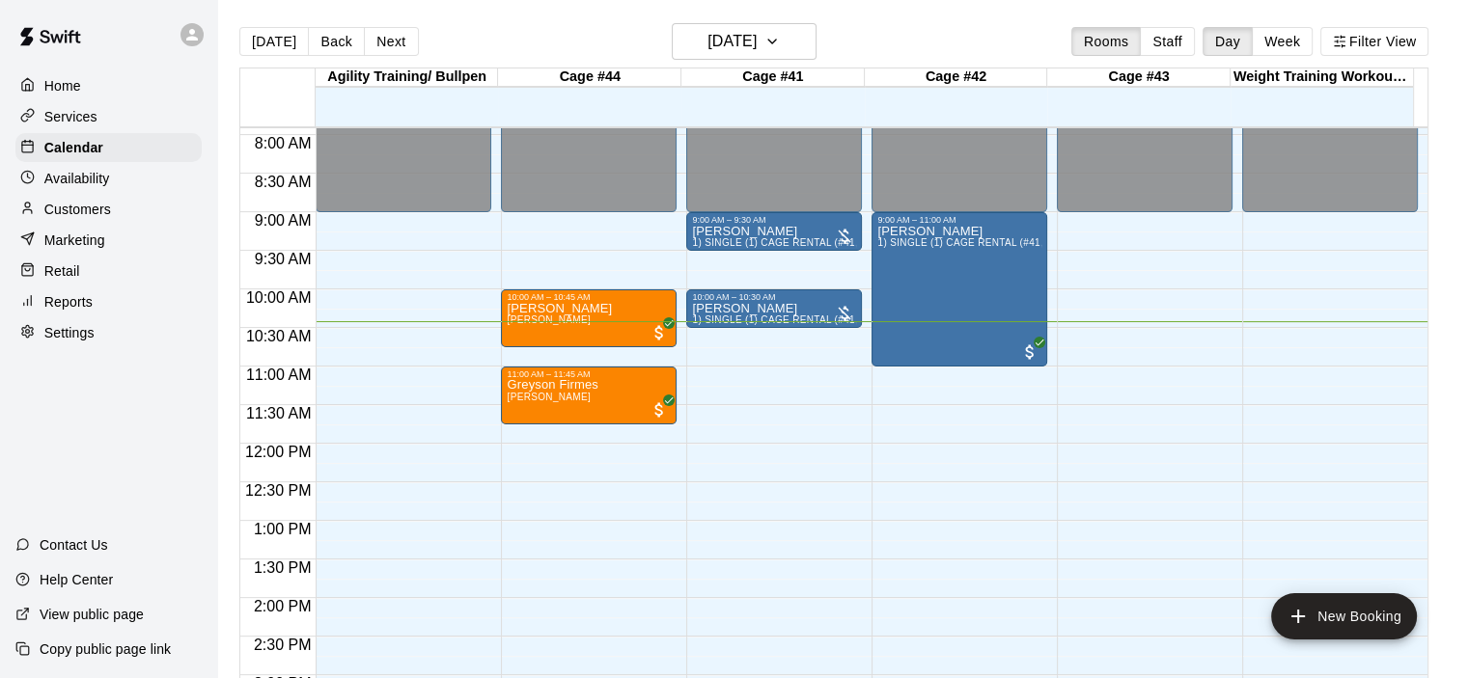
click at [1109, 305] on div "12:00 AM – 9:00 AM Closed 7:00 PM – 11:59 PM Closed" at bounding box center [1145, 444] width 176 height 1853
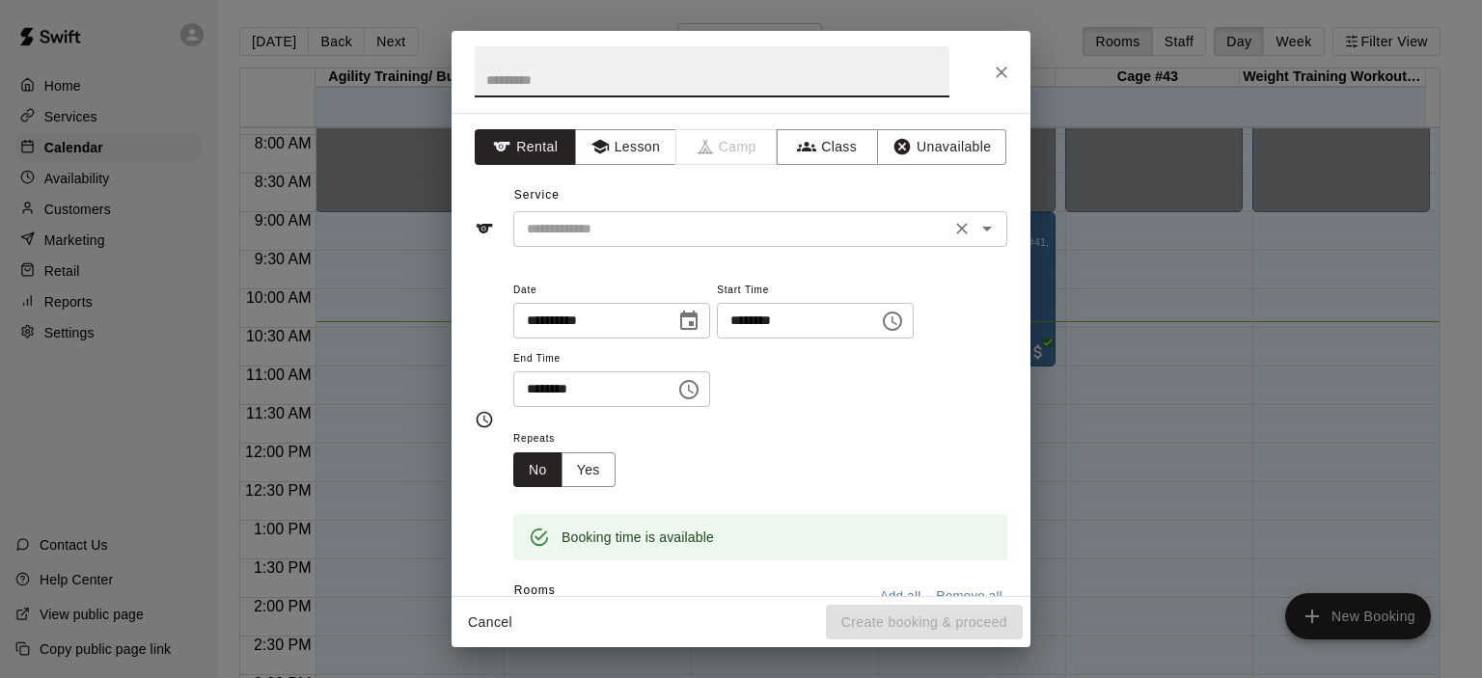
click at [982, 228] on icon "Open" at bounding box center [987, 229] width 10 height 5
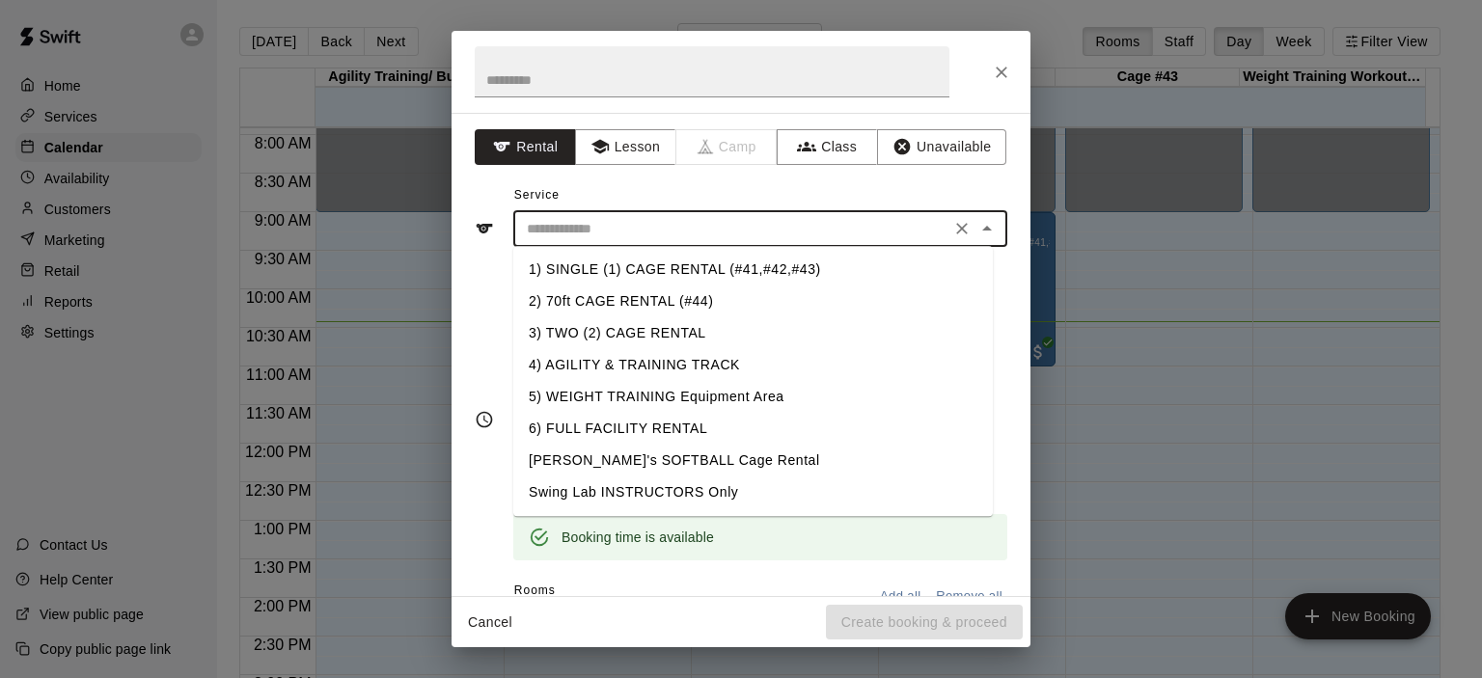
click at [698, 272] on li "1) SINGLE (1) CAGE RENTAL (#41,#42,#43)" at bounding box center [753, 270] width 480 height 32
type input "**********"
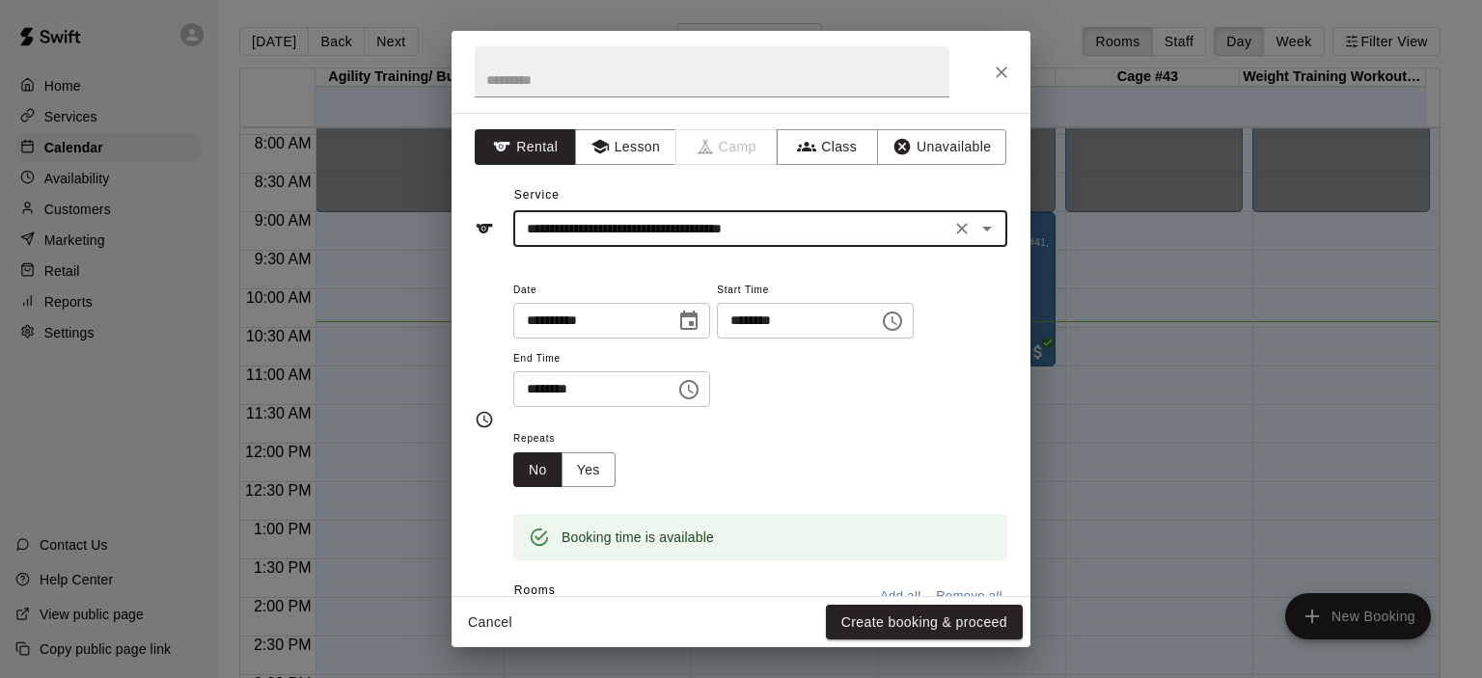
click at [701, 386] on icon "Choose time, selected time is 10:30 AM" at bounding box center [688, 389] width 23 height 23
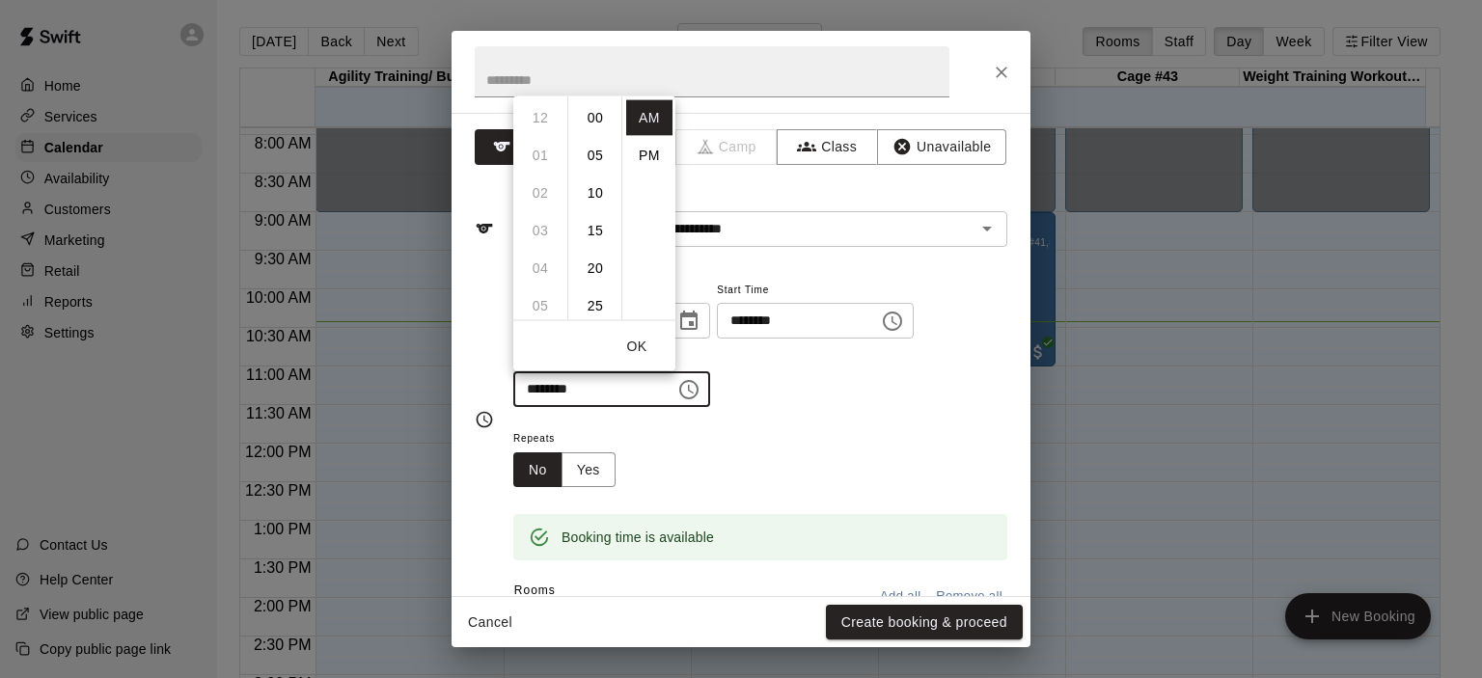
scroll to position [226, 0]
click at [536, 156] on li "11" at bounding box center [540, 155] width 46 height 36
click at [597, 122] on li "00" at bounding box center [595, 117] width 46 height 36
type input "********"
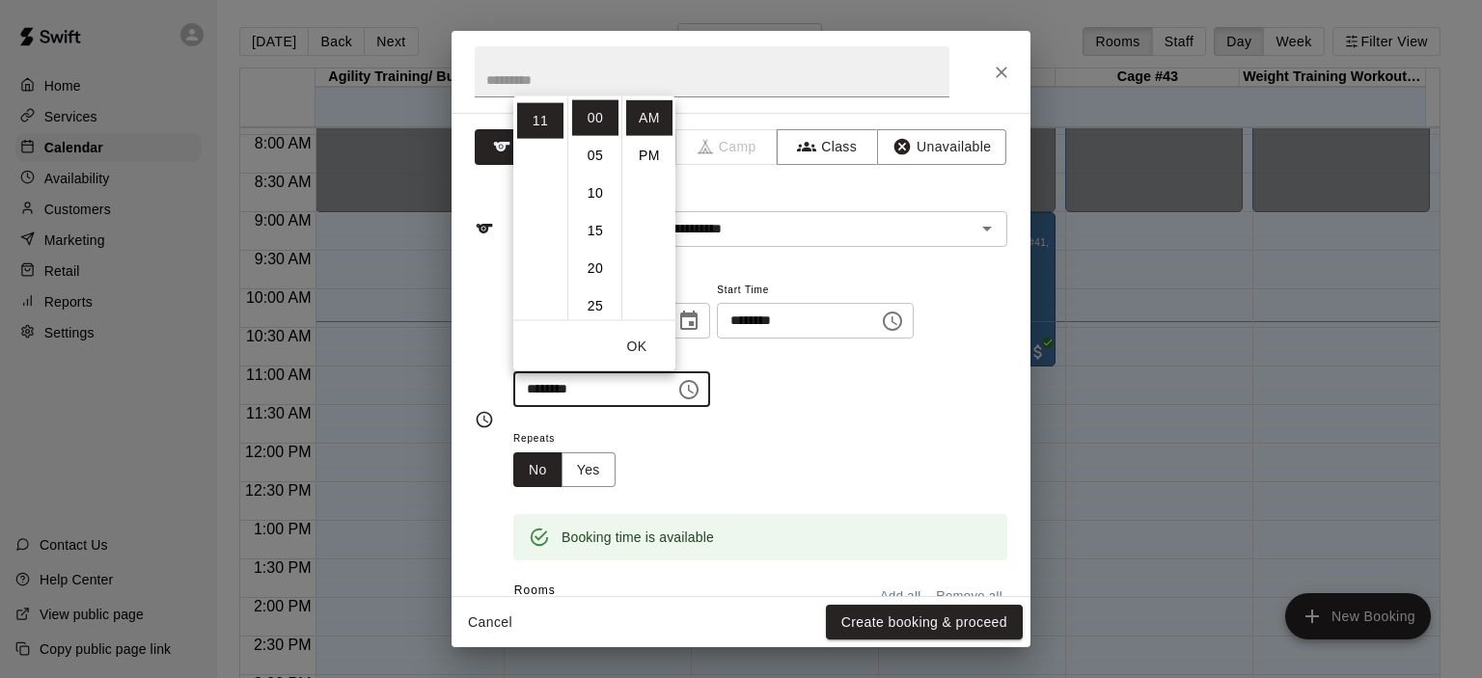
click at [866, 389] on div "**********" at bounding box center [760, 343] width 494 height 130
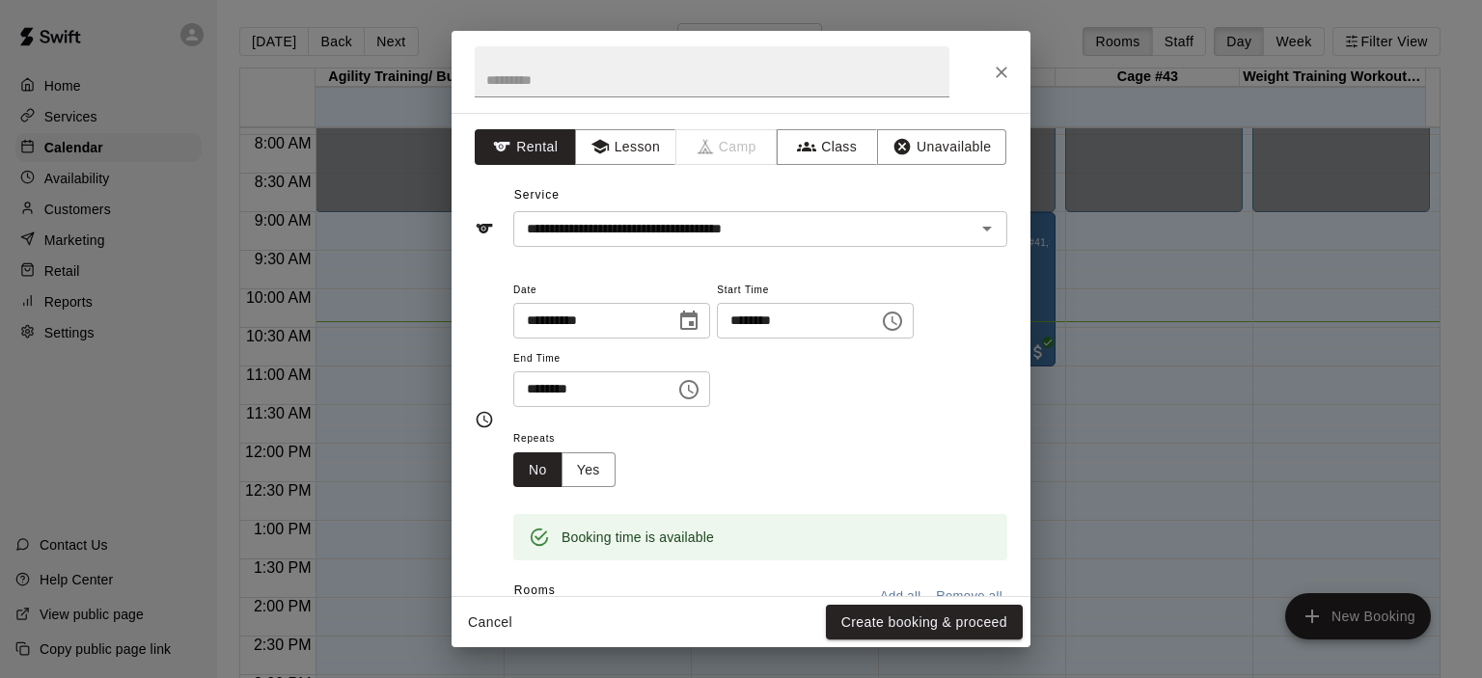
scroll to position [193, 0]
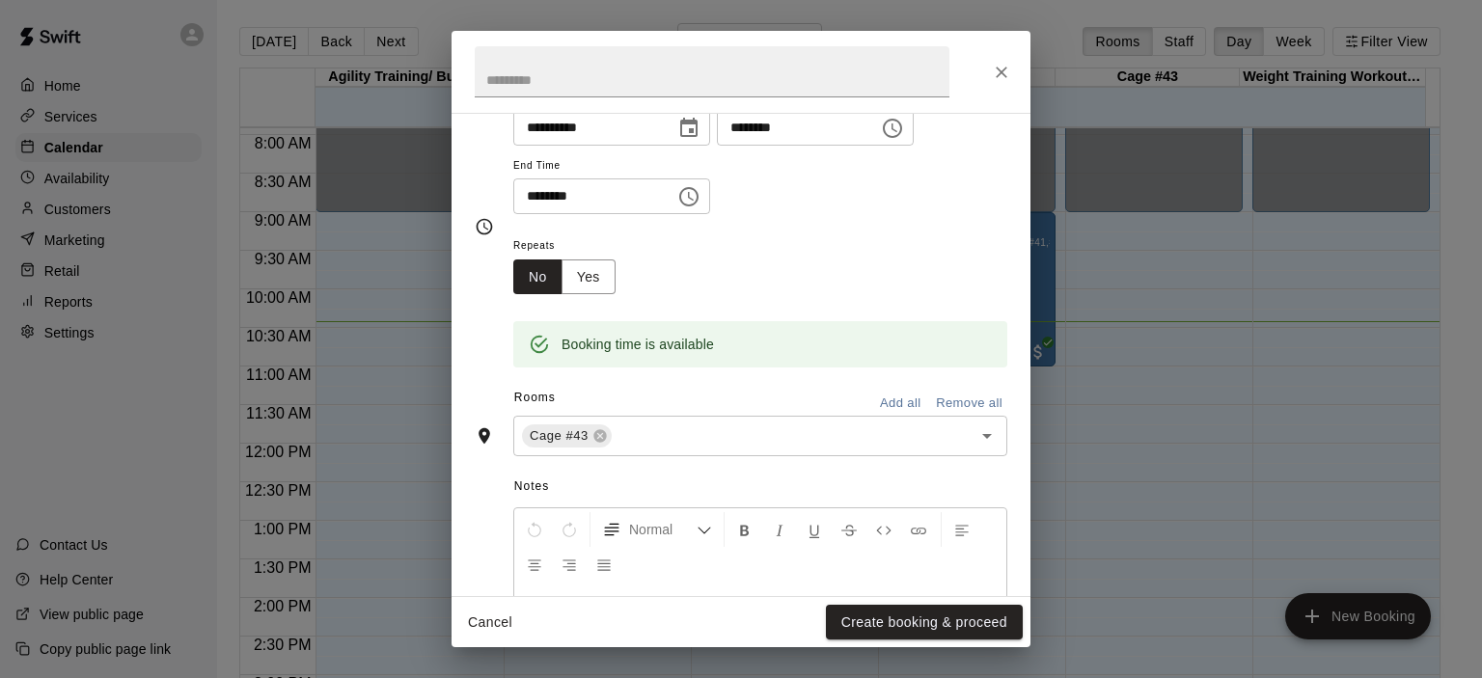
click at [930, 618] on button "Create booking & proceed" at bounding box center [924, 623] width 197 height 36
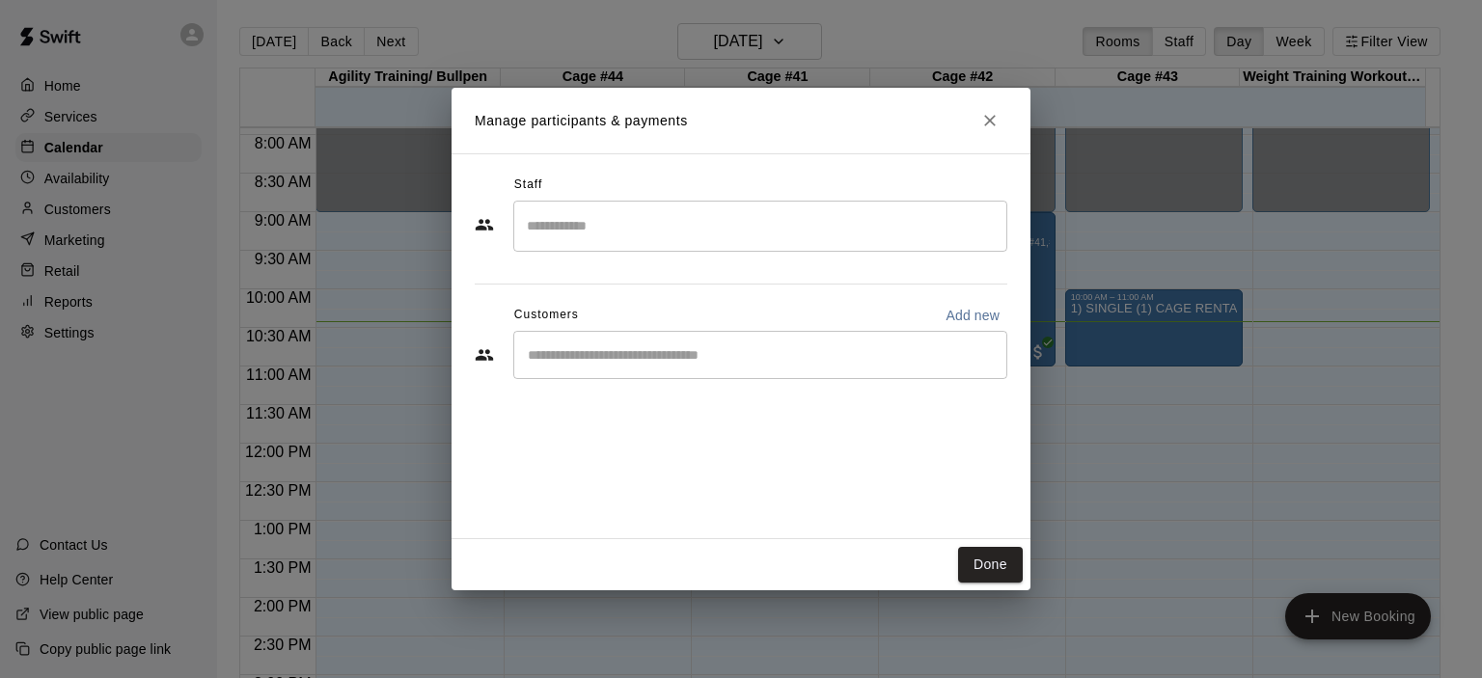
click at [628, 239] on input "Search staff" at bounding box center [760, 226] width 477 height 34
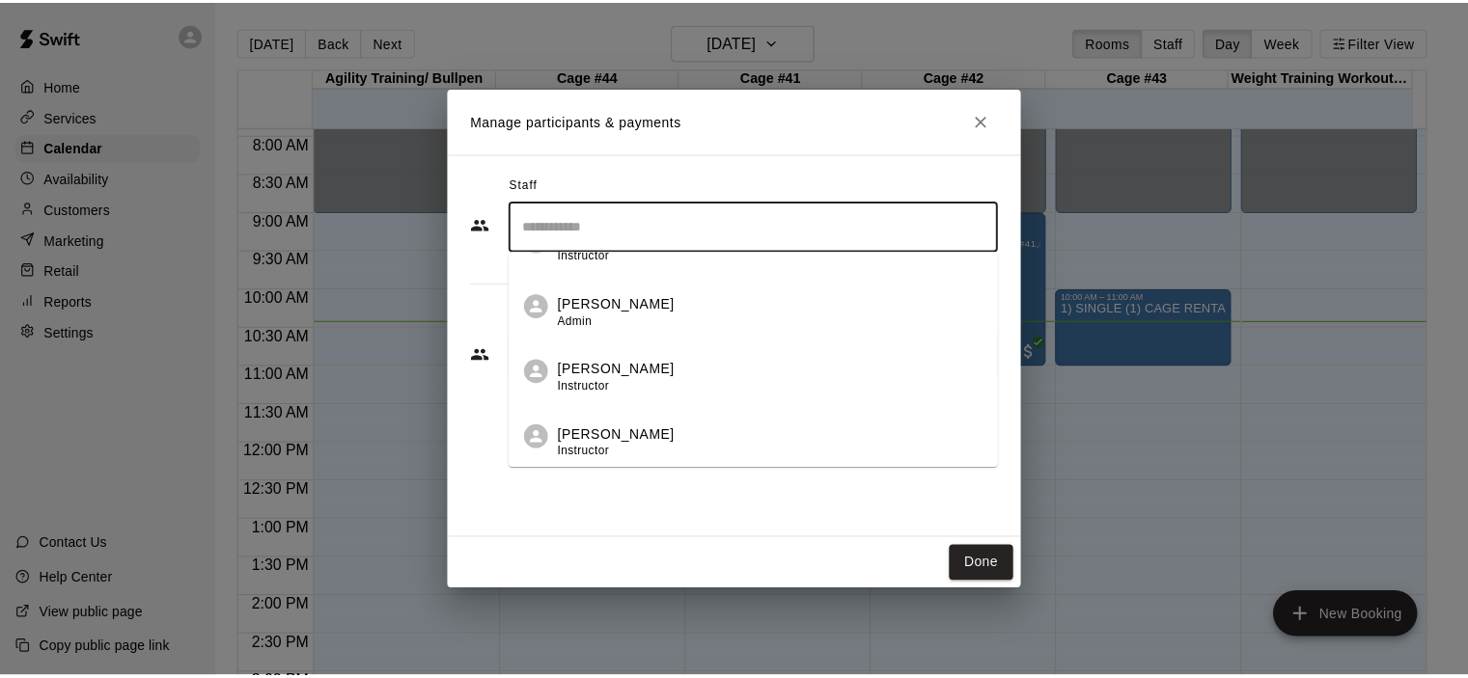
scroll to position [308, 0]
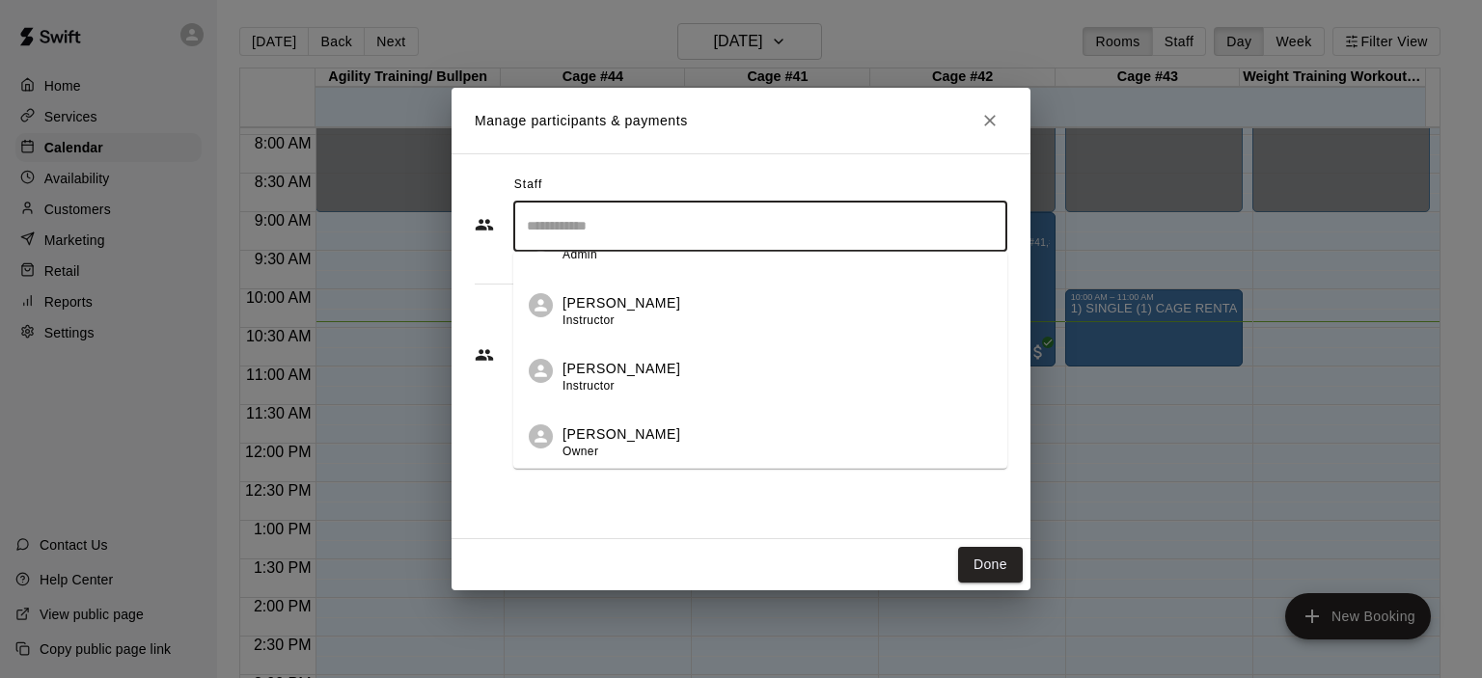
click at [617, 444] on div "[PERSON_NAME] Owner" at bounding box center [622, 443] width 118 height 38
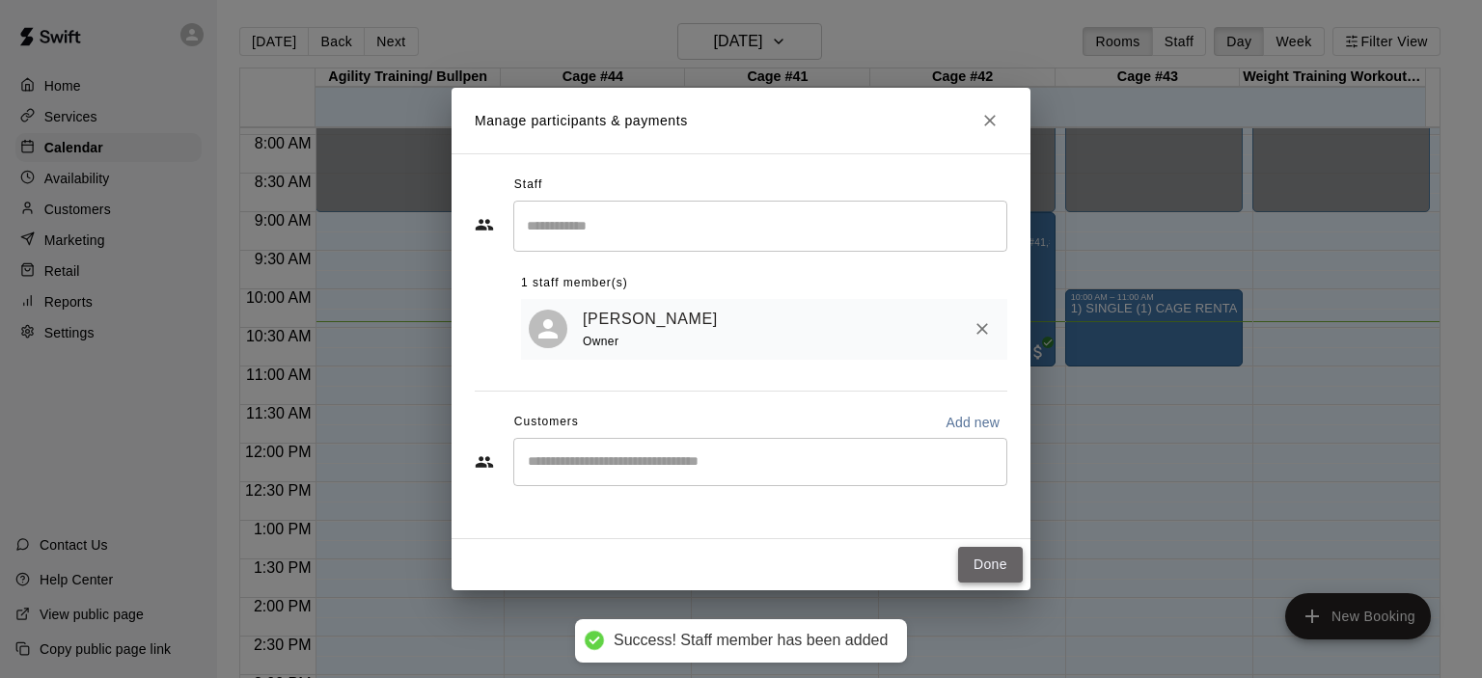
click at [993, 553] on button "Done" at bounding box center [990, 565] width 65 height 36
